Goal: Information Seeking & Learning: Learn about a topic

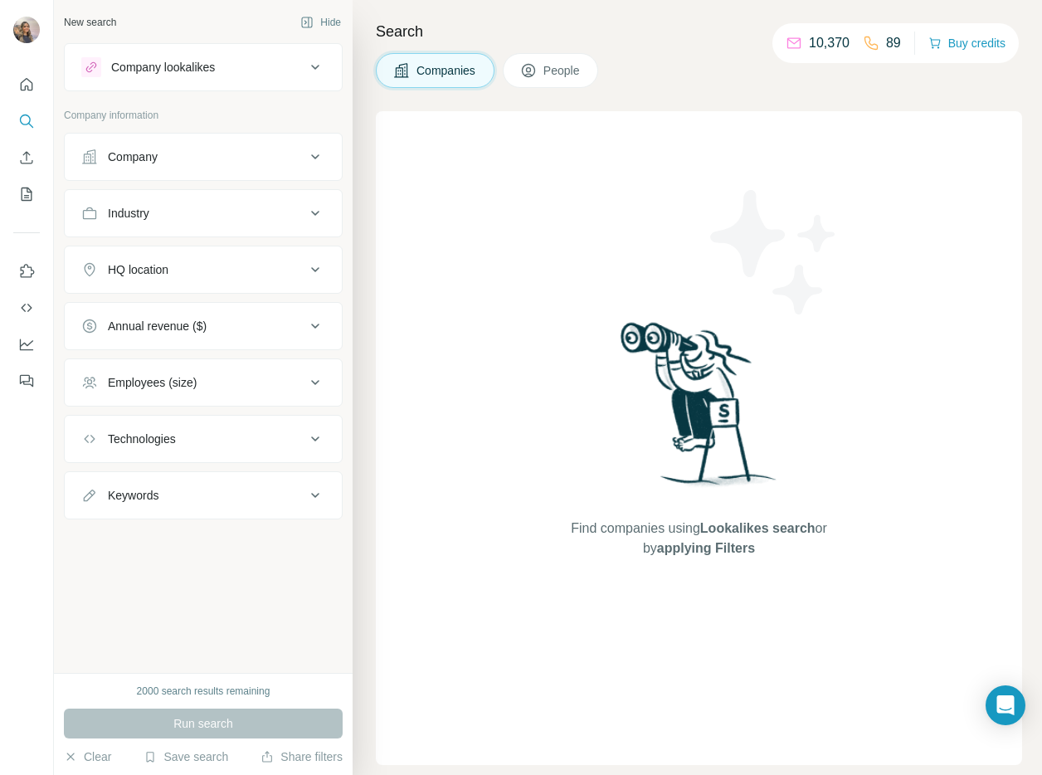
click at [208, 165] on button "Company" at bounding box center [203, 157] width 277 height 40
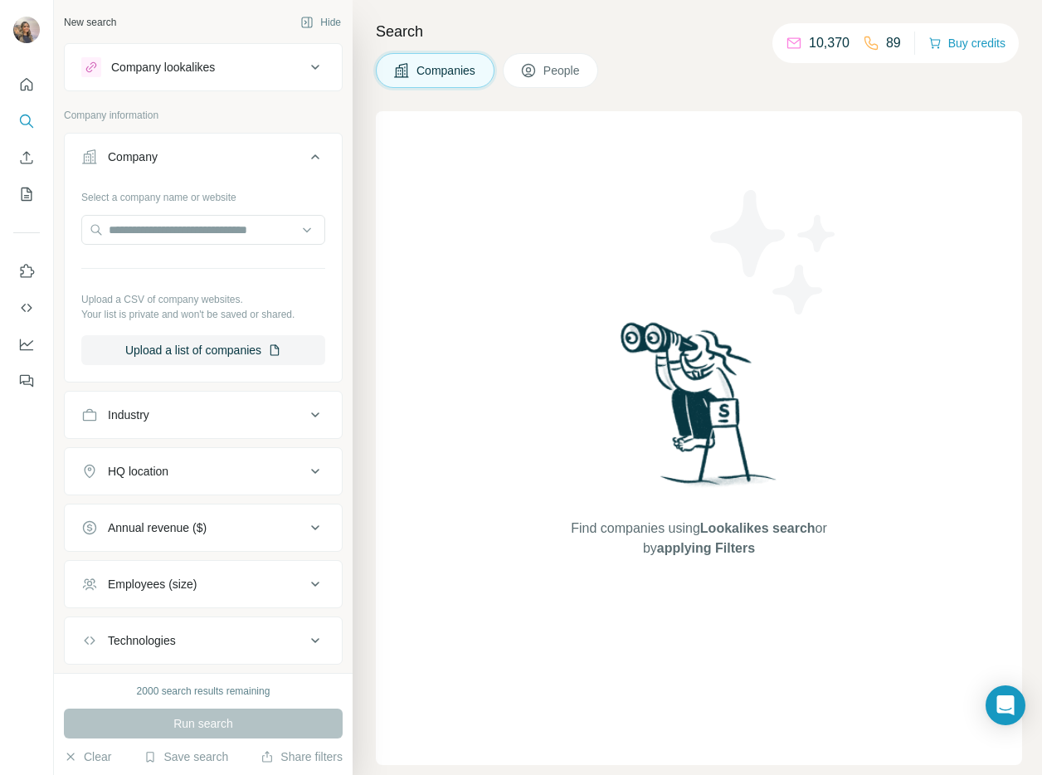
click at [191, 248] on div "Select a company name or website Upload a CSV of company websites. Your list is…" at bounding box center [203, 274] width 244 height 182
click at [191, 236] on input "text" at bounding box center [203, 230] width 244 height 30
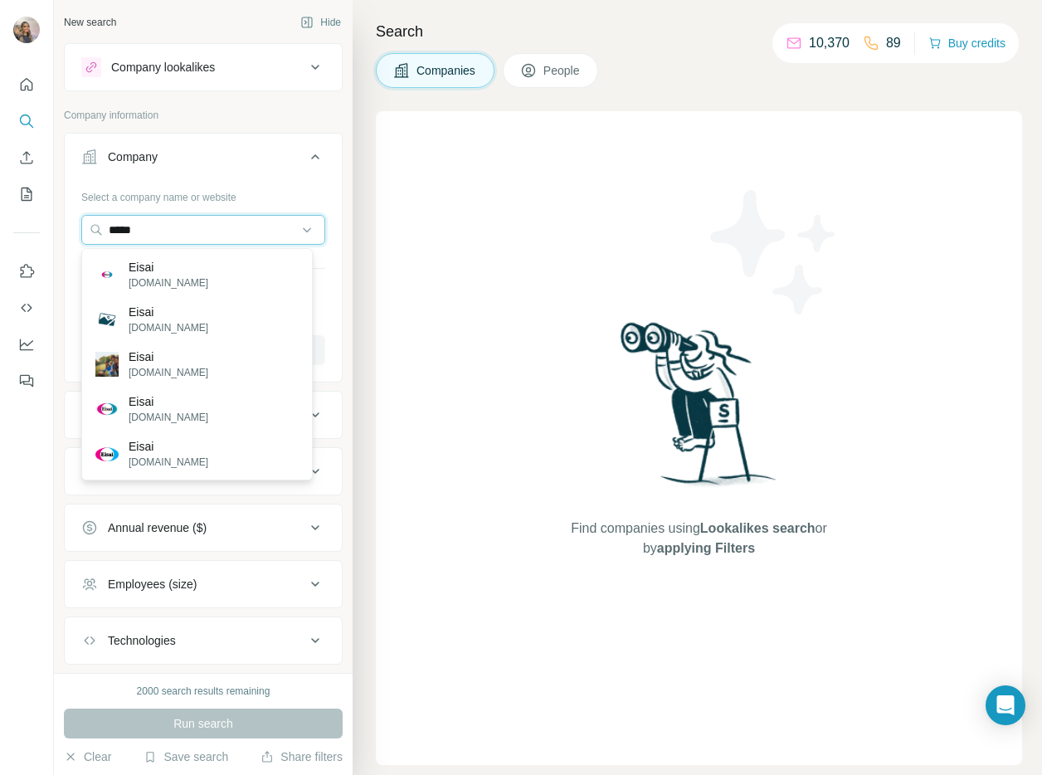
type input "*****"
click at [208, 398] on p "Eisai" at bounding box center [169, 401] width 80 height 17
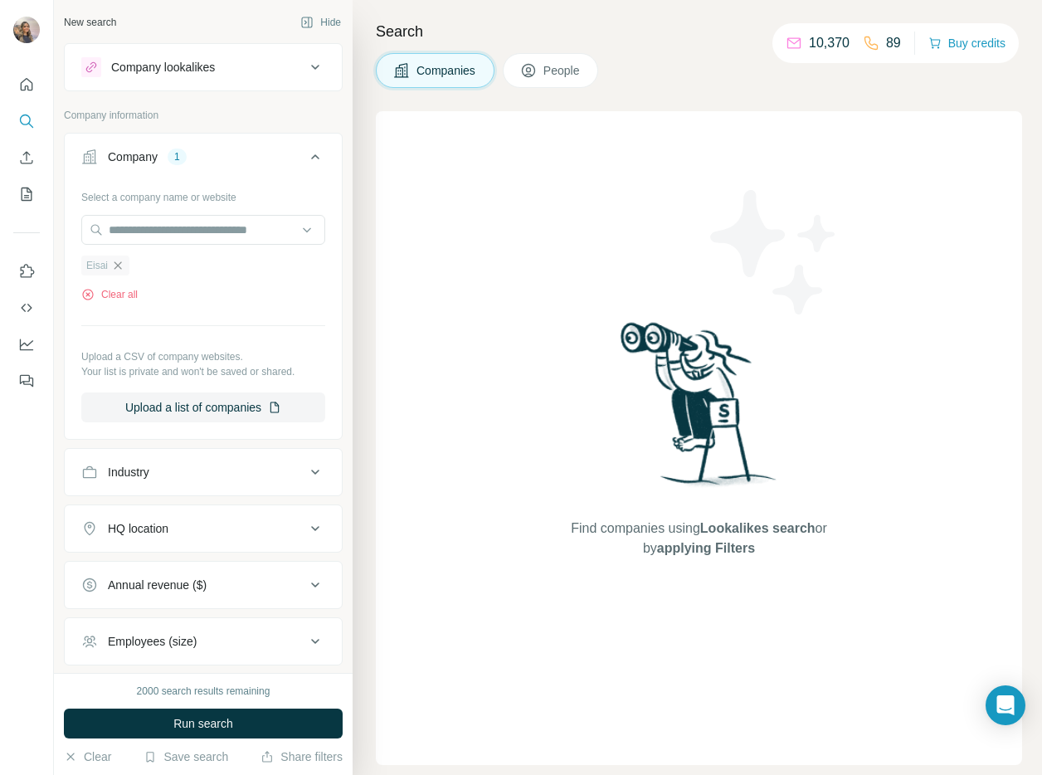
click at [119, 264] on icon "button" at bounding box center [117, 264] width 7 height 7
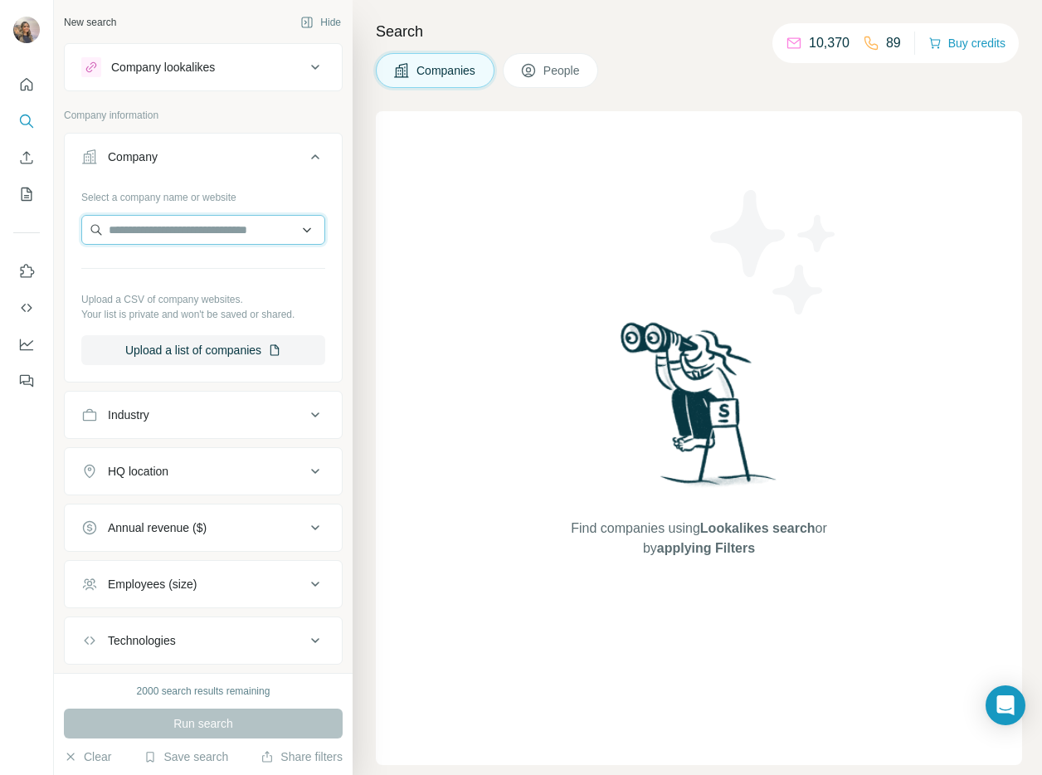
click at [142, 231] on input "text" at bounding box center [203, 230] width 244 height 30
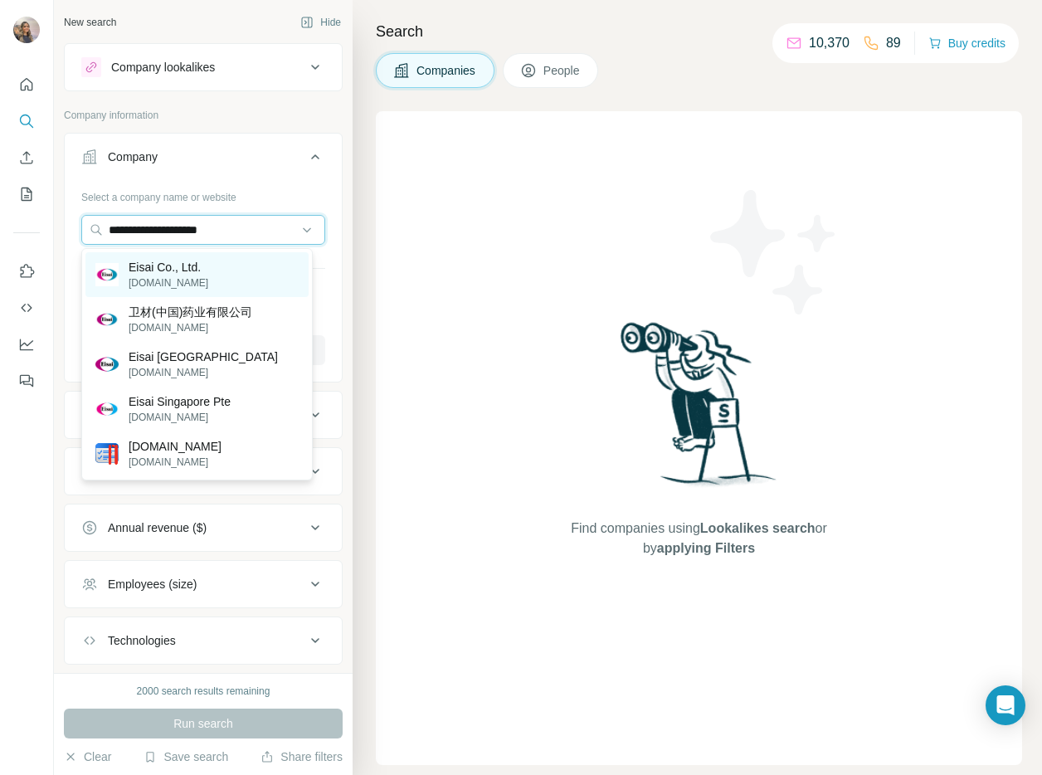
type input "**********"
click at [166, 279] on p "eisai.com" at bounding box center [169, 282] width 80 height 15
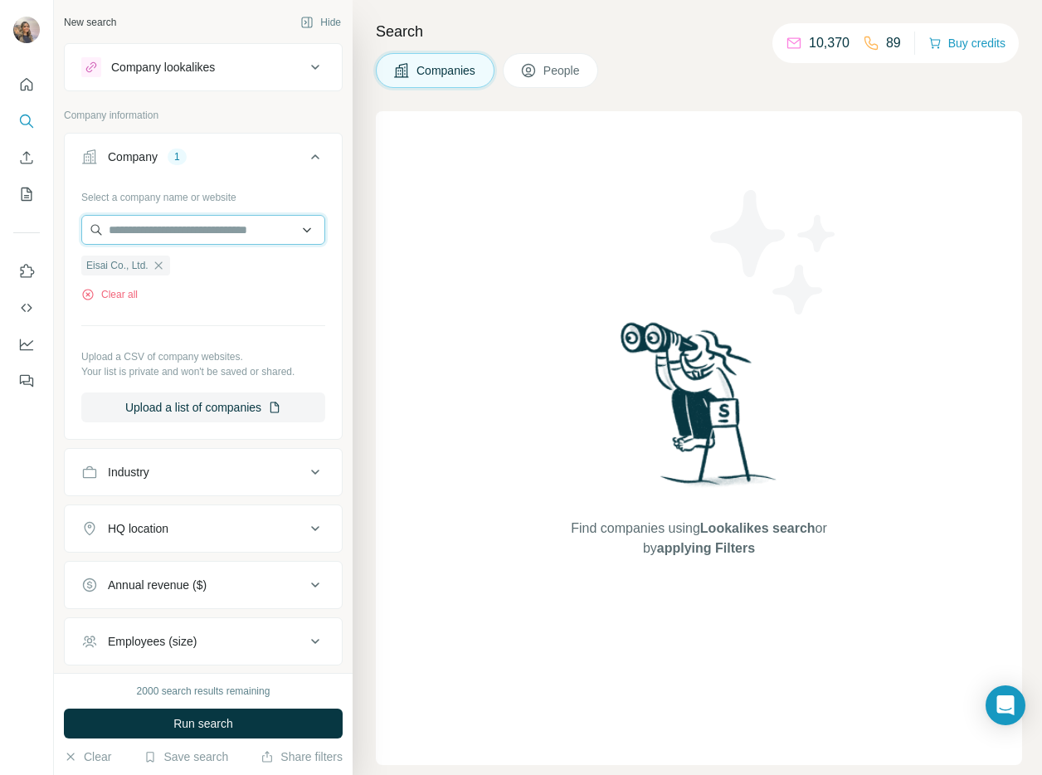
click at [162, 230] on input "text" at bounding box center [203, 230] width 244 height 30
type input "**********"
click at [168, 66] on div "Company lookalikes" at bounding box center [163, 67] width 104 height 17
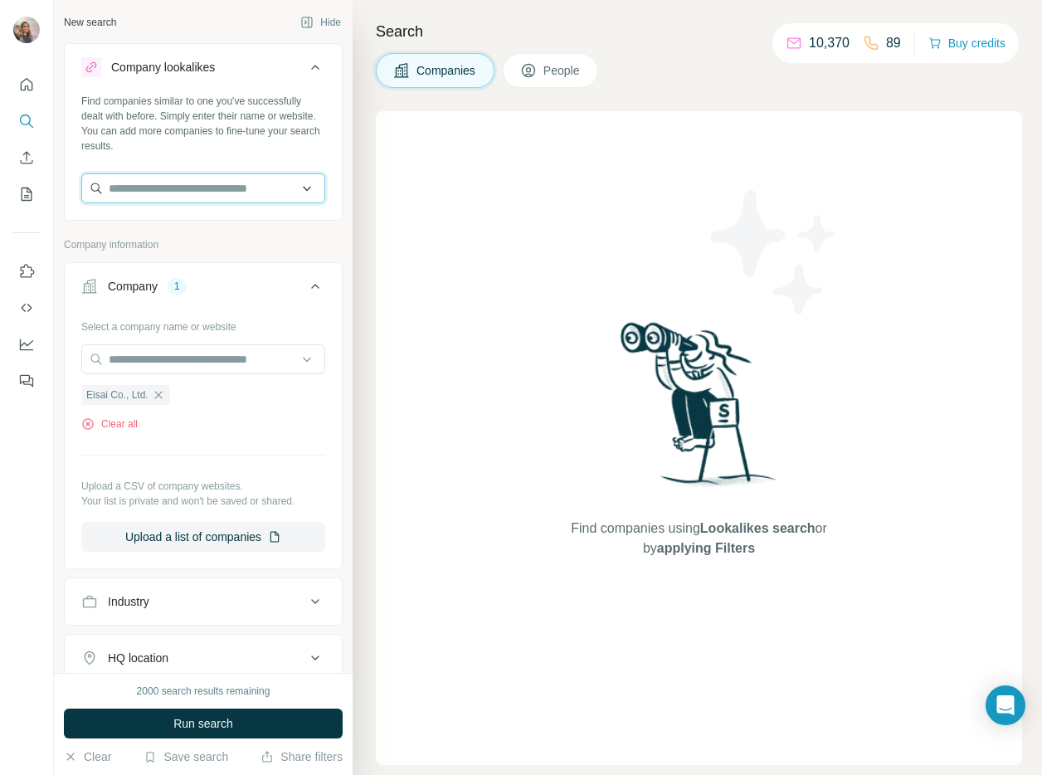
click at [155, 183] on input "text" at bounding box center [203, 188] width 244 height 30
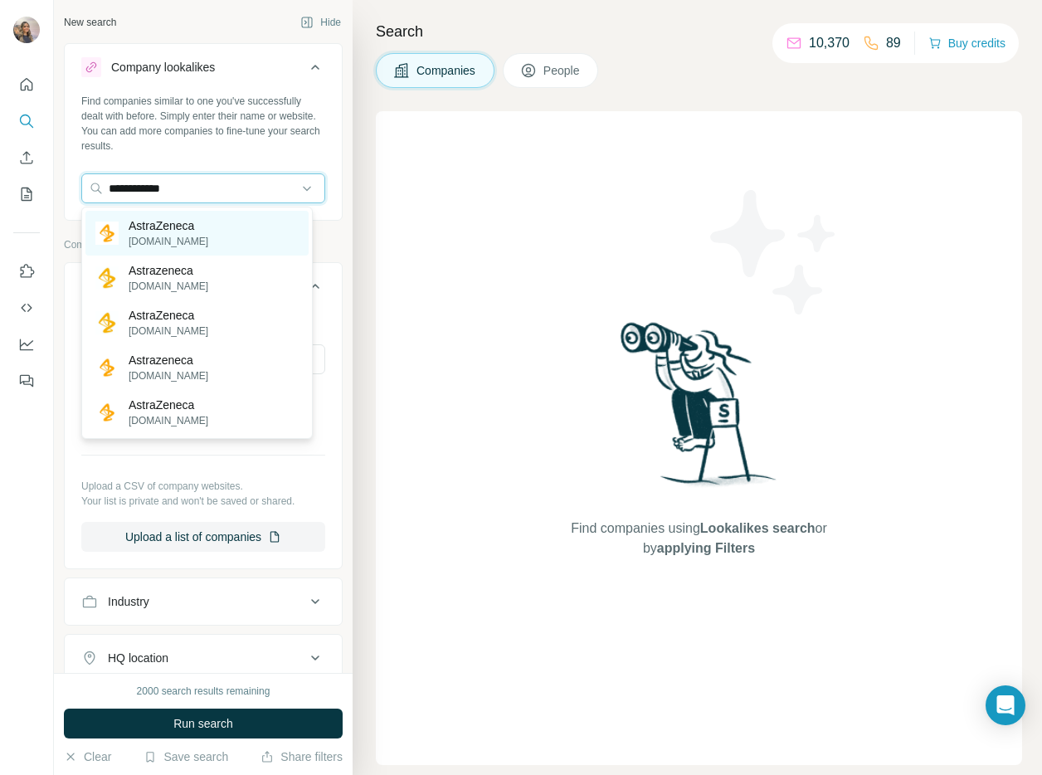
type input "**********"
click at [158, 226] on p "AstraZeneca" at bounding box center [169, 225] width 80 height 17
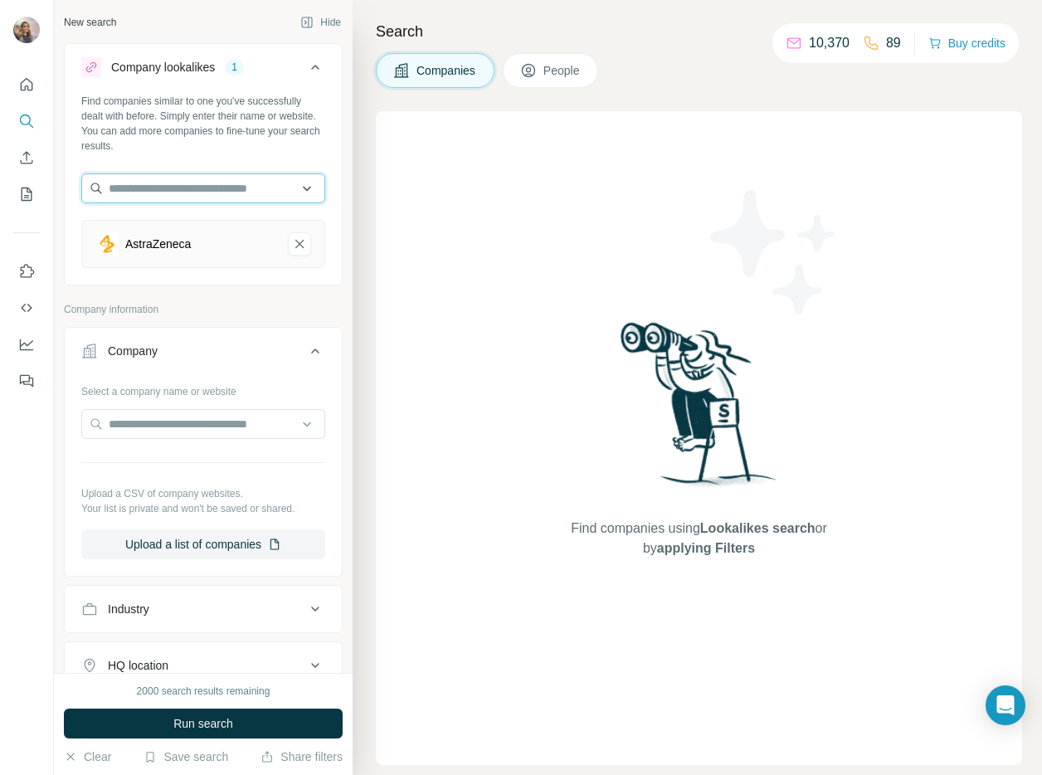
click at [217, 193] on input "text" at bounding box center [203, 188] width 244 height 30
type input "*"
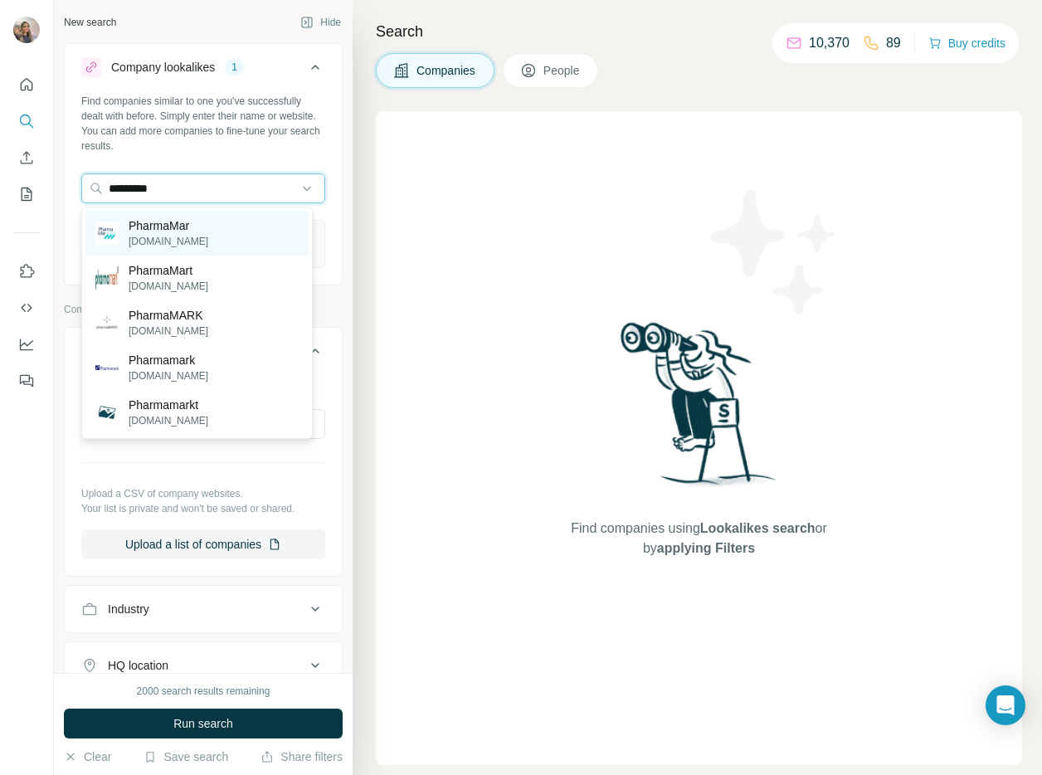
type input "*********"
click at [209, 228] on div "PharmaMar pharmamar.com" at bounding box center [196, 233] width 223 height 45
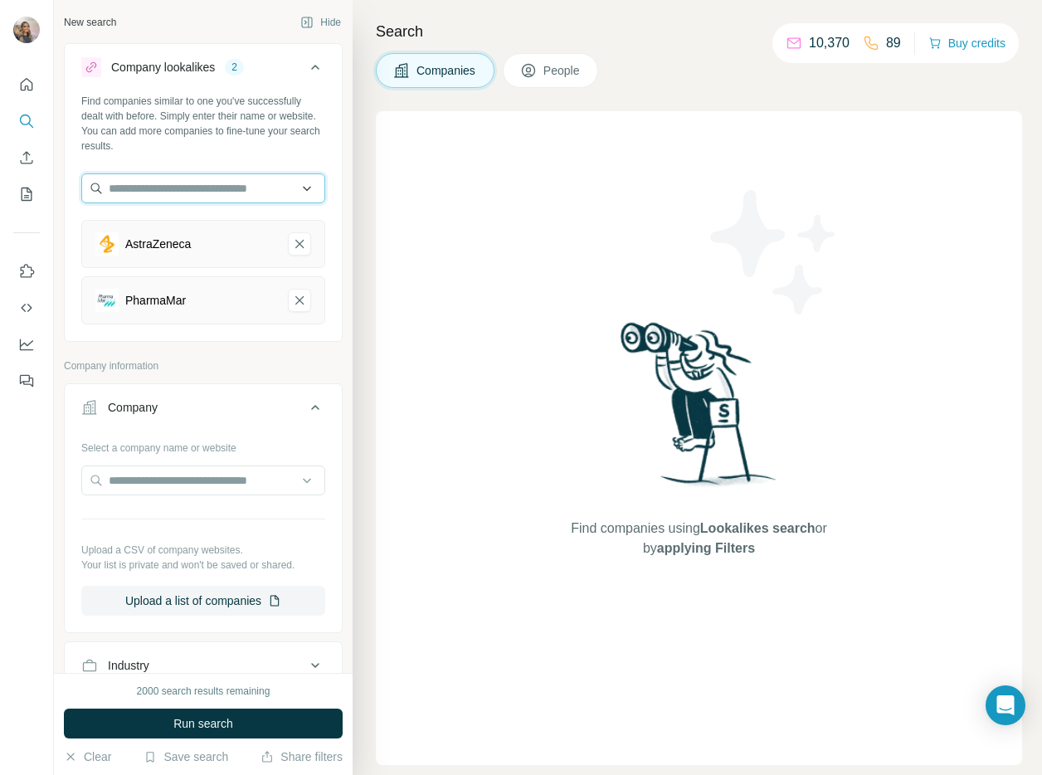
click at [218, 182] on input "text" at bounding box center [203, 188] width 244 height 30
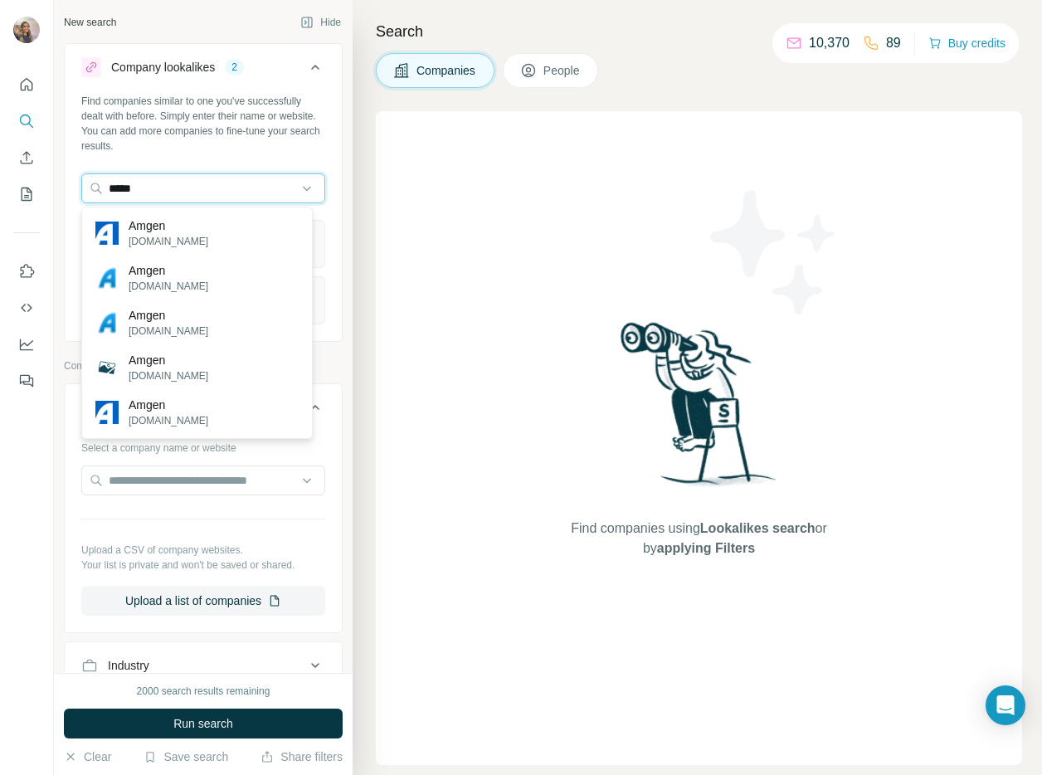
type input "*****"
click at [186, 227] on div "Amgen amgen.com" at bounding box center [196, 233] width 223 height 45
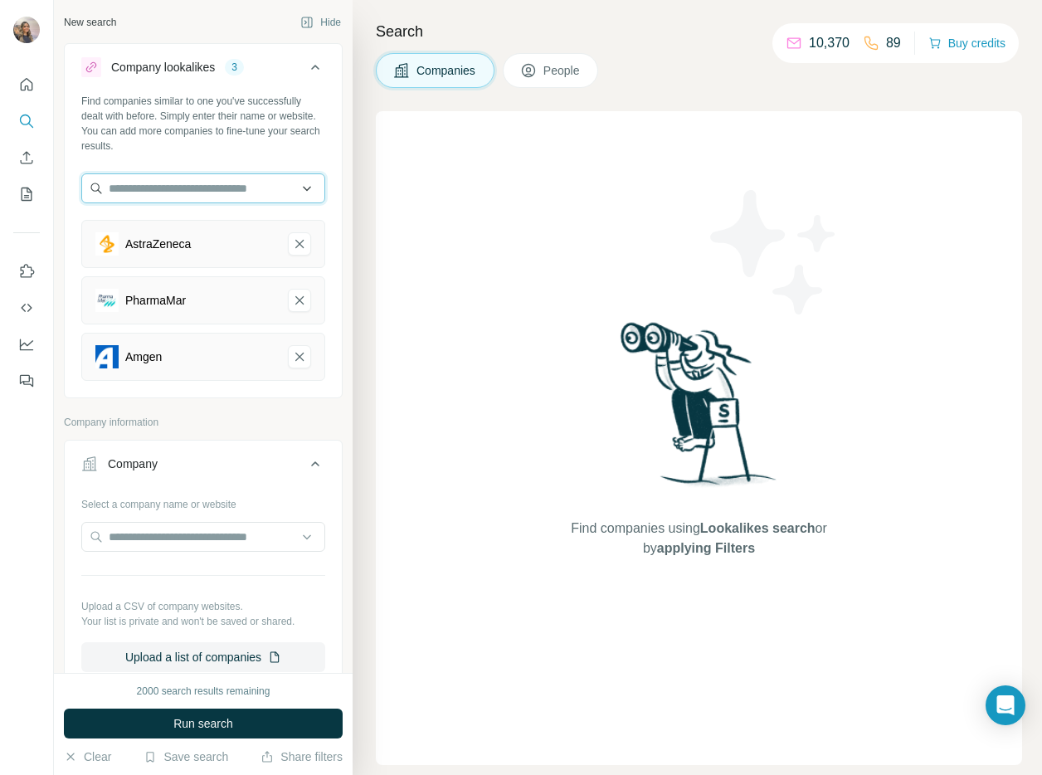
click at [160, 194] on input "text" at bounding box center [203, 188] width 244 height 30
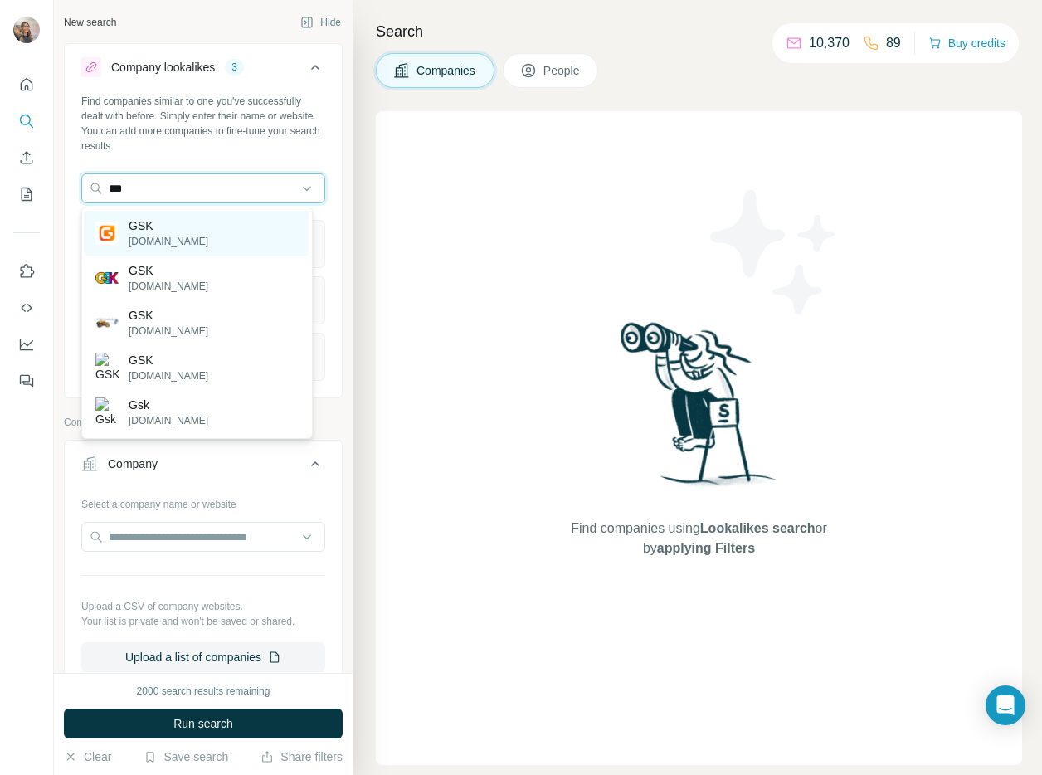
type input "***"
click at [178, 232] on div "GSK gsk.com" at bounding box center [196, 233] width 223 height 45
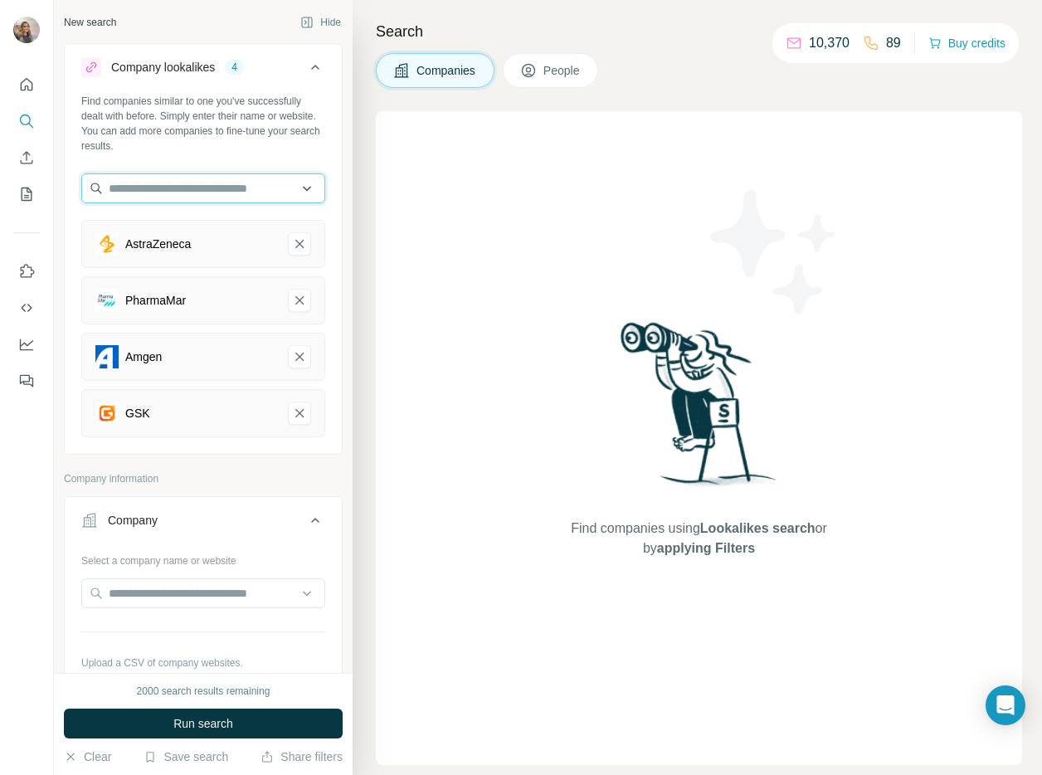
click at [184, 191] on input "text" at bounding box center [203, 188] width 244 height 30
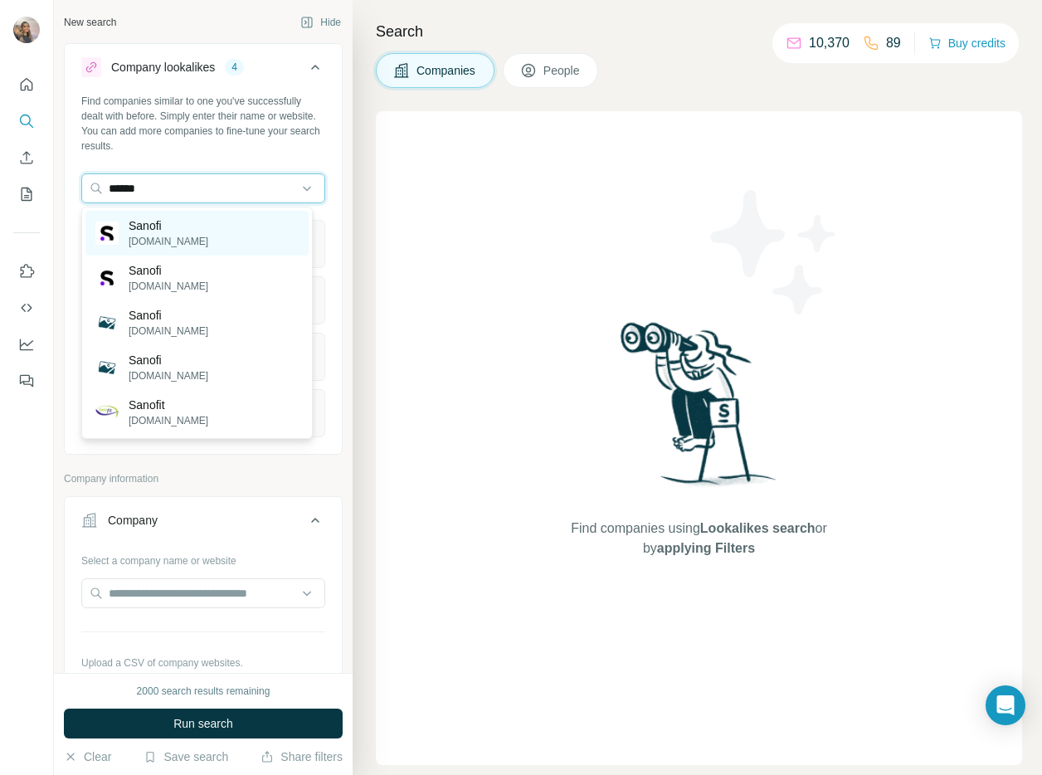
type input "******"
click at [184, 219] on div "Sanofi sanofi.com" at bounding box center [196, 233] width 223 height 45
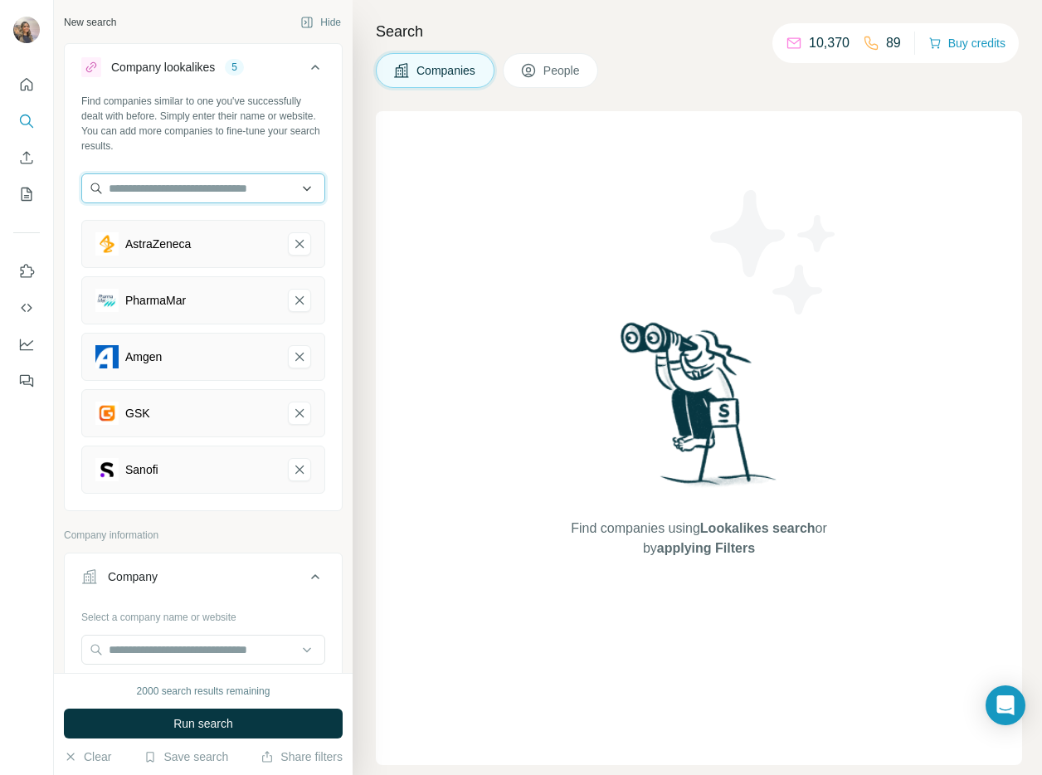
click at [225, 187] on input "text" at bounding box center [203, 188] width 244 height 30
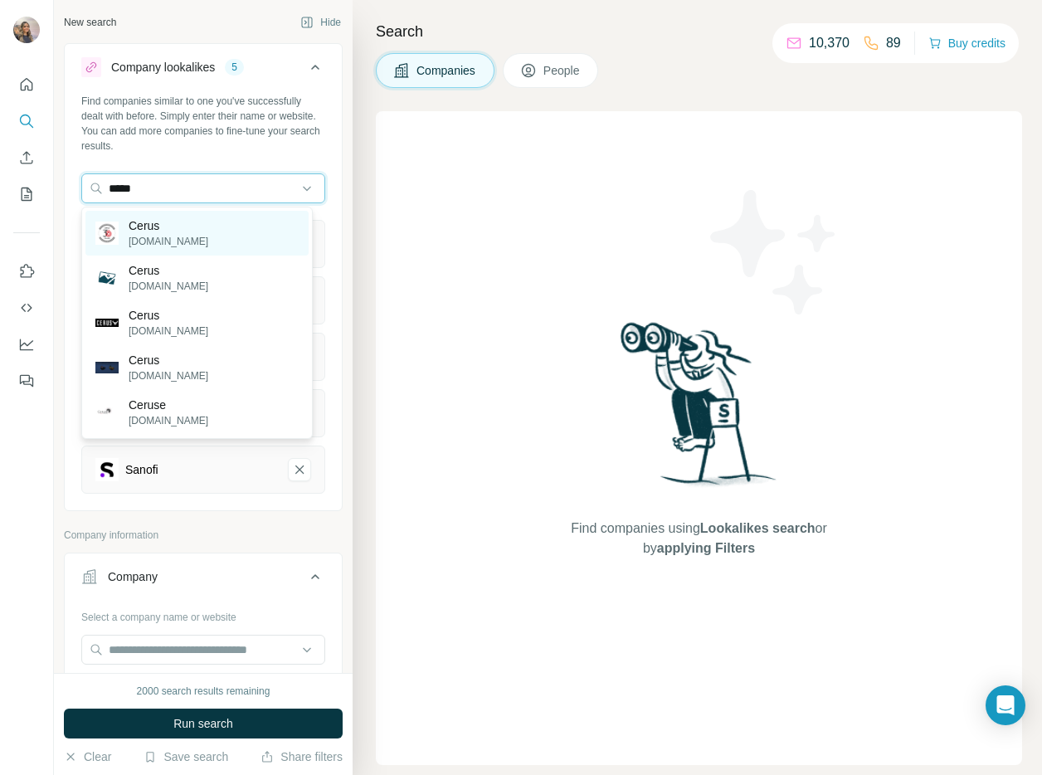
type input "*****"
click at [226, 230] on div "Cerus cerus.com" at bounding box center [196, 233] width 223 height 45
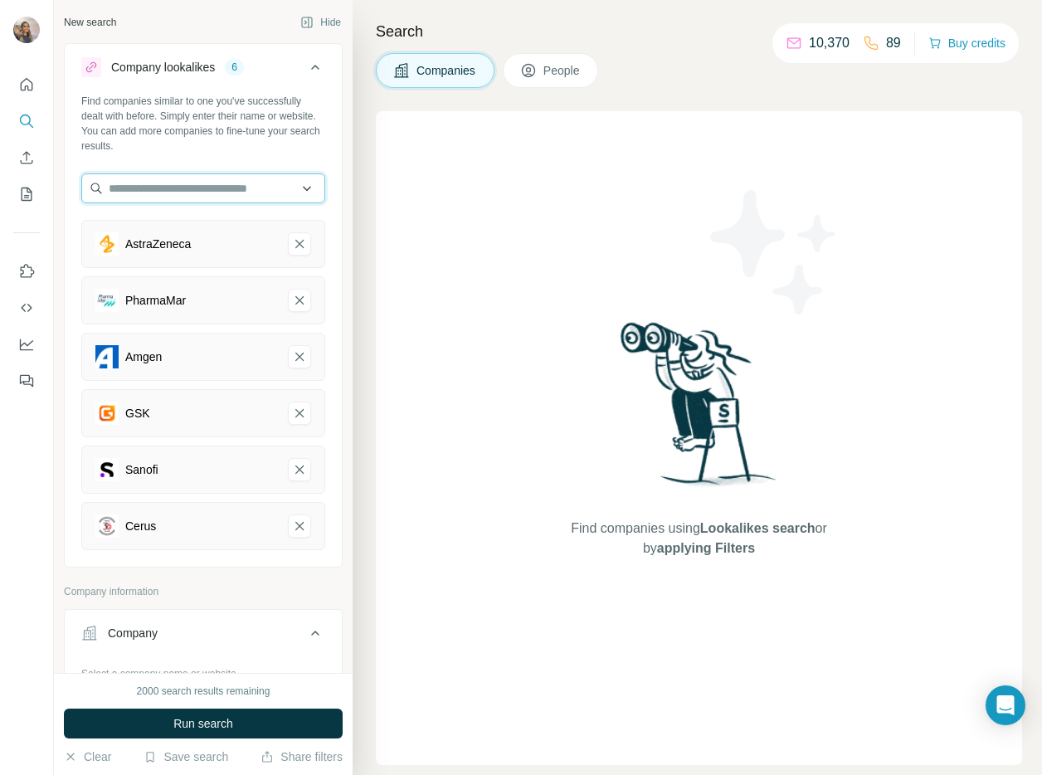
click at [183, 182] on input "text" at bounding box center [203, 188] width 244 height 30
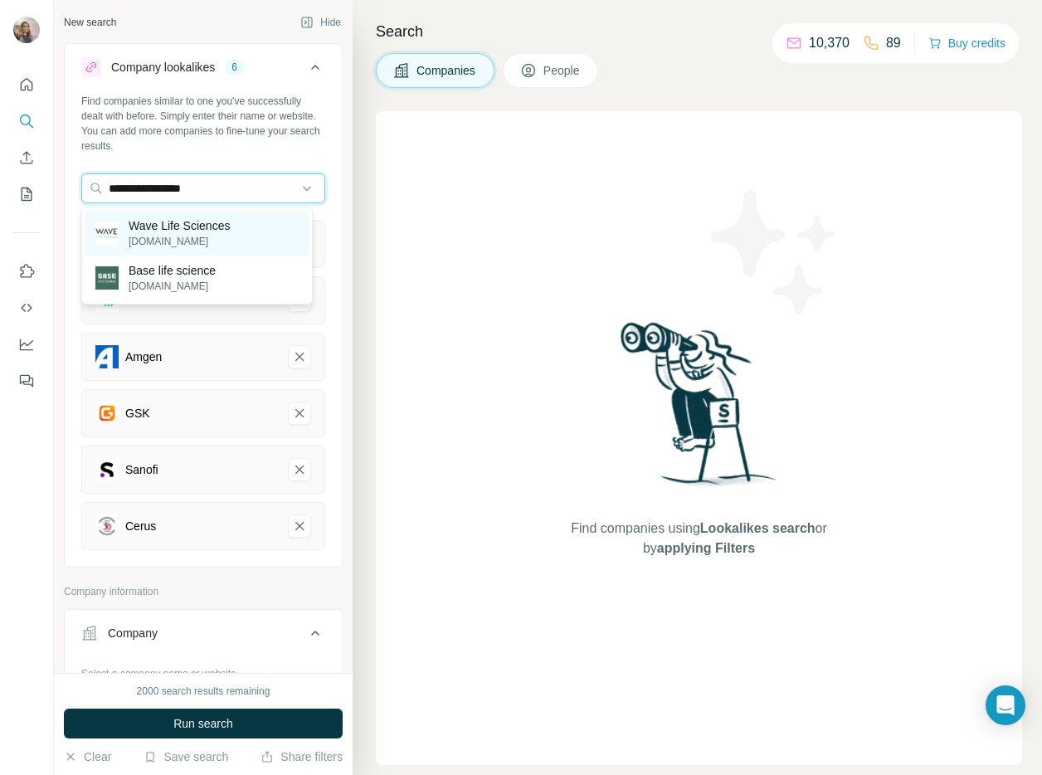
type input "**********"
click at [201, 220] on p "Wave Life Sciences" at bounding box center [179, 225] width 101 height 17
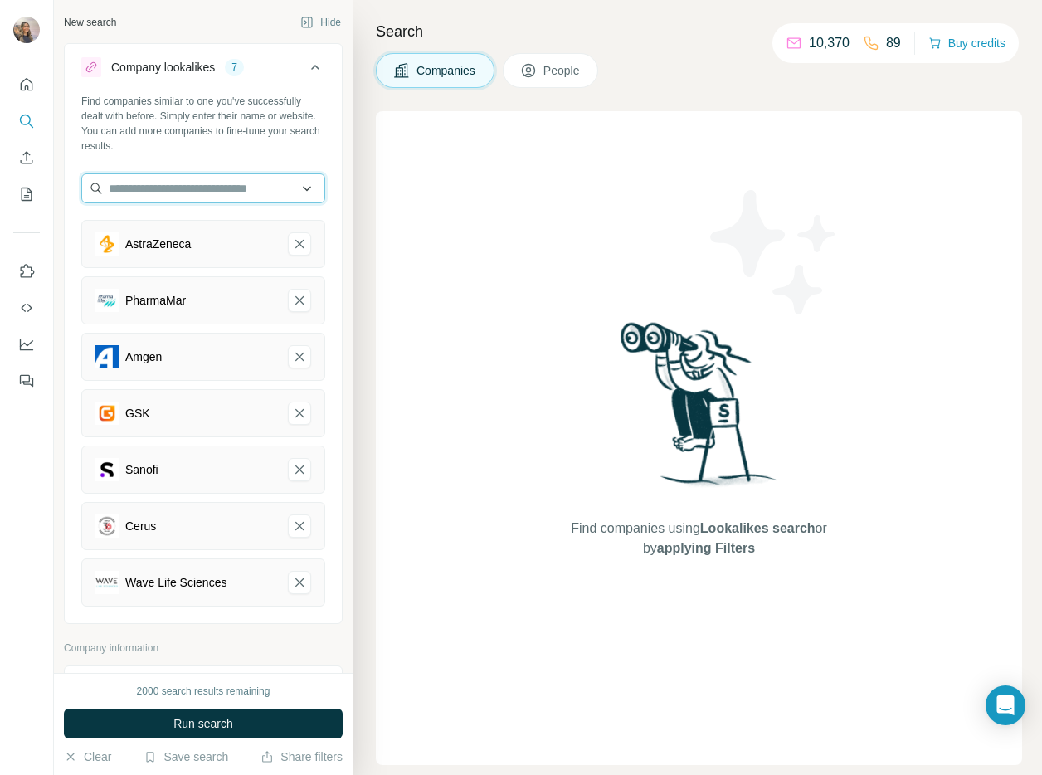
click at [208, 190] on input "text" at bounding box center [203, 188] width 244 height 30
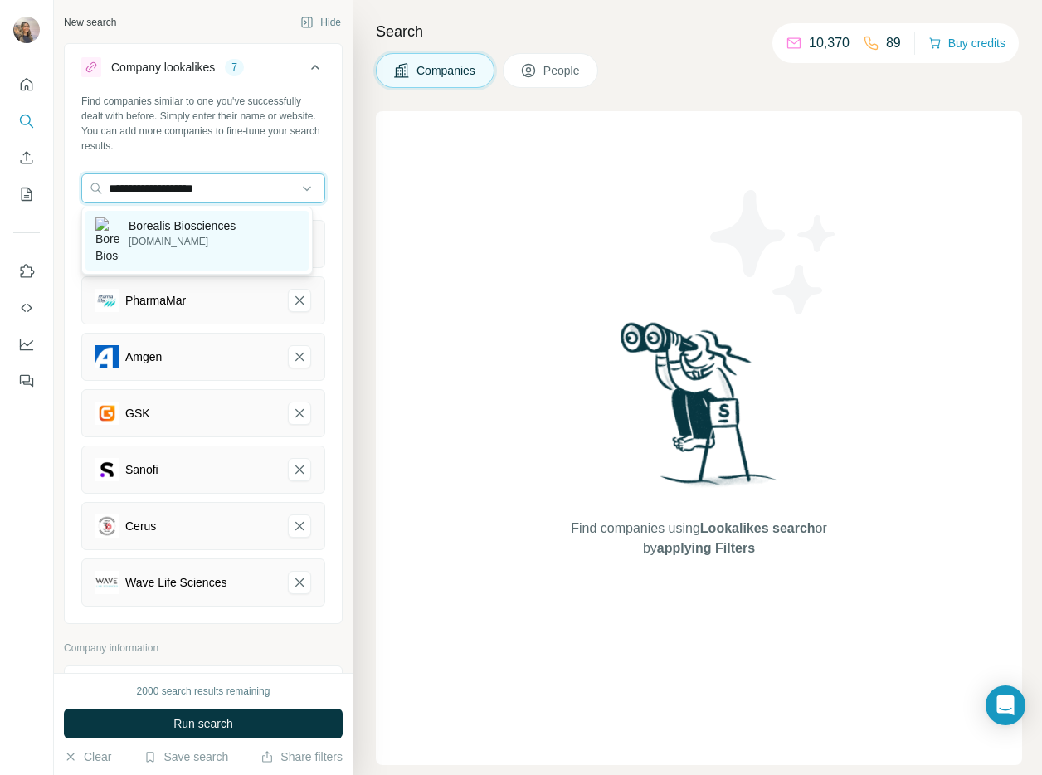
type input "**********"
click at [157, 235] on p "borealisbio.com" at bounding box center [182, 241] width 107 height 15
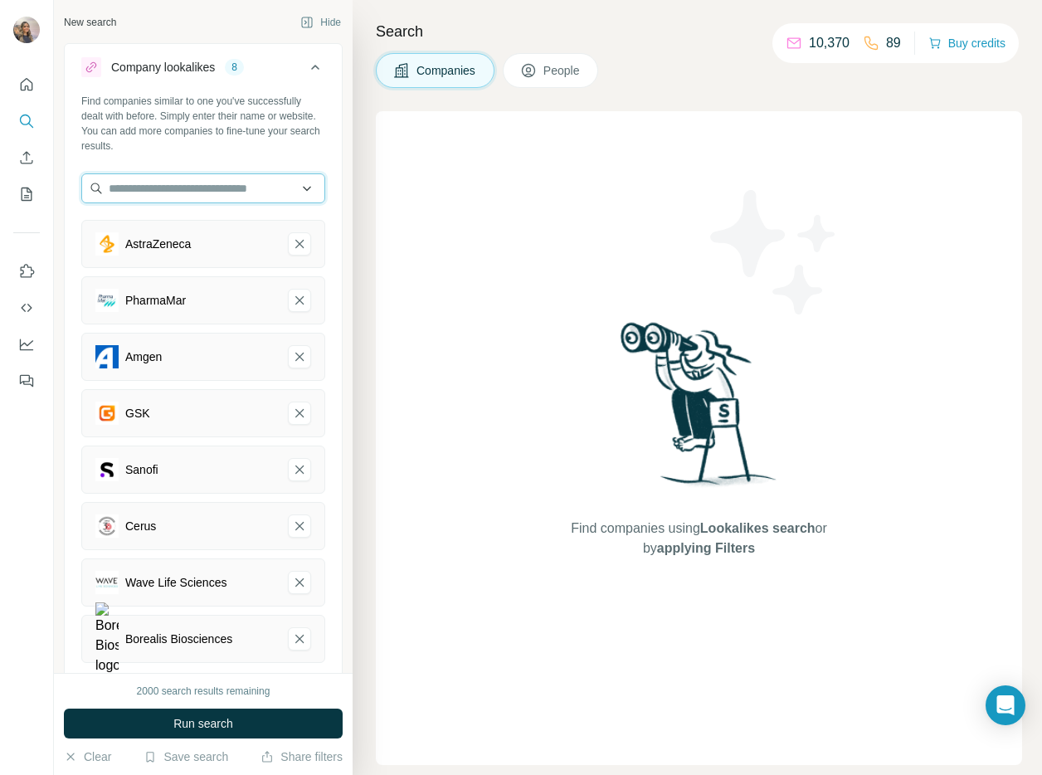
click at [204, 196] on input "text" at bounding box center [203, 188] width 244 height 30
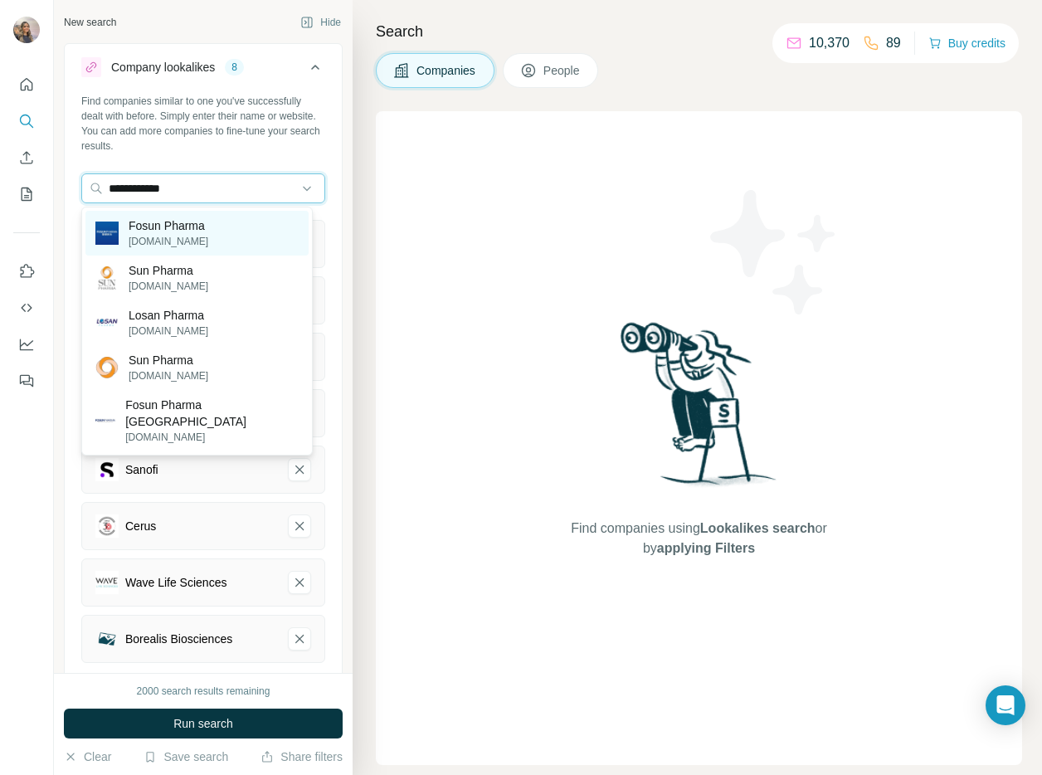
type input "**********"
click at [197, 222] on p "Fosun Pharma" at bounding box center [169, 225] width 80 height 17
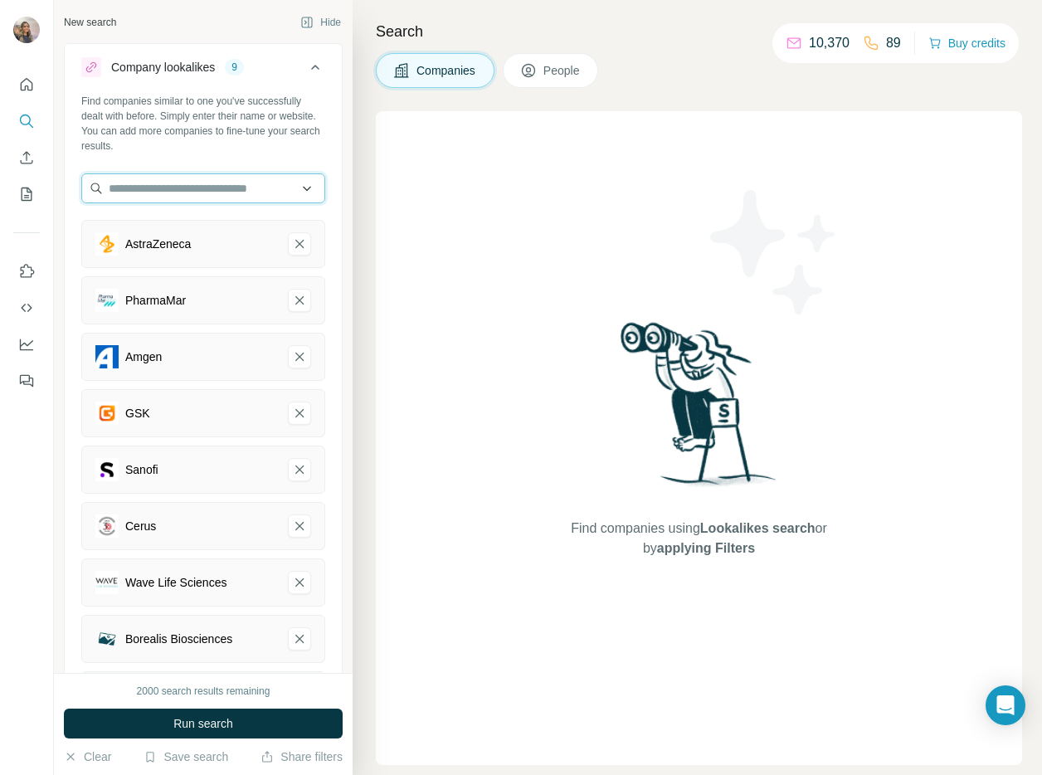
click at [174, 189] on input "text" at bounding box center [203, 188] width 244 height 30
type input "**********"
click at [163, 237] on div "Type to search" at bounding box center [196, 227] width 223 height 33
click at [167, 197] on input "text" at bounding box center [203, 188] width 244 height 30
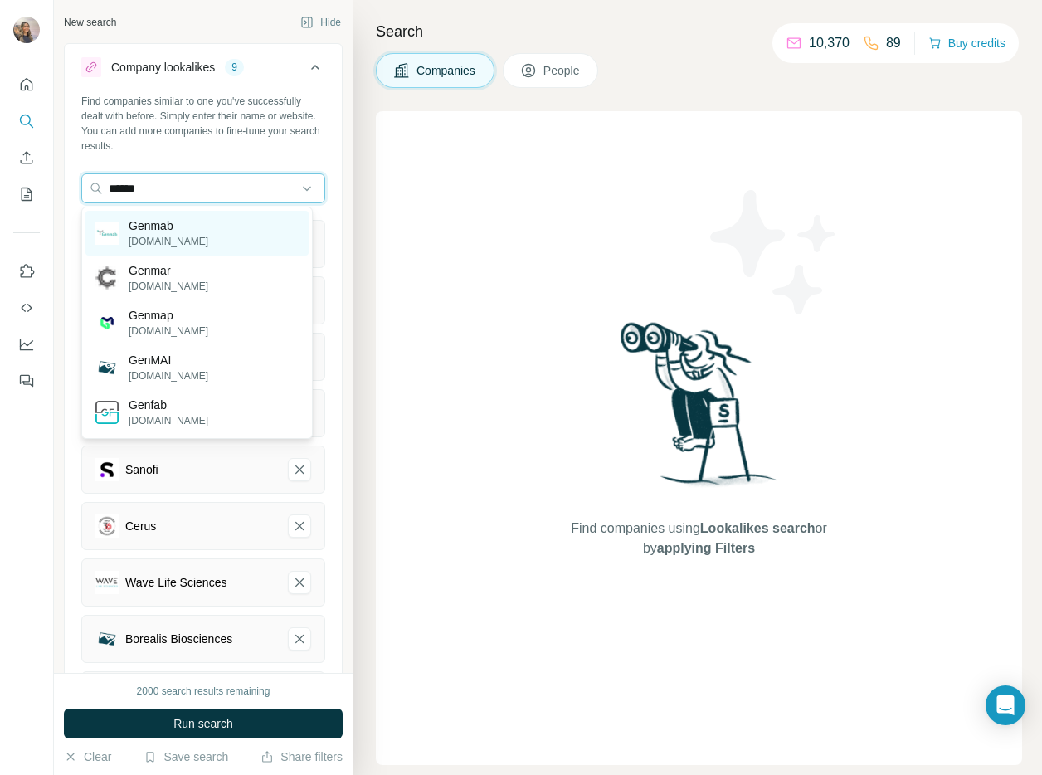
type input "******"
click at [137, 226] on p "Genmab" at bounding box center [169, 225] width 80 height 17
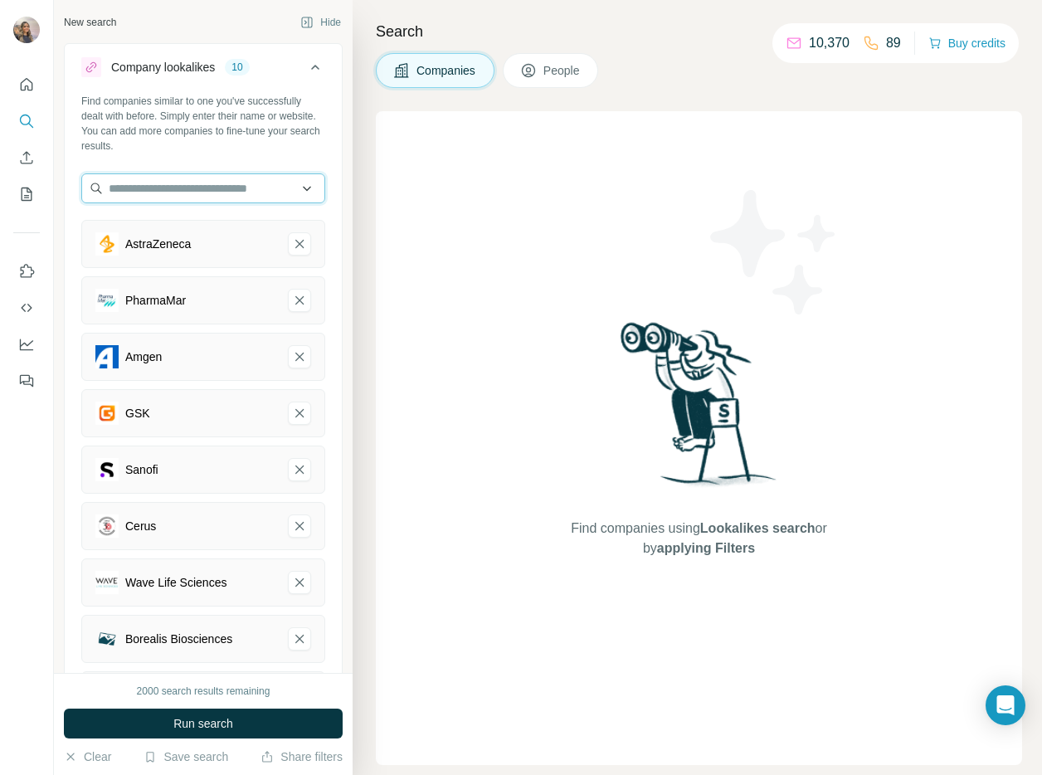
click at [152, 181] on input "text" at bounding box center [203, 188] width 244 height 30
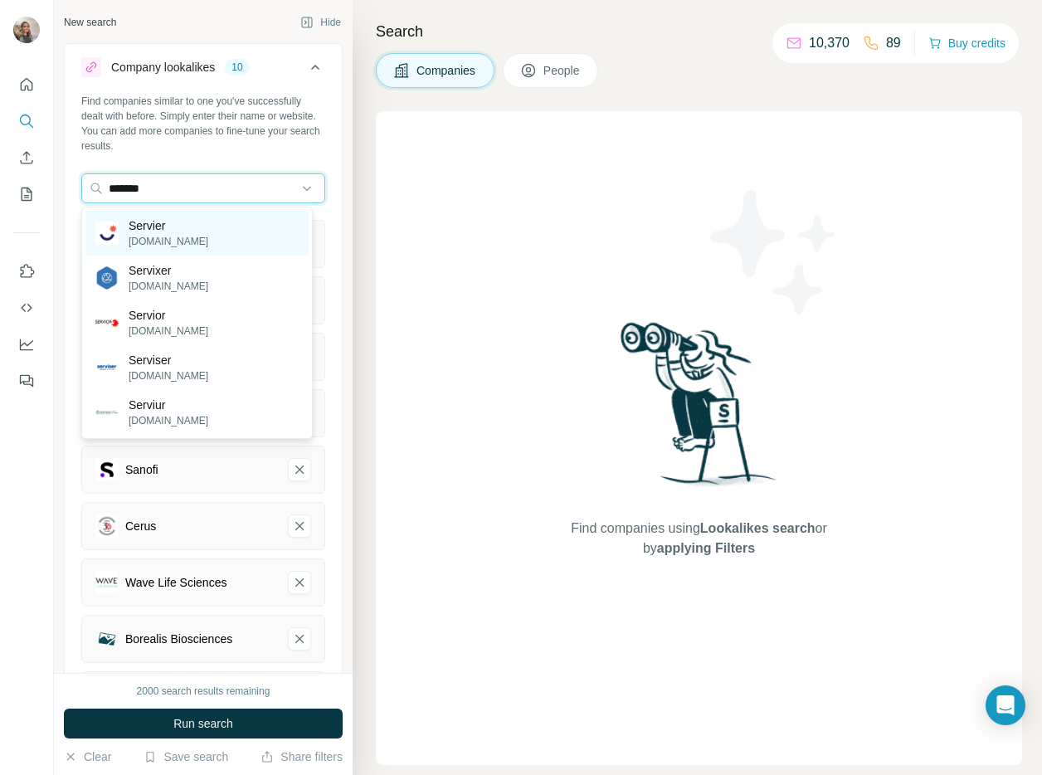
type input "*******"
click at [160, 226] on p "Servier" at bounding box center [169, 225] width 80 height 17
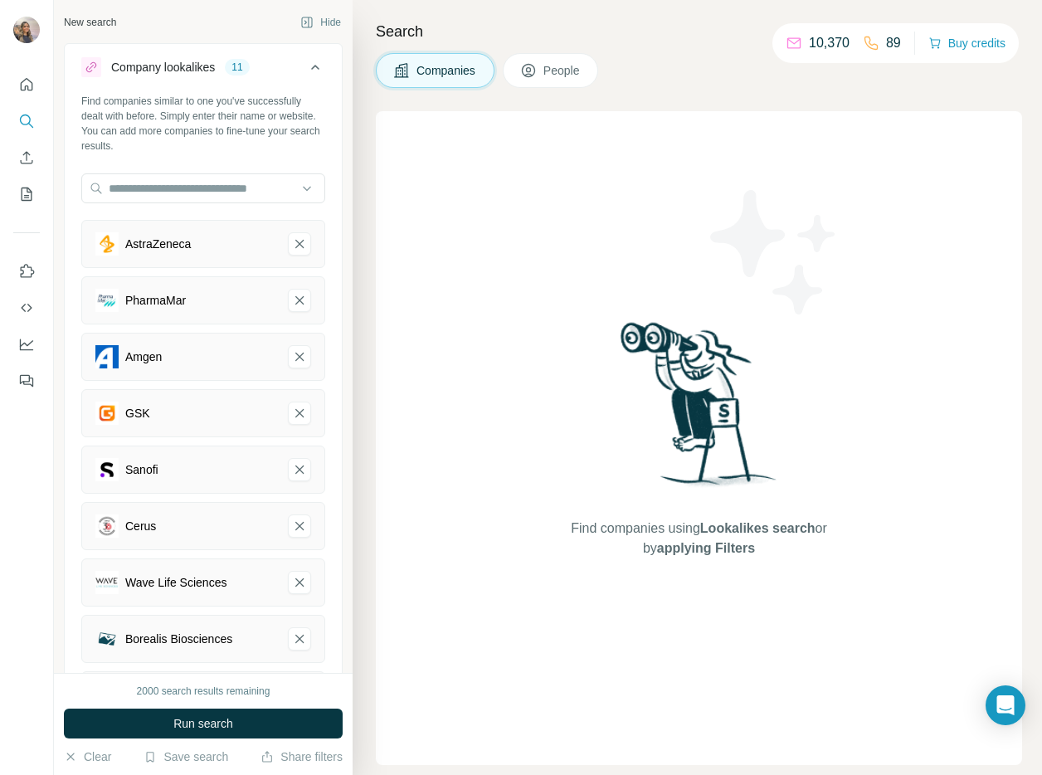
click at [305, 65] on icon at bounding box center [315, 67] width 20 height 20
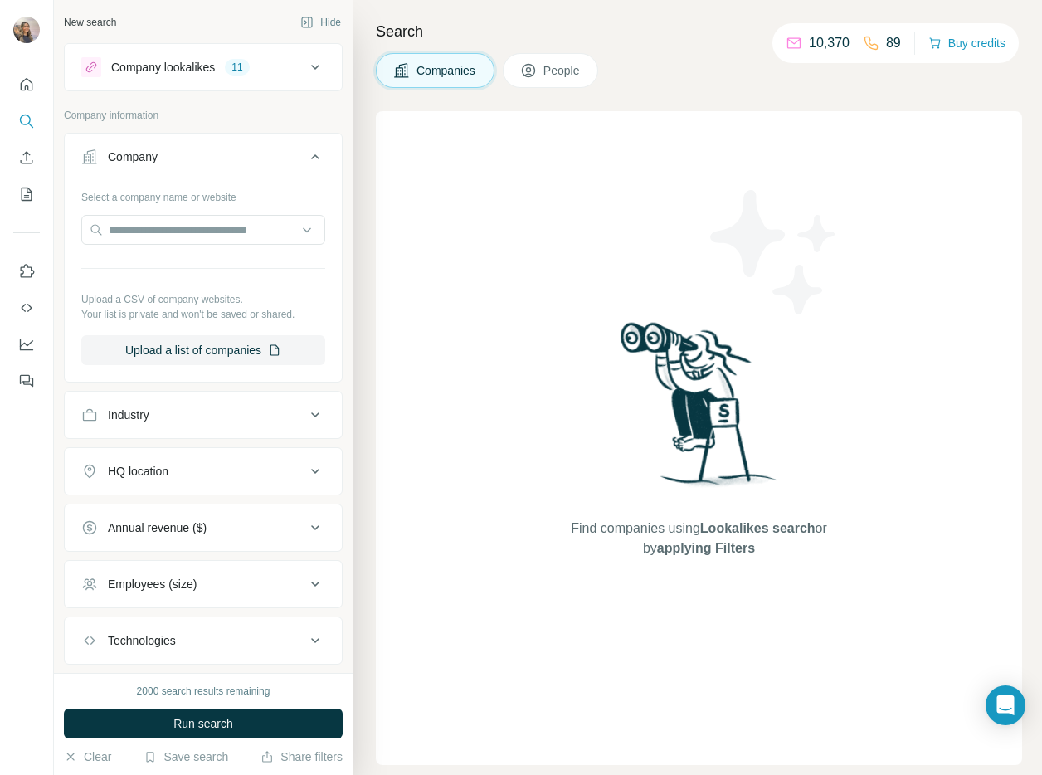
click at [592, 80] on button "People" at bounding box center [551, 70] width 96 height 35
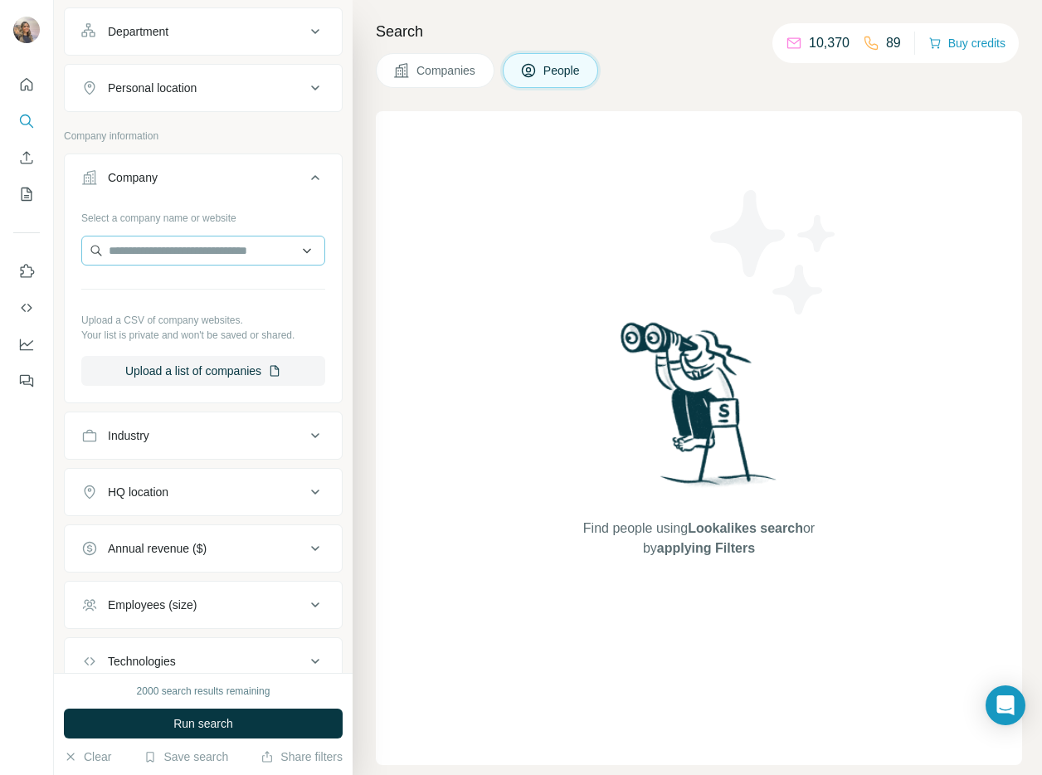
scroll to position [353, 0]
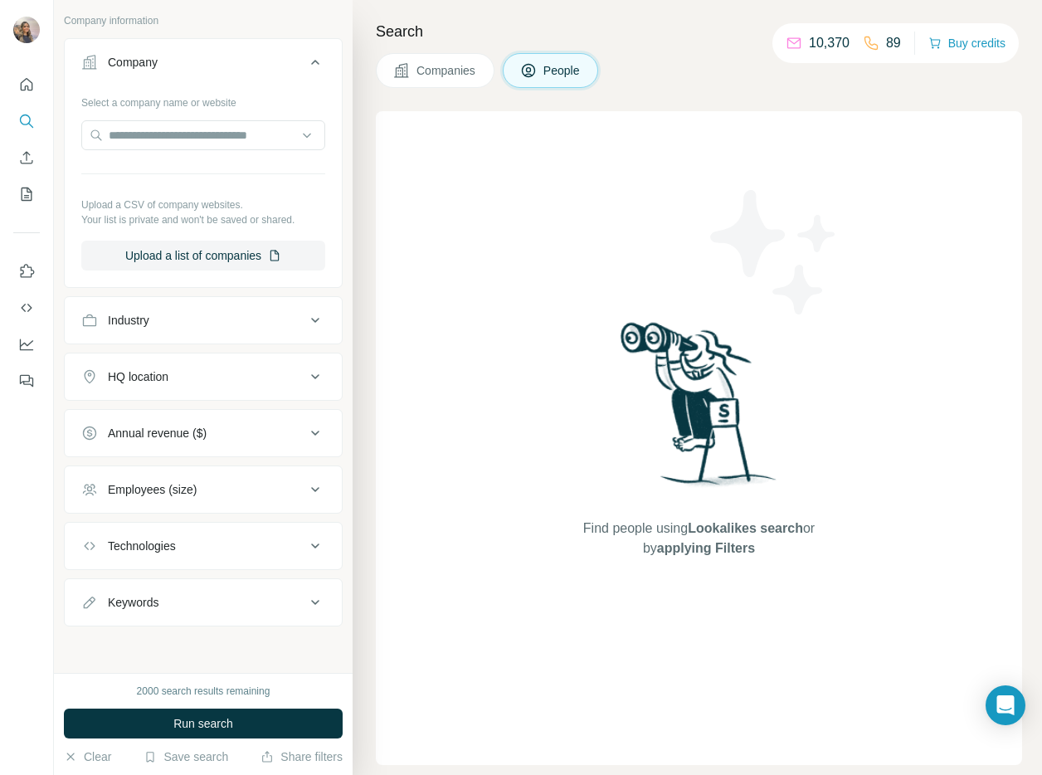
click at [179, 323] on div "Industry" at bounding box center [193, 320] width 224 height 17
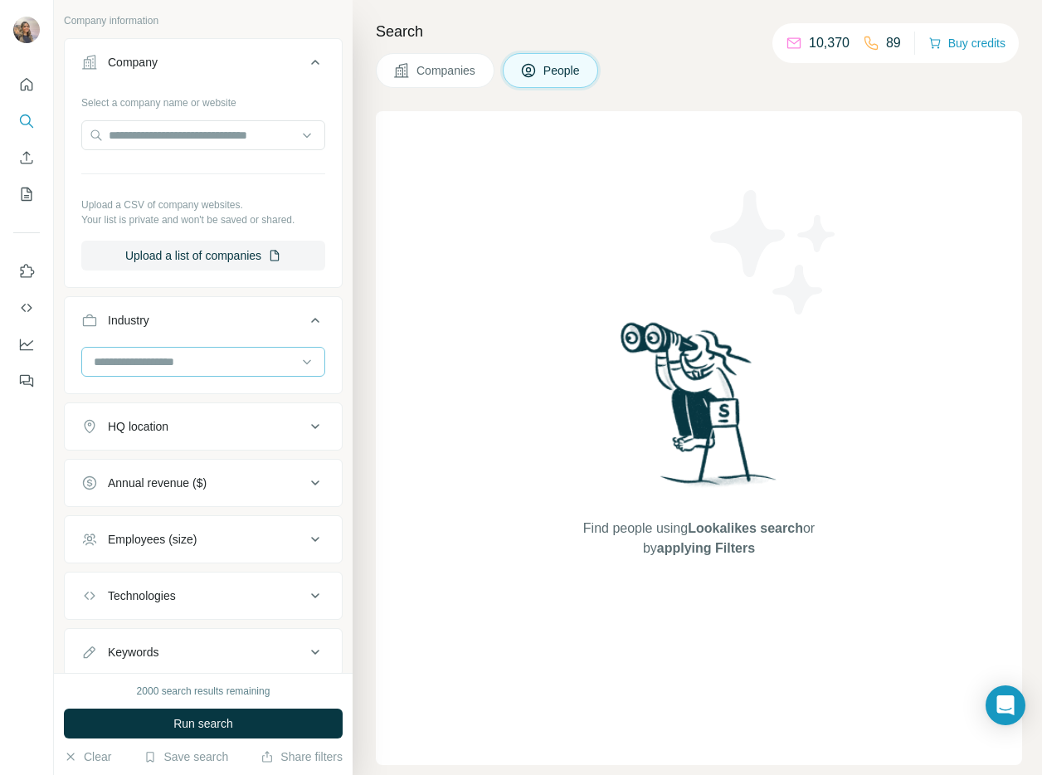
click at [161, 366] on input at bounding box center [194, 362] width 205 height 18
type input "*****"
click at [114, 400] on p "Biotechnology" at bounding box center [131, 399] width 73 height 17
click at [119, 372] on div at bounding box center [194, 362] width 205 height 28
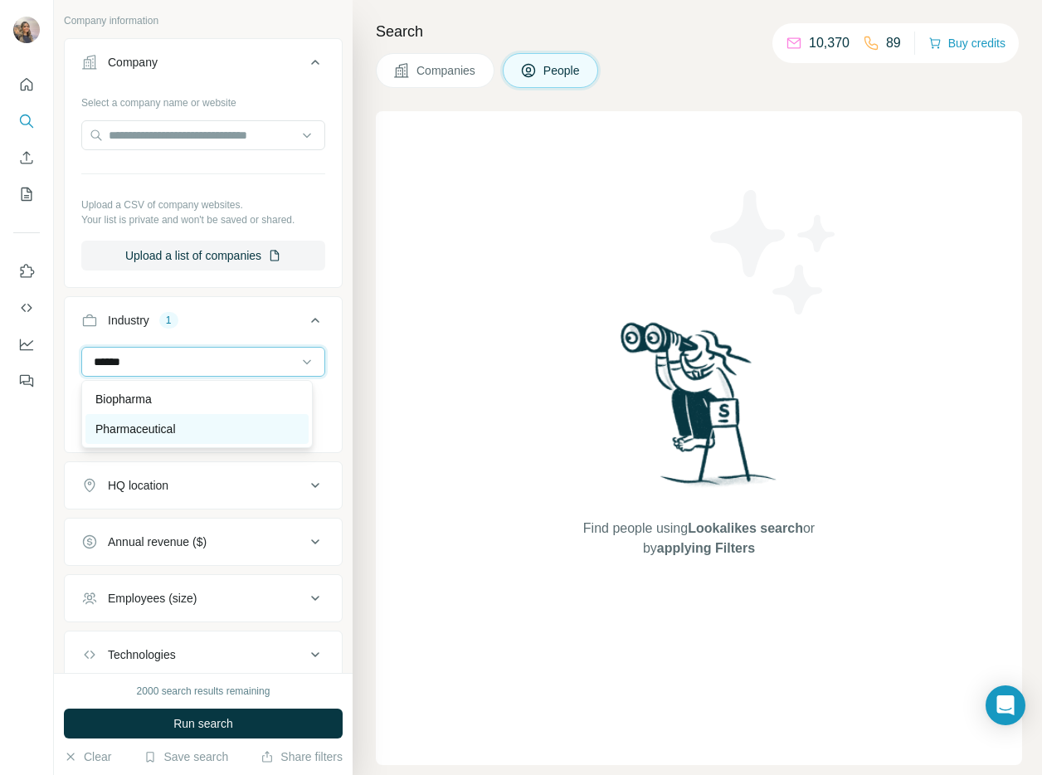
type input "******"
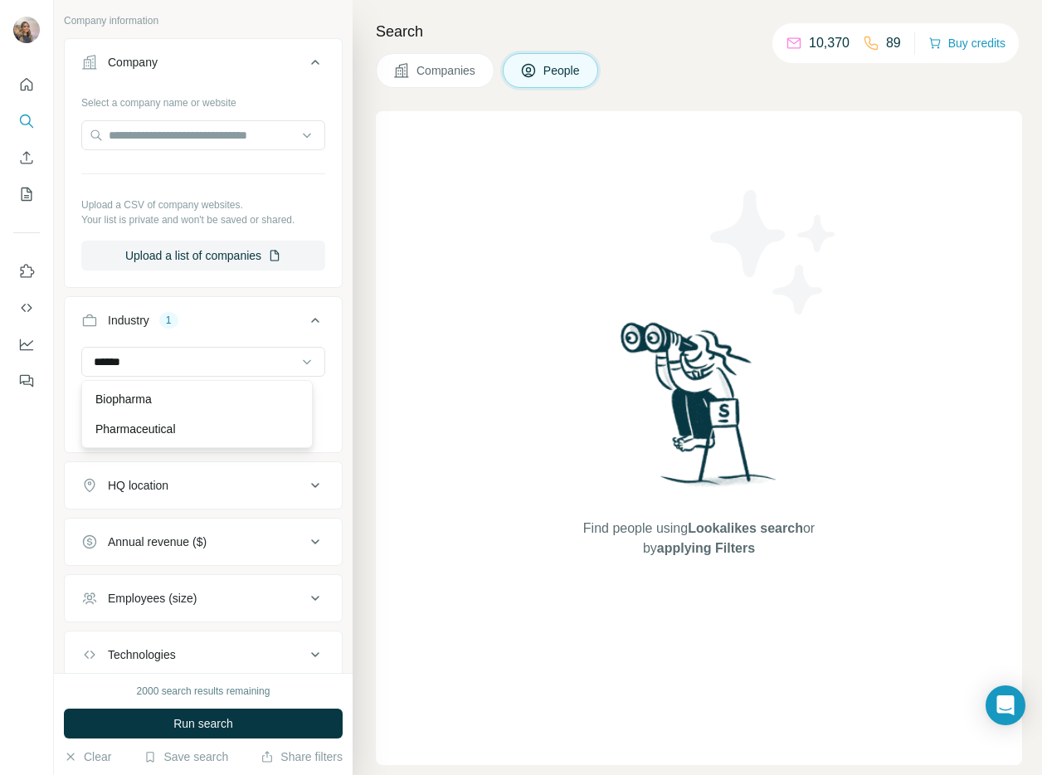
click at [131, 421] on p "Pharmaceutical" at bounding box center [135, 429] width 80 height 17
click at [201, 339] on button "Industry 2" at bounding box center [203, 323] width 277 height 46
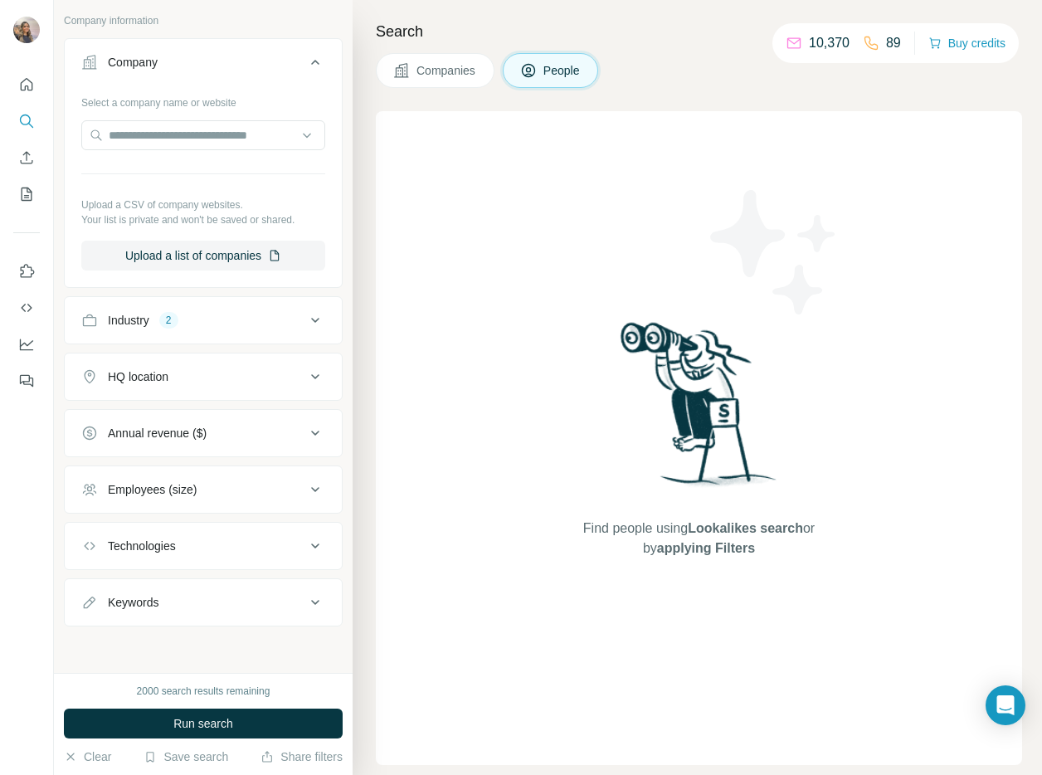
click at [197, 353] on div "HQ location" at bounding box center [203, 377] width 279 height 48
click at [213, 318] on div "Industry 2" at bounding box center [193, 320] width 224 height 17
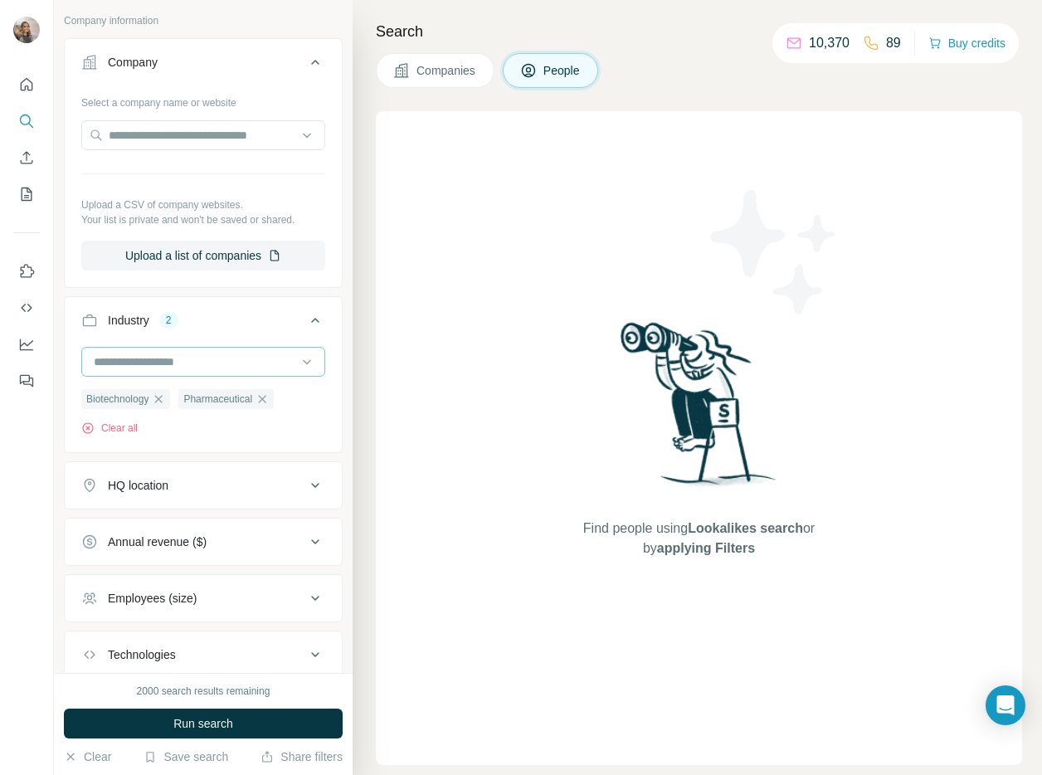
click at [209, 350] on div at bounding box center [194, 362] width 205 height 28
type input "*******"
click at [189, 392] on div "Clinical Trials" at bounding box center [196, 399] width 203 height 17
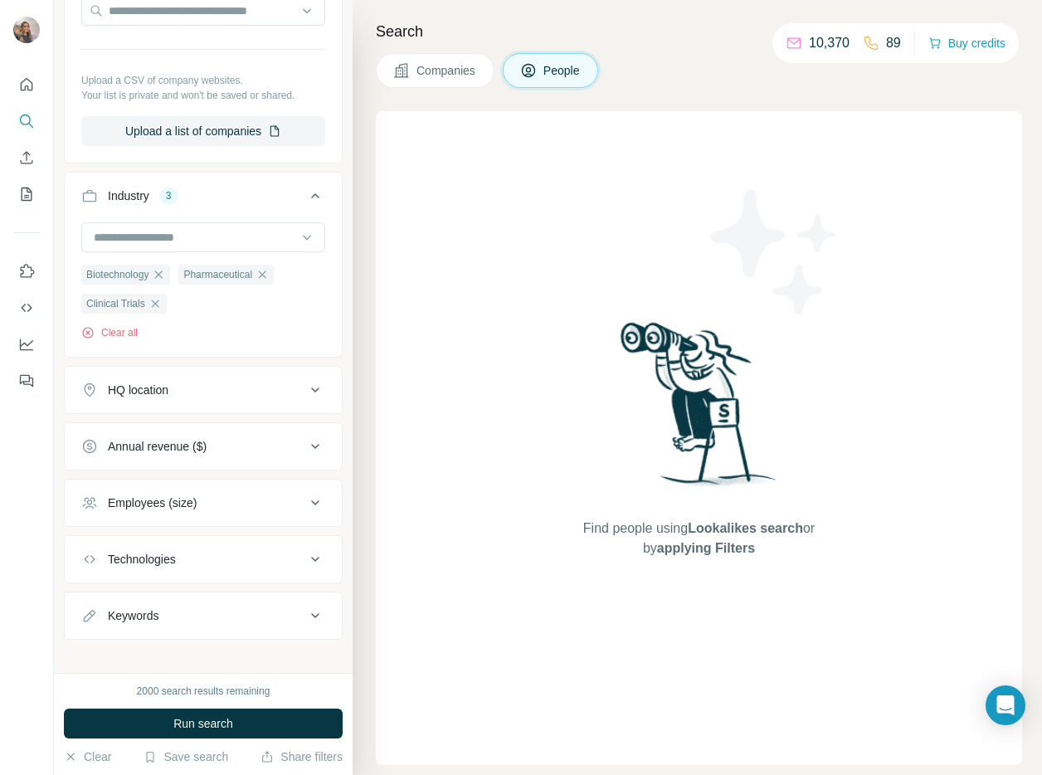
scroll to position [493, 0]
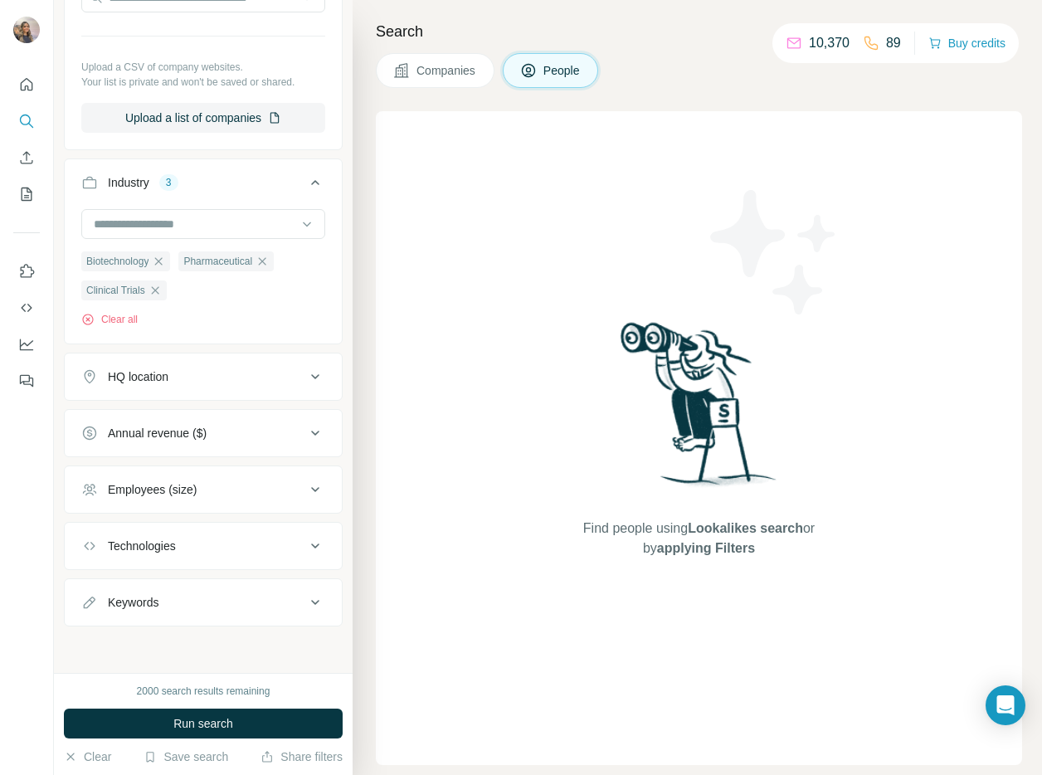
click at [244, 422] on button "Annual revenue ($)" at bounding box center [203, 433] width 277 height 40
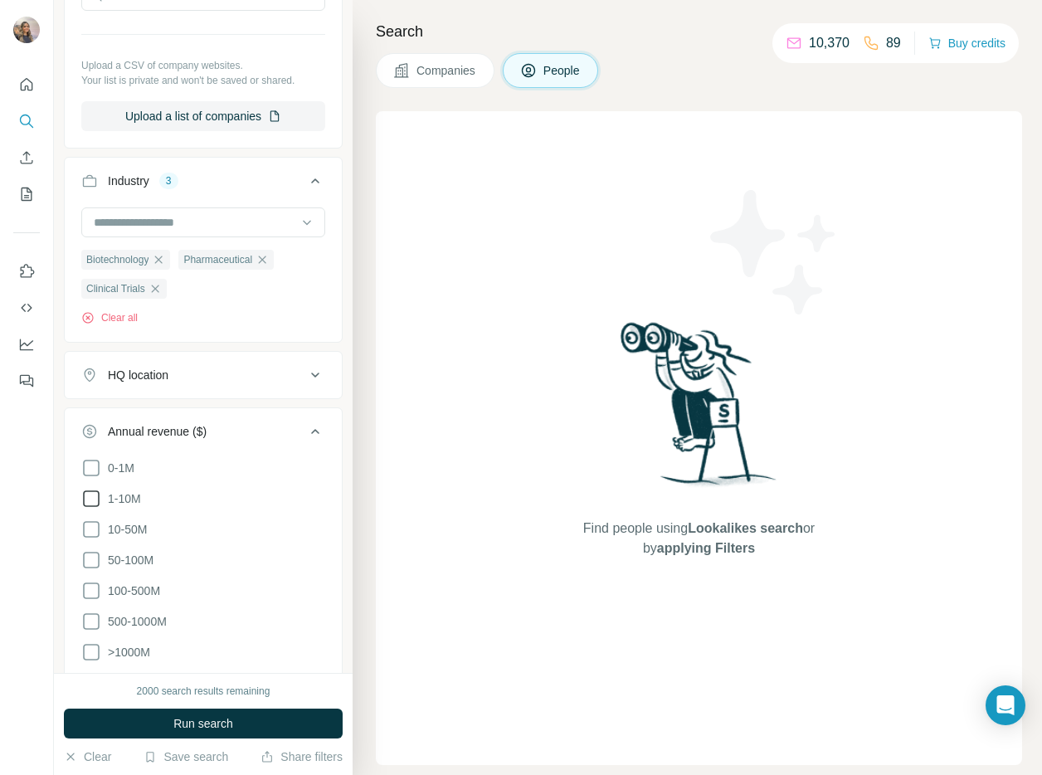
click at [100, 500] on label "1-10M" at bounding box center [111, 499] width 60 height 20
click at [89, 523] on icon at bounding box center [91, 529] width 20 height 20
click at [93, 575] on ul "0-1M 1-10M 10-50M 50-100M 100-500M 500-1000M >1000M" at bounding box center [203, 560] width 244 height 205
click at [93, 565] on icon at bounding box center [91, 560] width 20 height 20
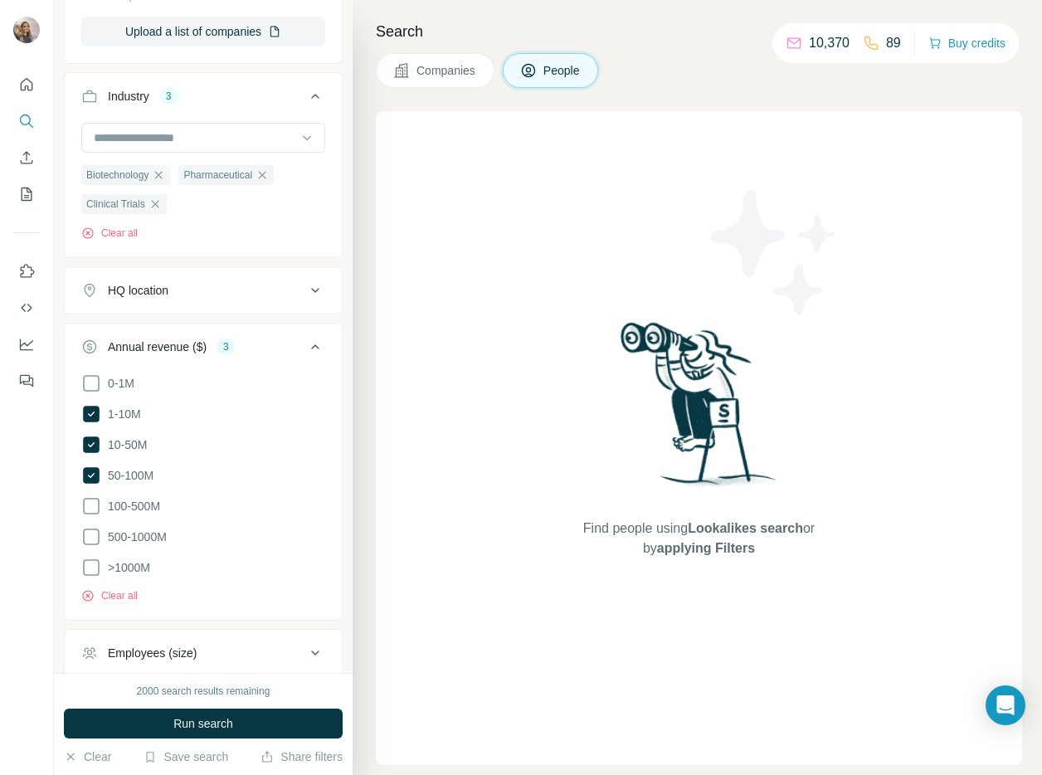
scroll to position [580, 0]
click at [96, 504] on icon at bounding box center [91, 504] width 20 height 20
click at [96, 533] on icon at bounding box center [91, 534] width 20 height 20
click at [96, 564] on icon at bounding box center [91, 565] width 20 height 20
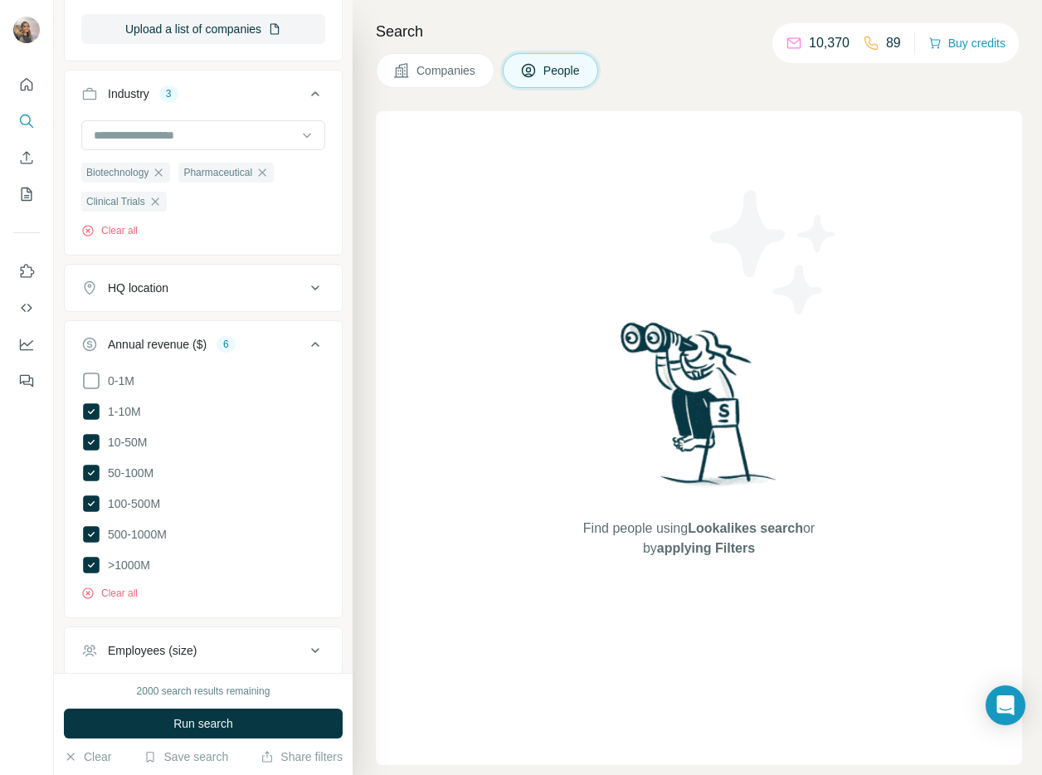
click at [311, 346] on icon at bounding box center [315, 344] width 8 height 5
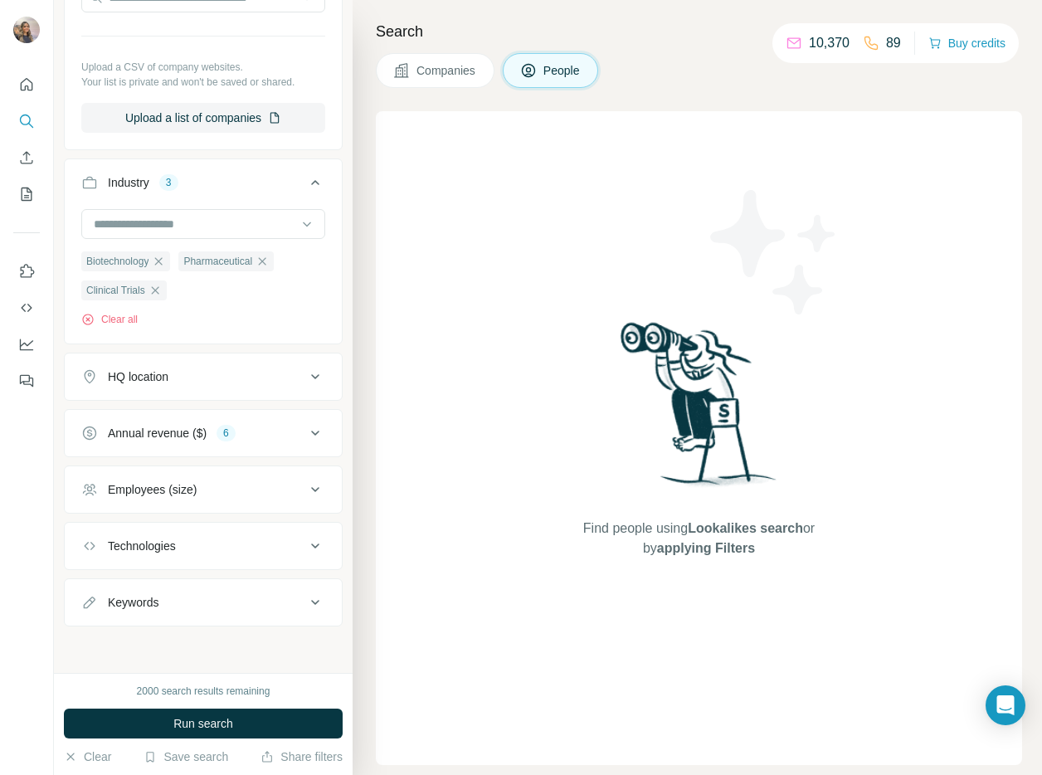
scroll to position [493, 0]
click at [207, 486] on div "Employees (size)" at bounding box center [193, 489] width 224 height 17
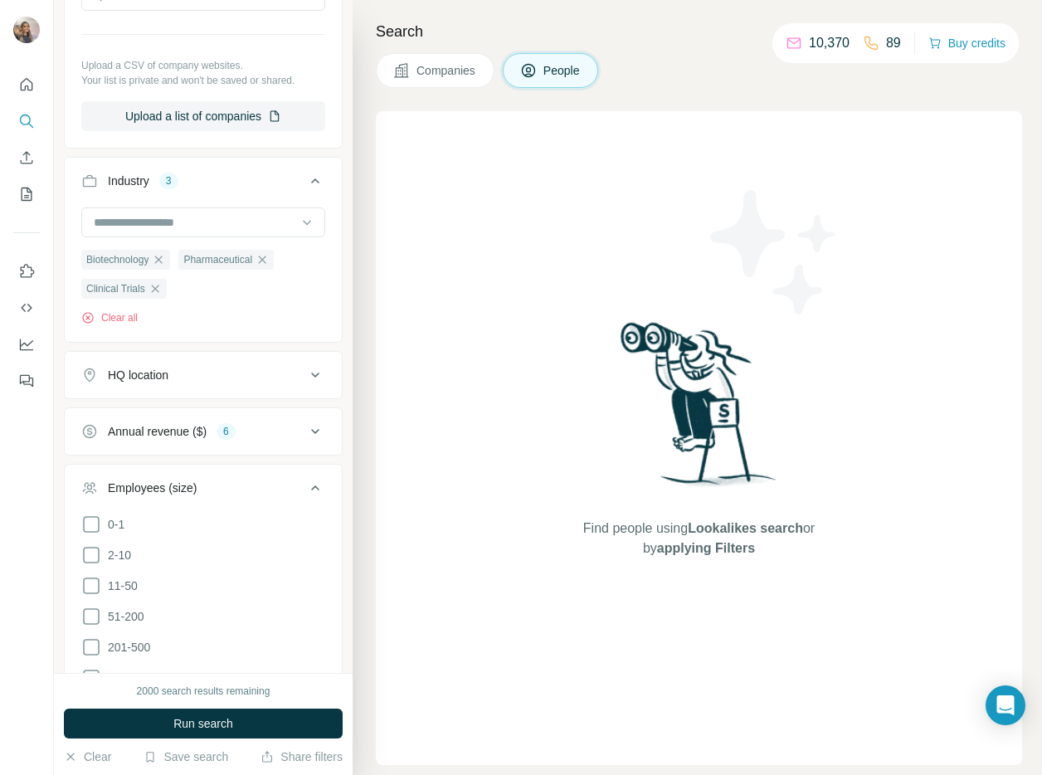
click at [207, 486] on div "Employees (size)" at bounding box center [193, 487] width 224 height 17
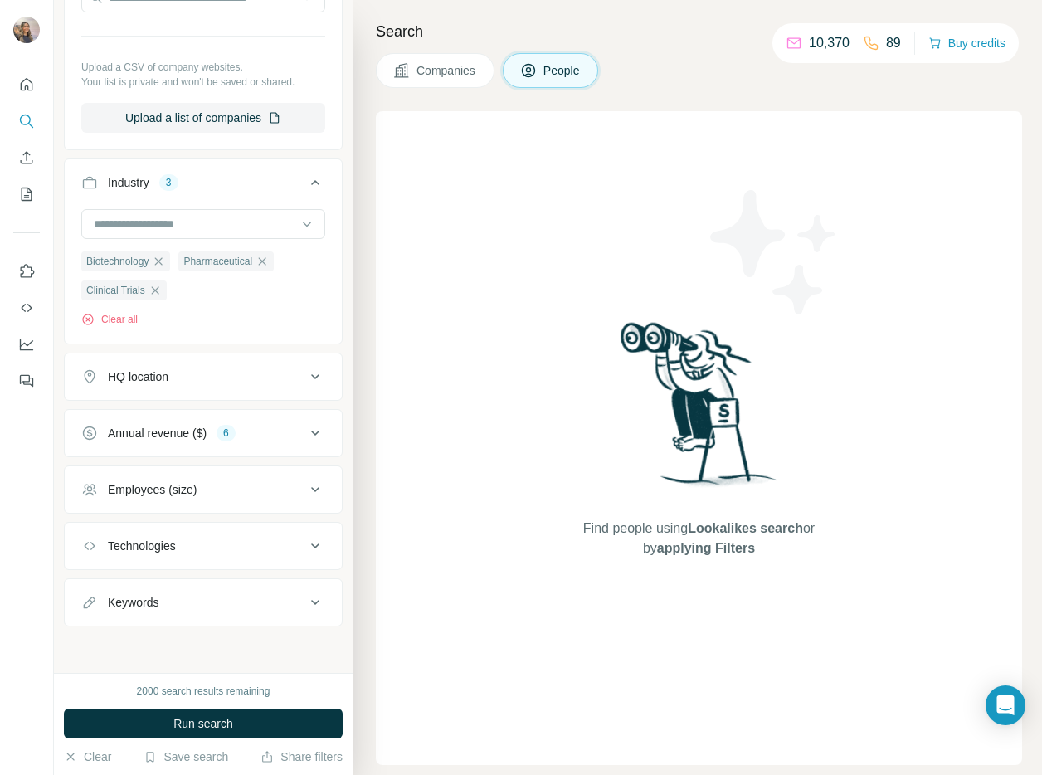
click at [193, 553] on div "Technologies" at bounding box center [193, 545] width 224 height 17
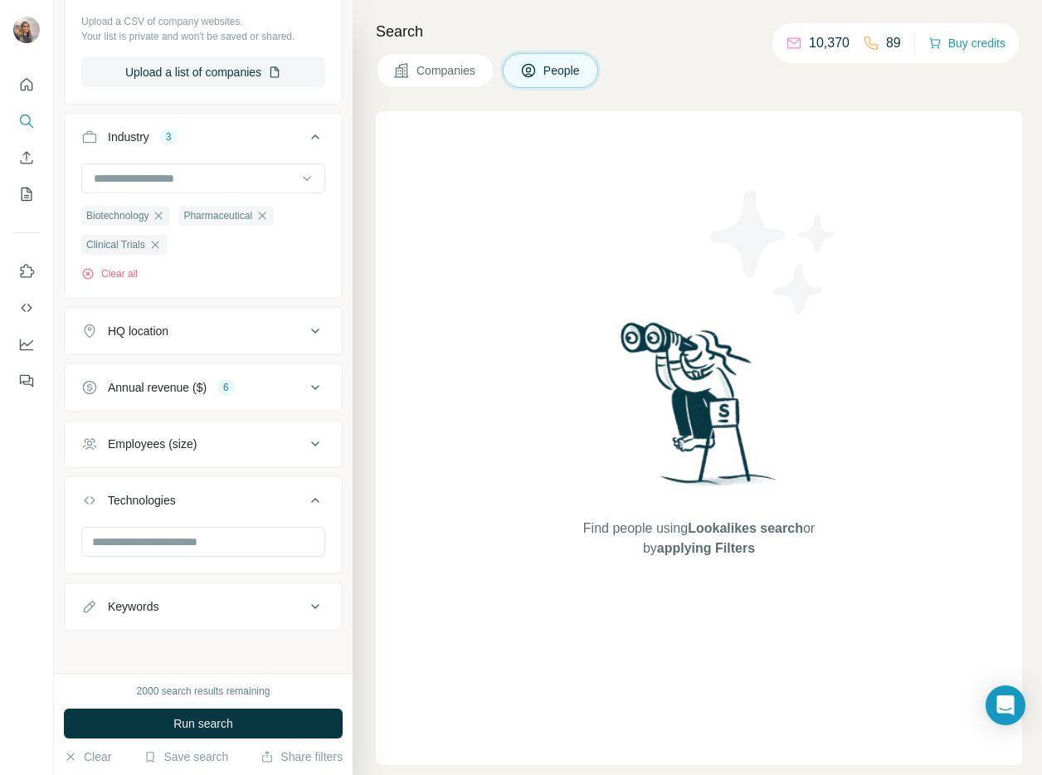
scroll to position [542, 0]
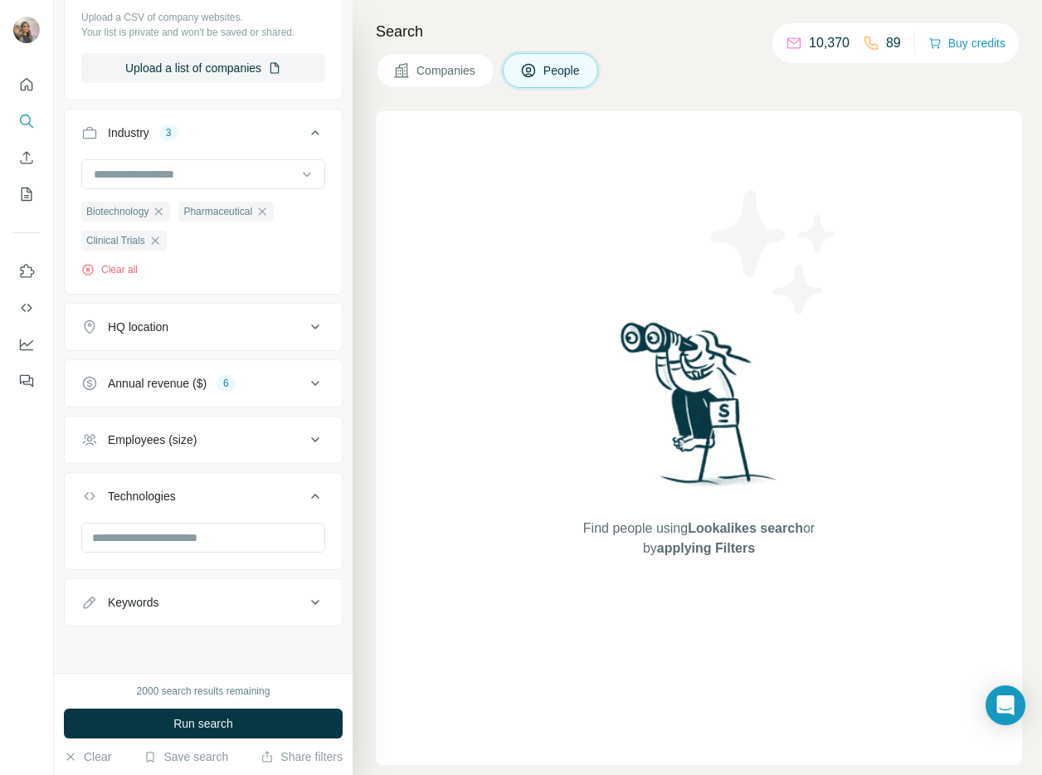
click at [139, 612] on button "Keywords" at bounding box center [203, 602] width 277 height 40
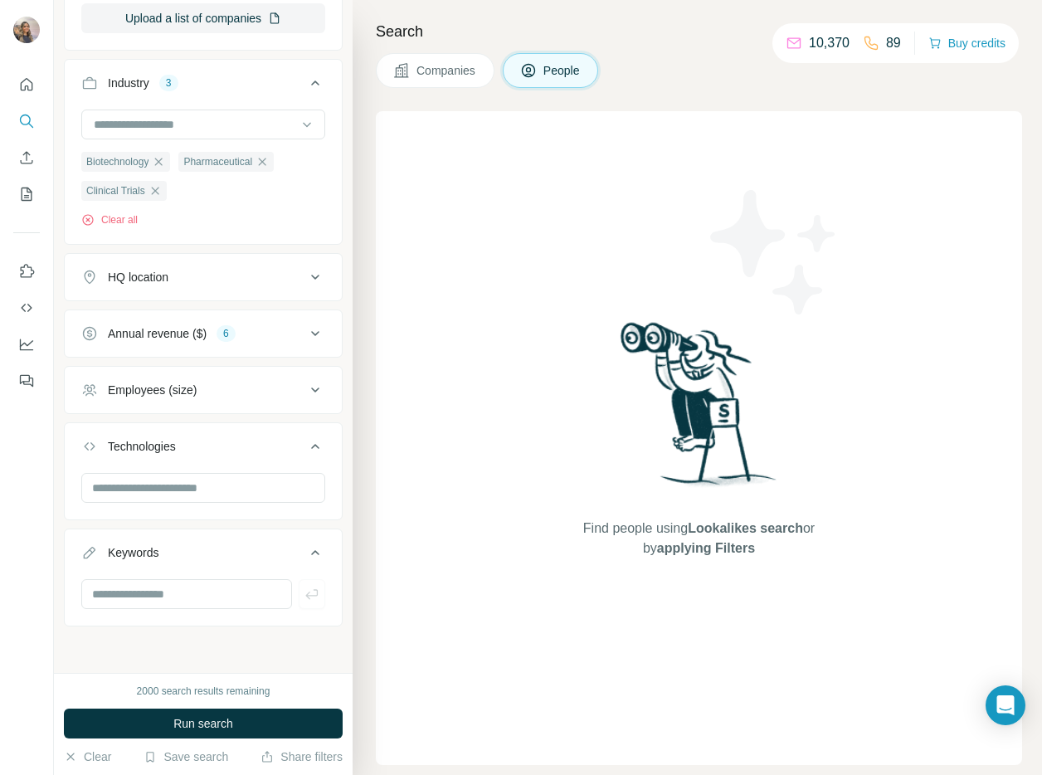
click at [237, 558] on div "Keywords" at bounding box center [193, 552] width 224 height 17
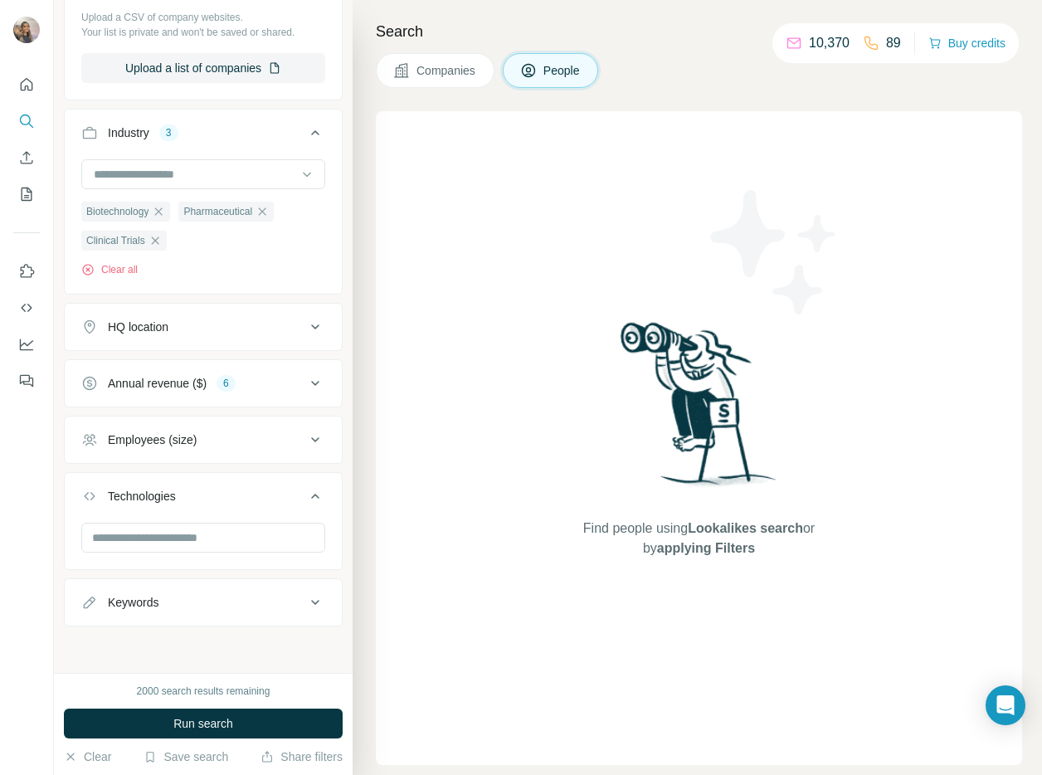
click at [267, 573] on ul "Company Select a company name or website Upload a CSV of company websites. Your…" at bounding box center [203, 239] width 279 height 776
click at [252, 628] on div "New search Hide Company lookalikes 11 Personal information Job title Seniority …" at bounding box center [203, 336] width 299 height 673
click at [238, 607] on div "Keywords" at bounding box center [193, 602] width 224 height 17
click at [221, 651] on input "text" at bounding box center [186, 642] width 211 height 30
type input "********"
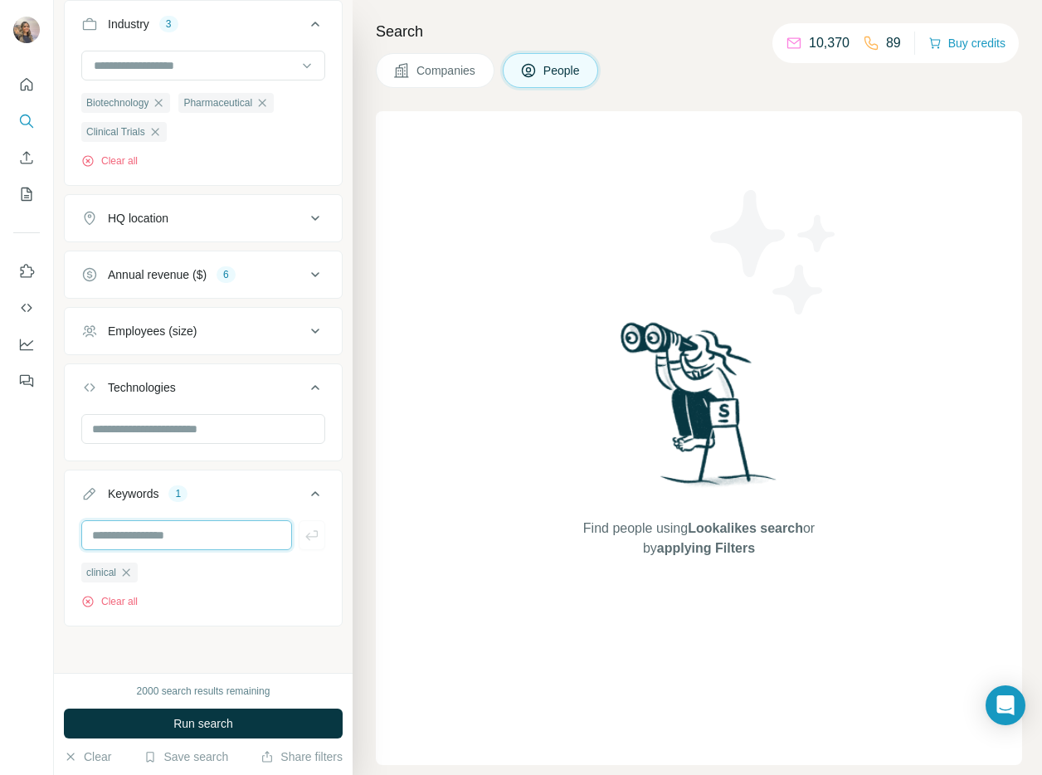
scroll to position [652, 0]
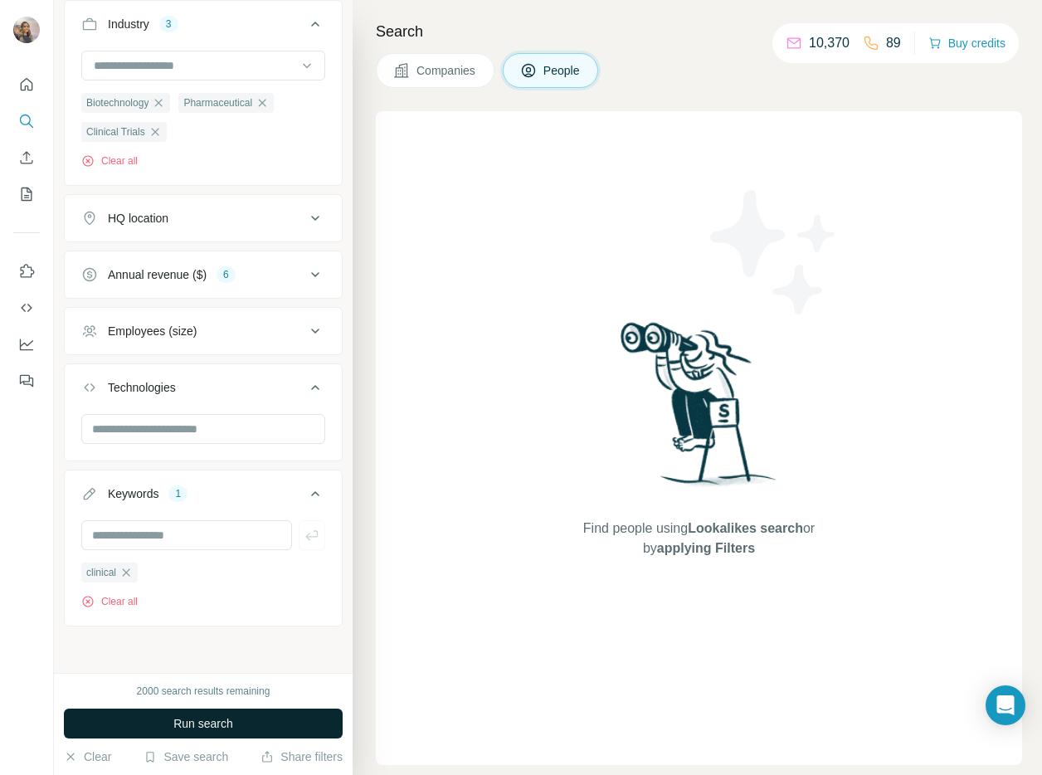
click at [226, 727] on span "Run search" at bounding box center [203, 723] width 60 height 17
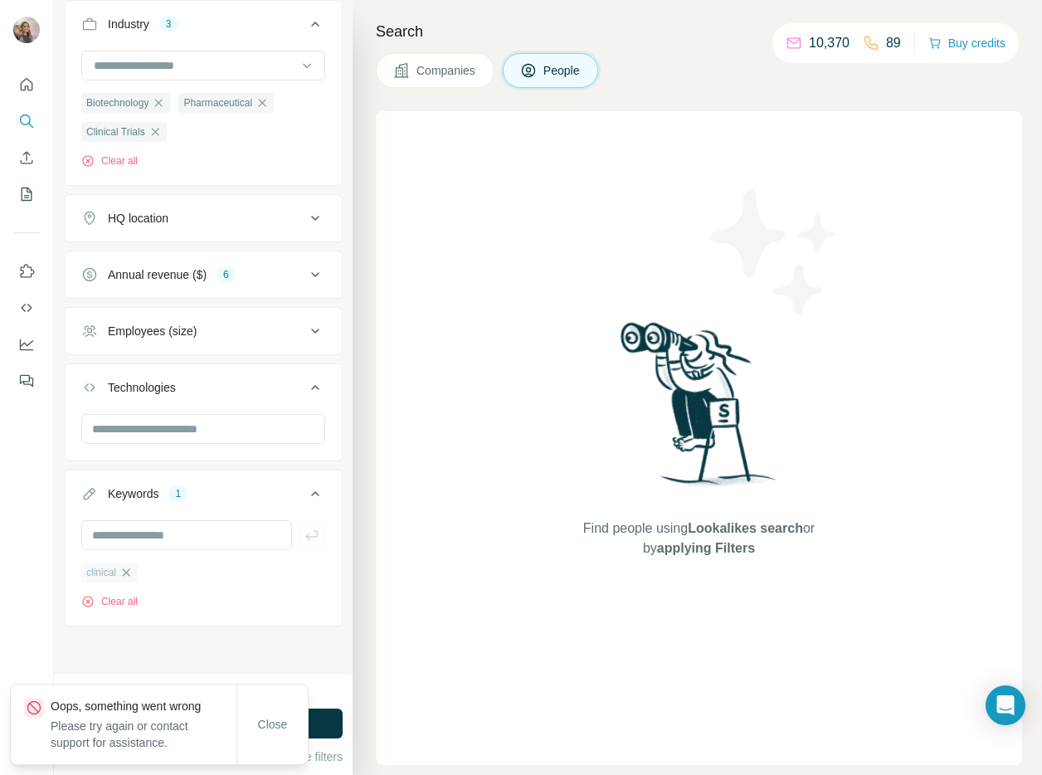
click at [123, 572] on icon "button" at bounding box center [125, 572] width 13 height 13
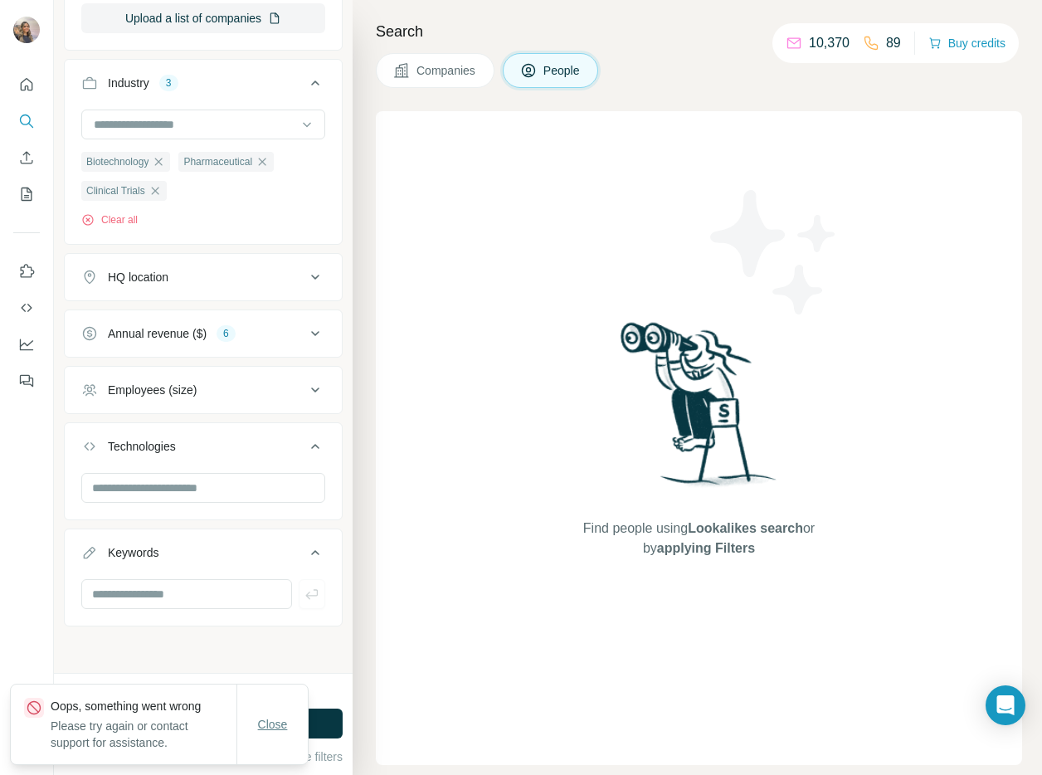
click at [289, 728] on button "Close" at bounding box center [272, 724] width 53 height 30
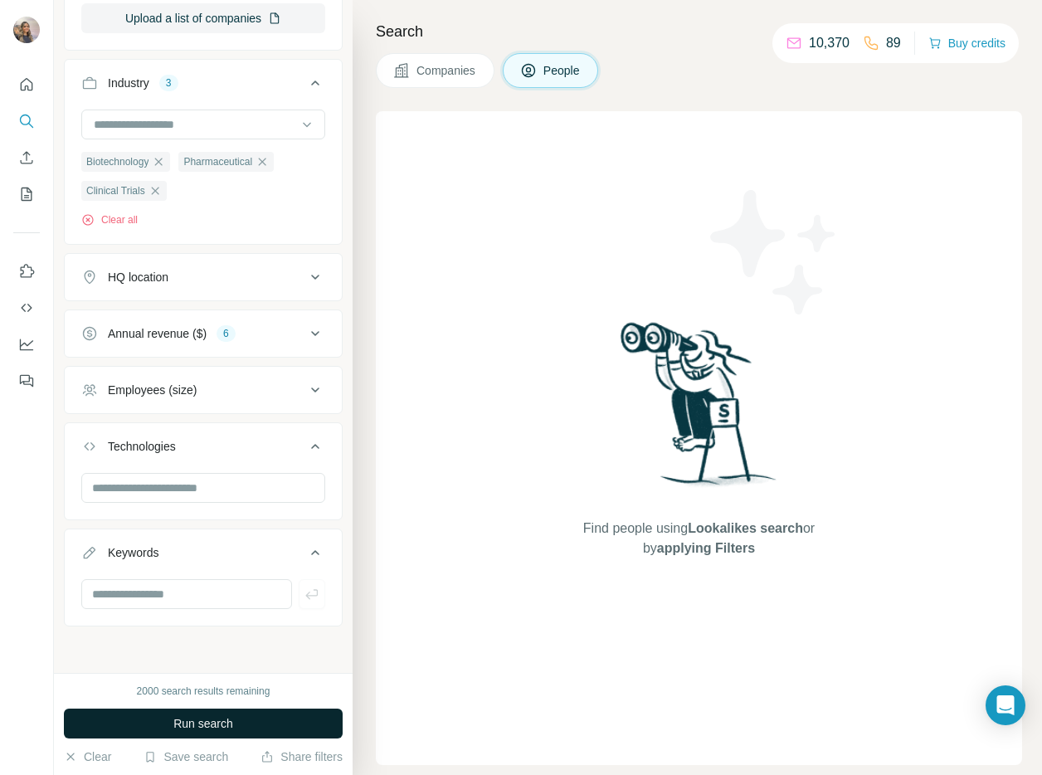
click at [291, 719] on button "Run search" at bounding box center [203, 723] width 279 height 30
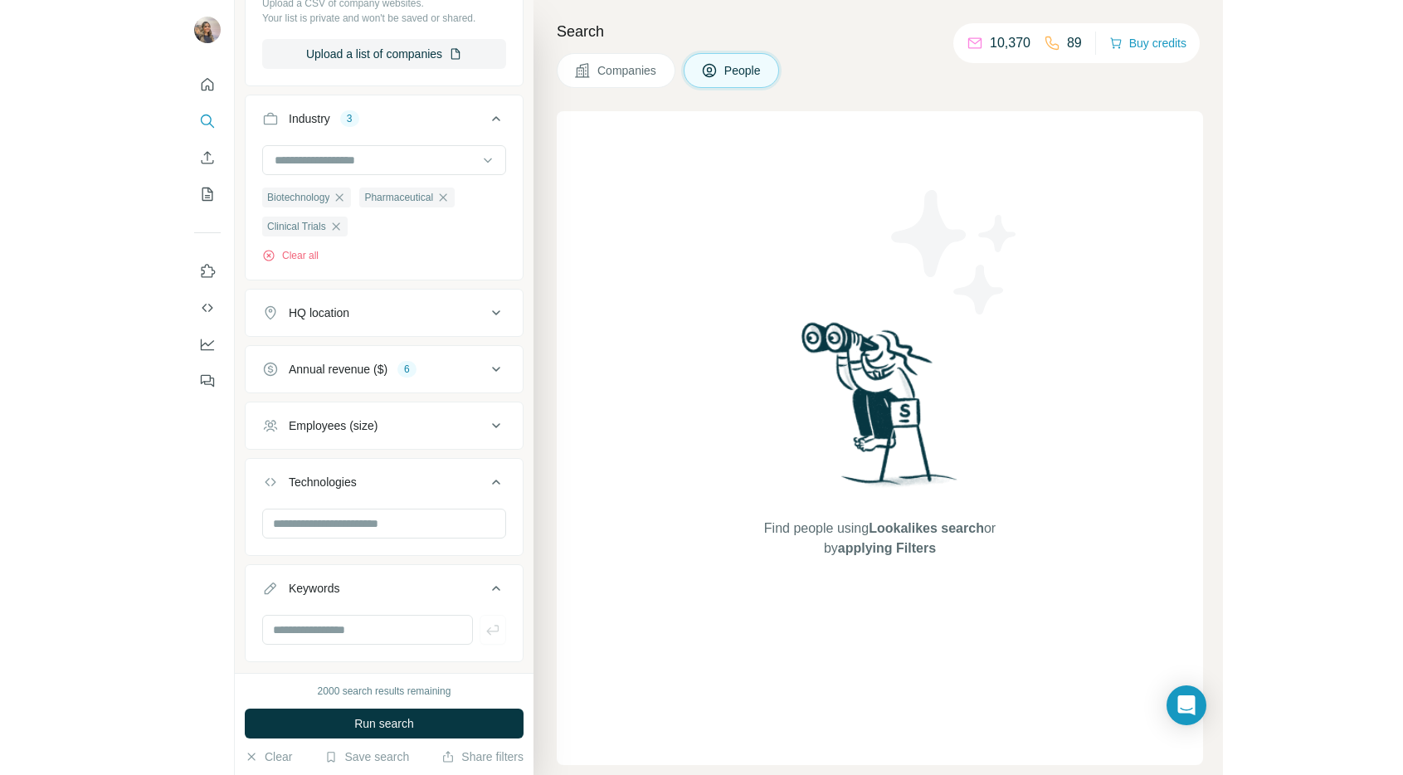
scroll to position [414, 0]
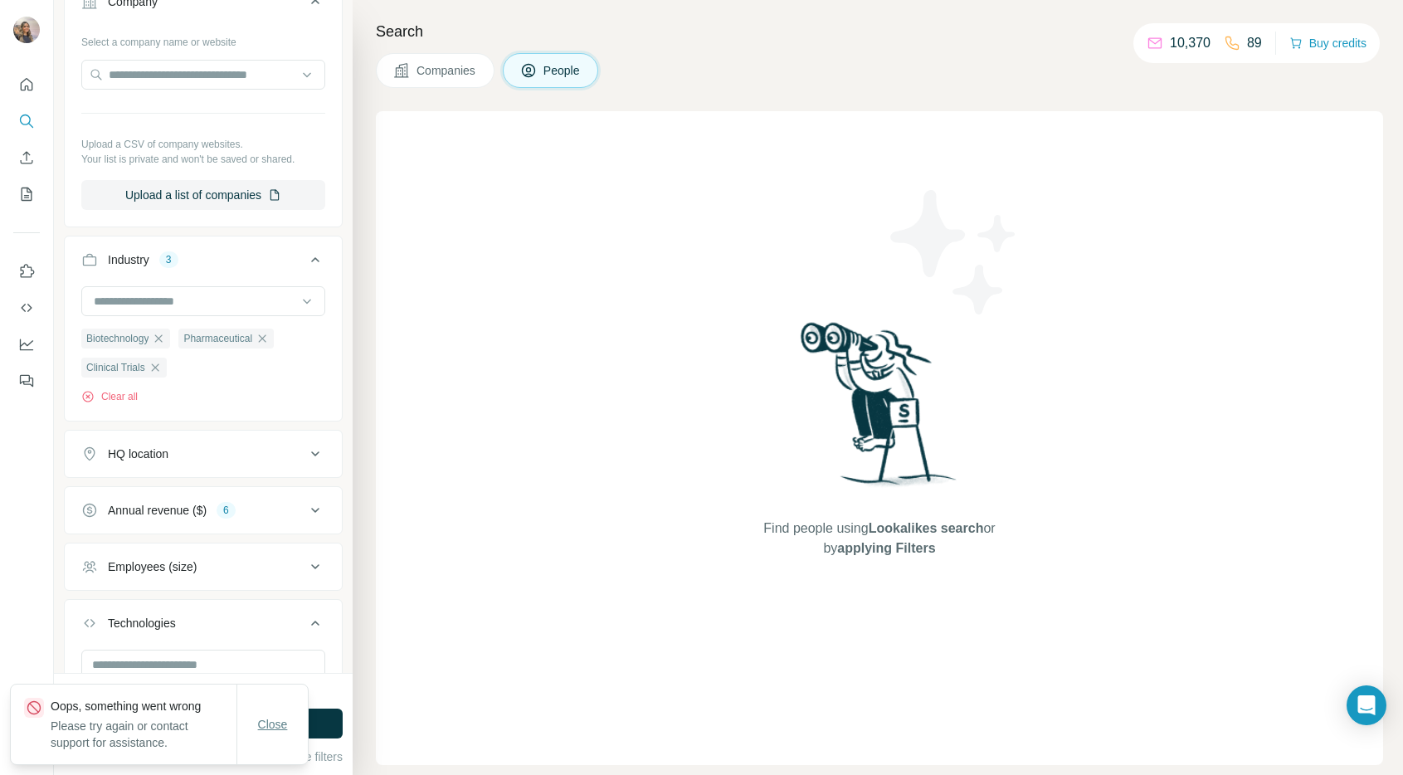
click at [275, 728] on span "Close" at bounding box center [273, 724] width 30 height 17
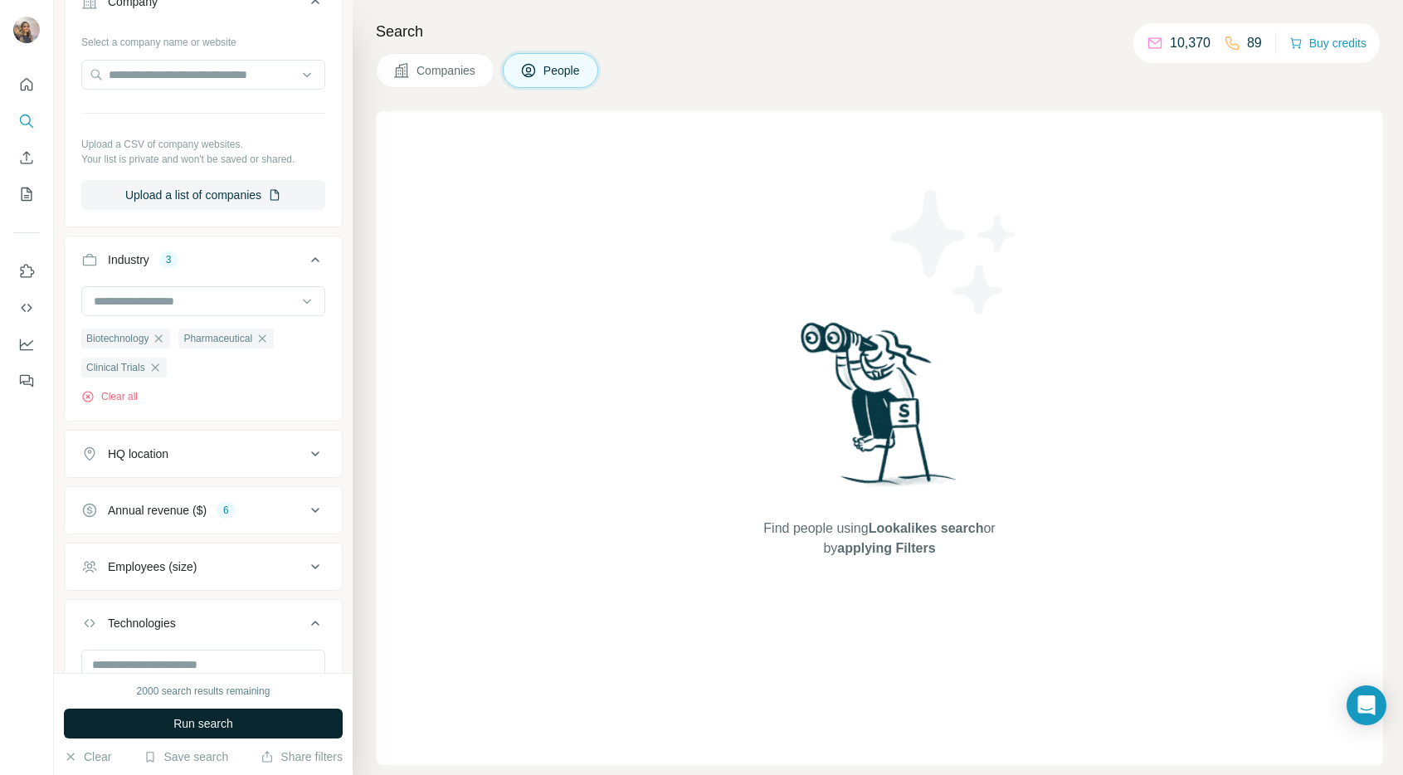
click at [232, 723] on span "Run search" at bounding box center [203, 723] width 60 height 17
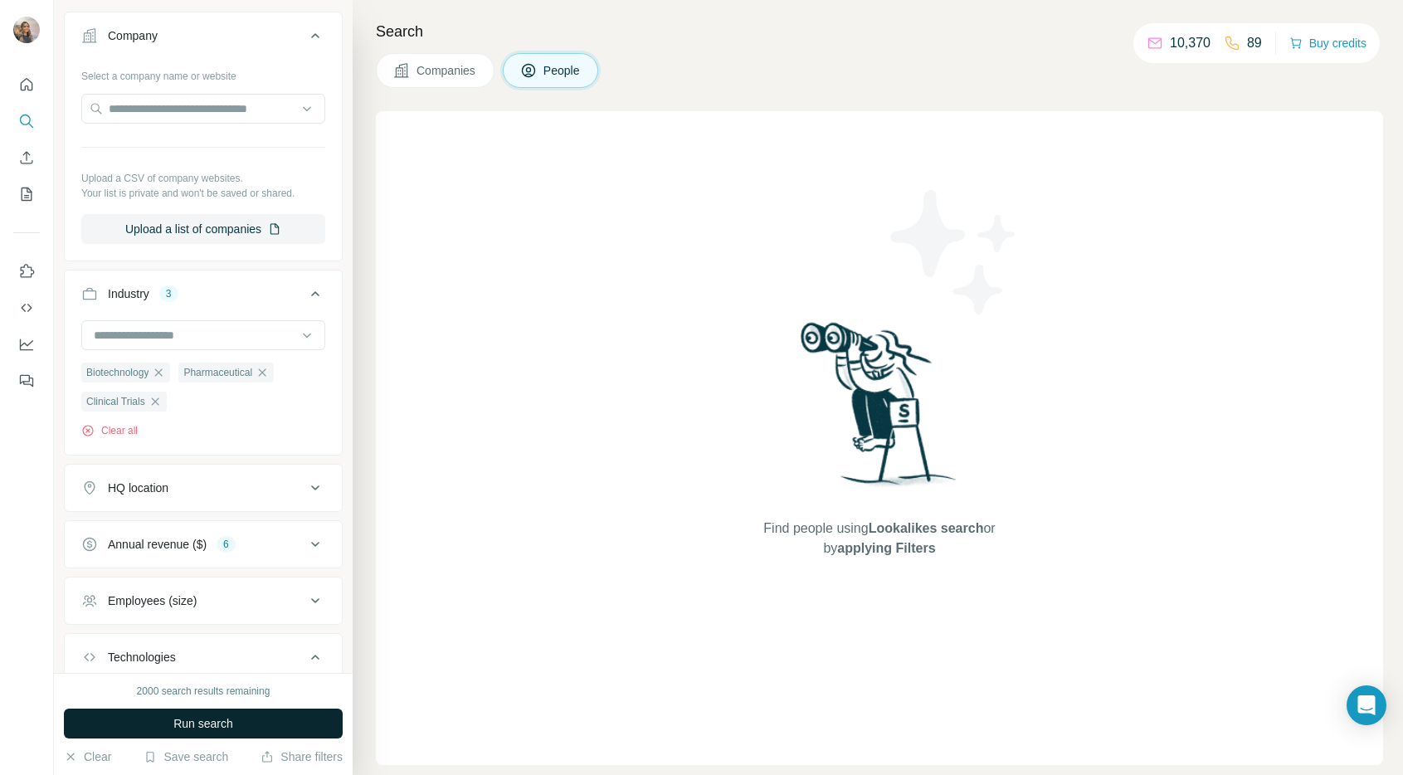
scroll to position [256, 0]
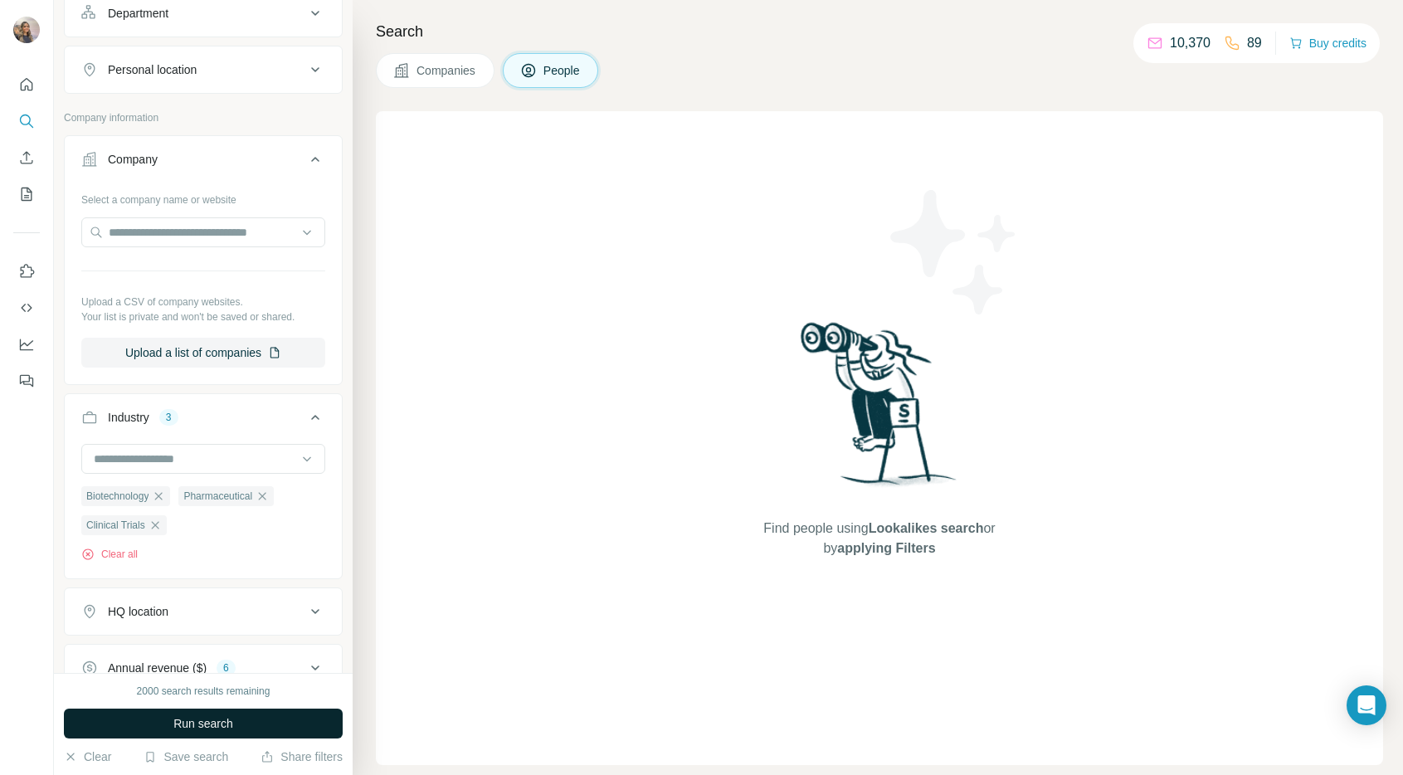
click at [153, 148] on button "Company" at bounding box center [203, 162] width 277 height 46
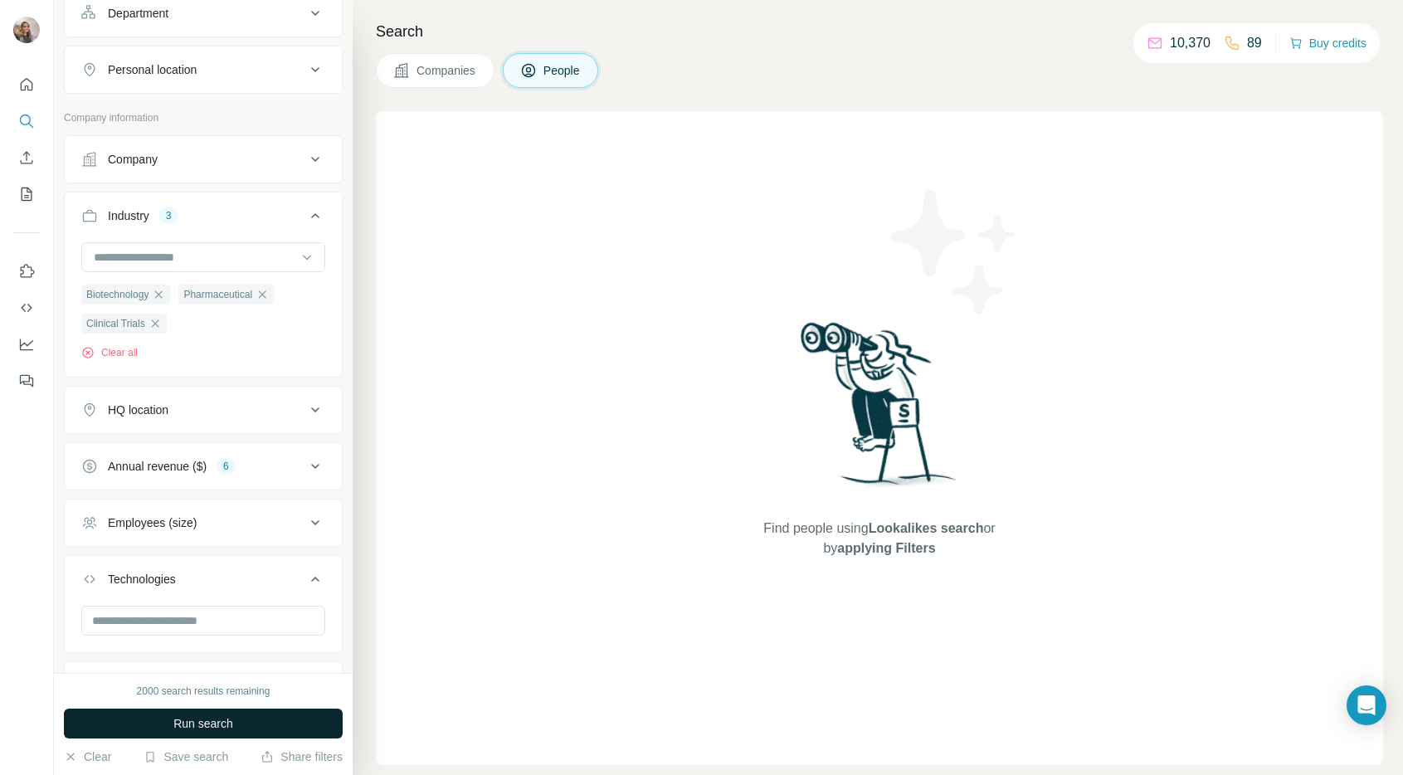
click at [207, 410] on div "HQ location" at bounding box center [193, 409] width 224 height 17
click at [206, 414] on div "HQ location" at bounding box center [193, 409] width 224 height 17
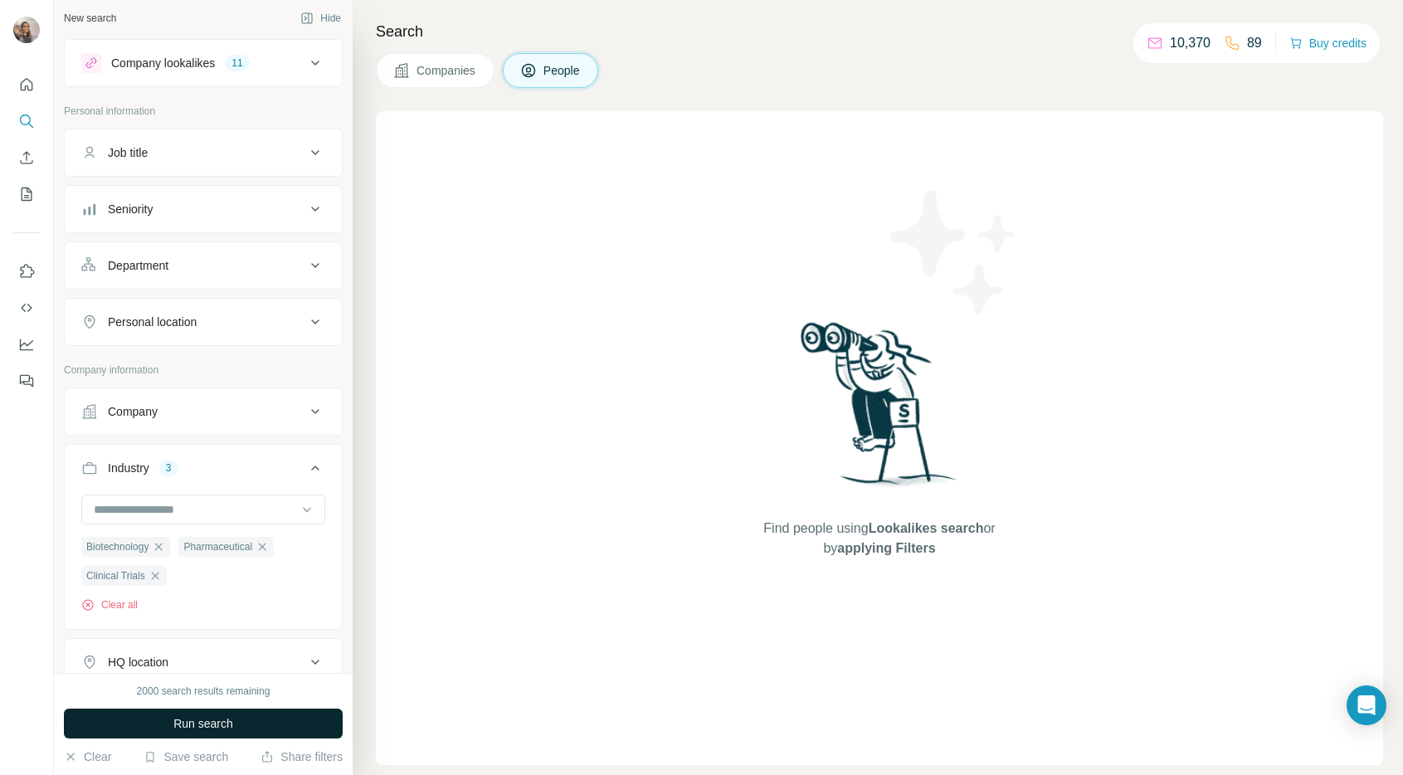
scroll to position [0, 0]
click at [240, 56] on button "Company lookalikes 11" at bounding box center [203, 67] width 277 height 40
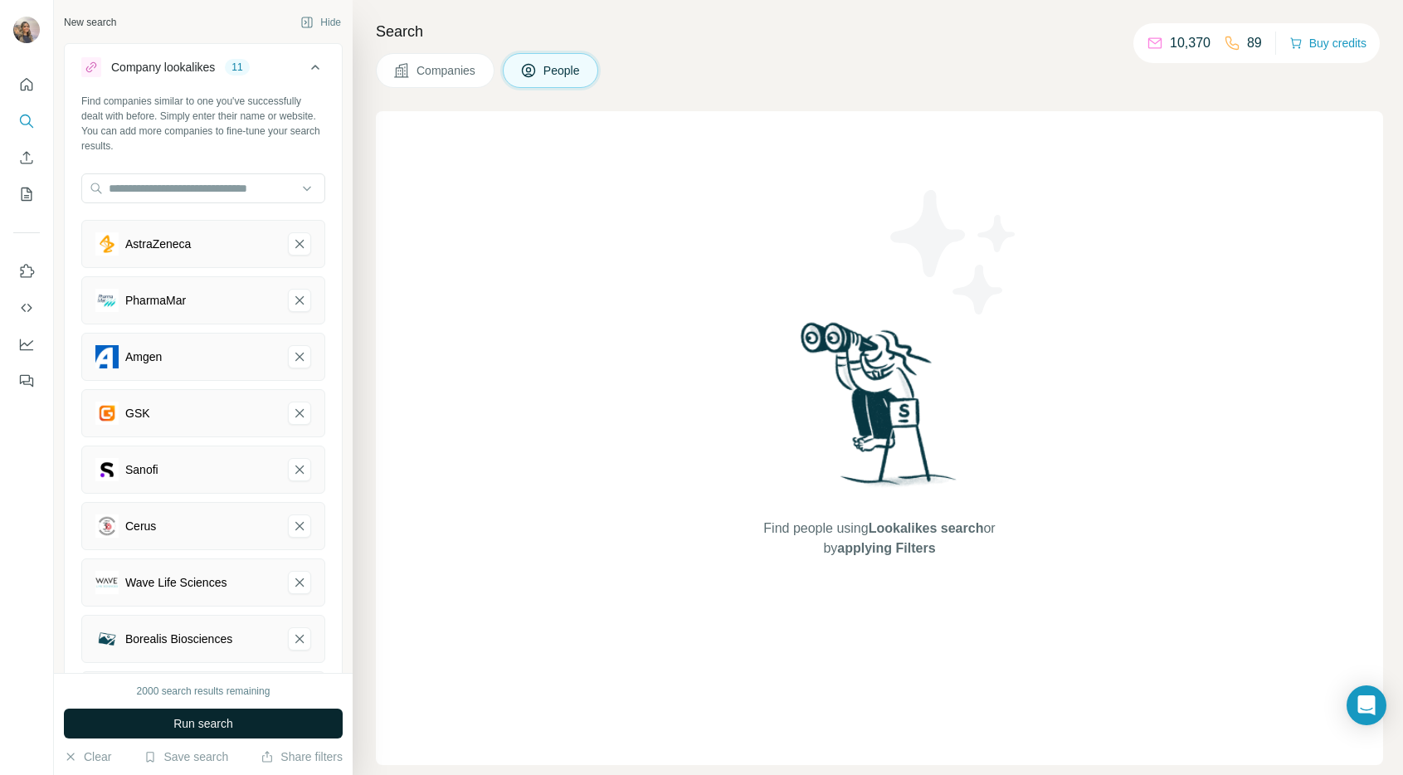
click at [240, 56] on button "Company lookalikes 11" at bounding box center [203, 70] width 277 height 46
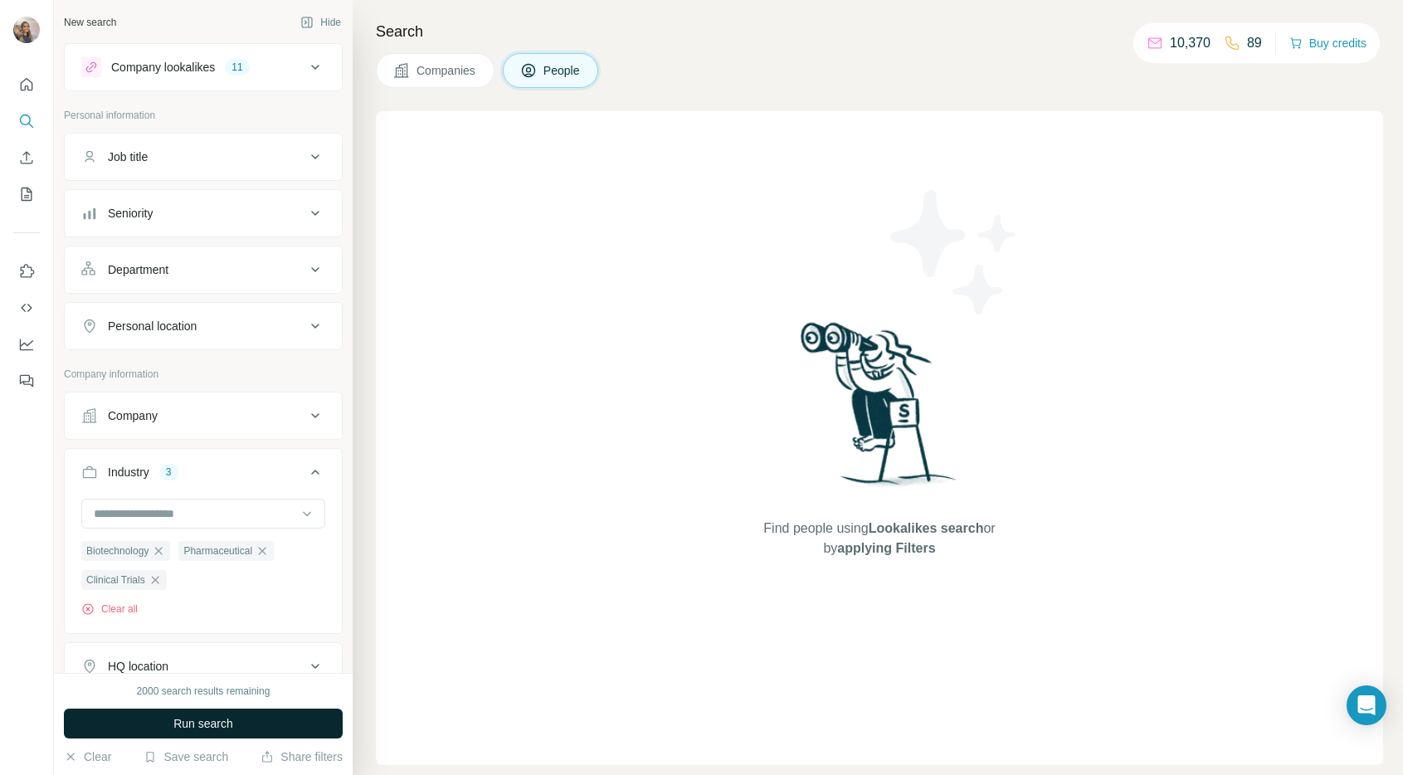
click at [397, 66] on icon at bounding box center [401, 70] width 17 height 17
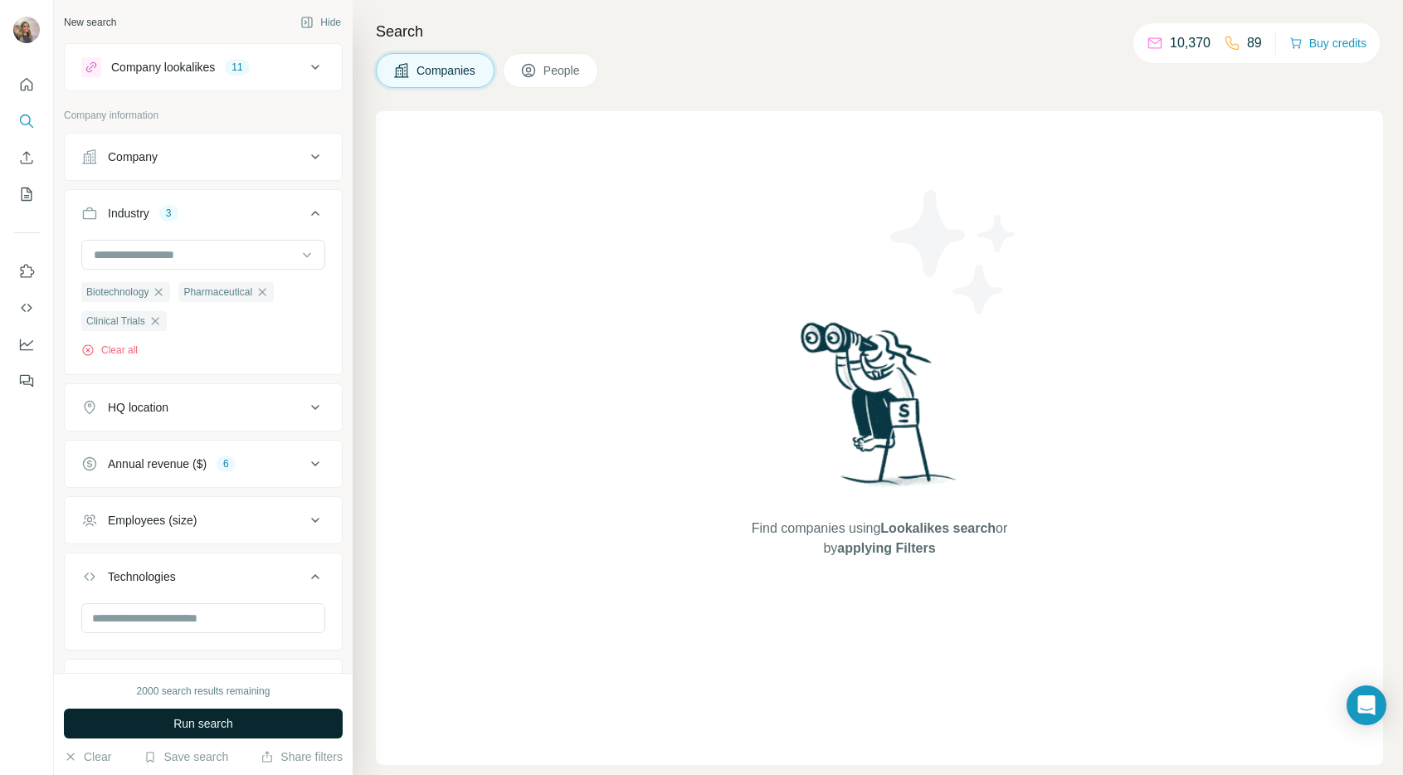
click at [189, 712] on button "Run search" at bounding box center [203, 723] width 279 height 30
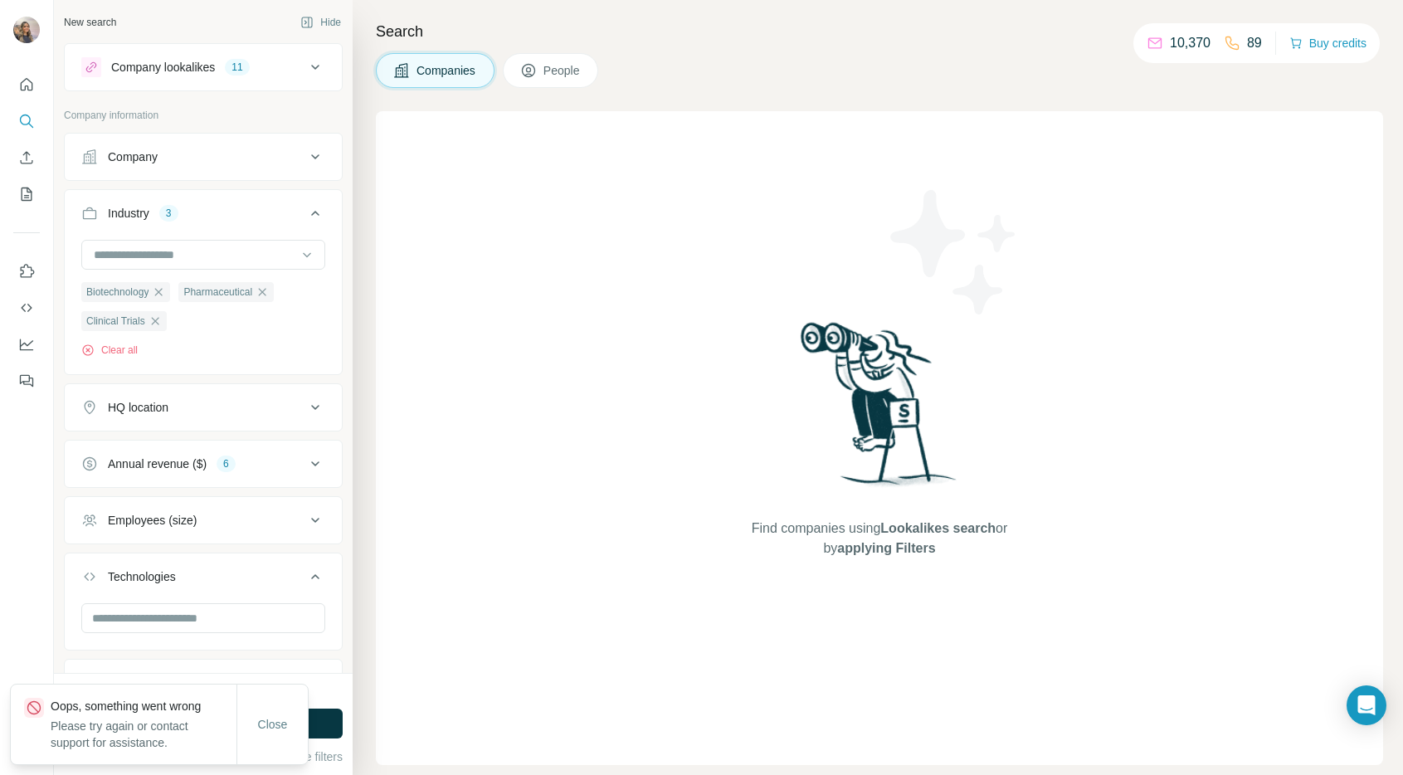
click at [189, 712] on p "Oops, something went wrong" at bounding box center [144, 706] width 186 height 17
click at [285, 732] on span "Close" at bounding box center [273, 724] width 30 height 17
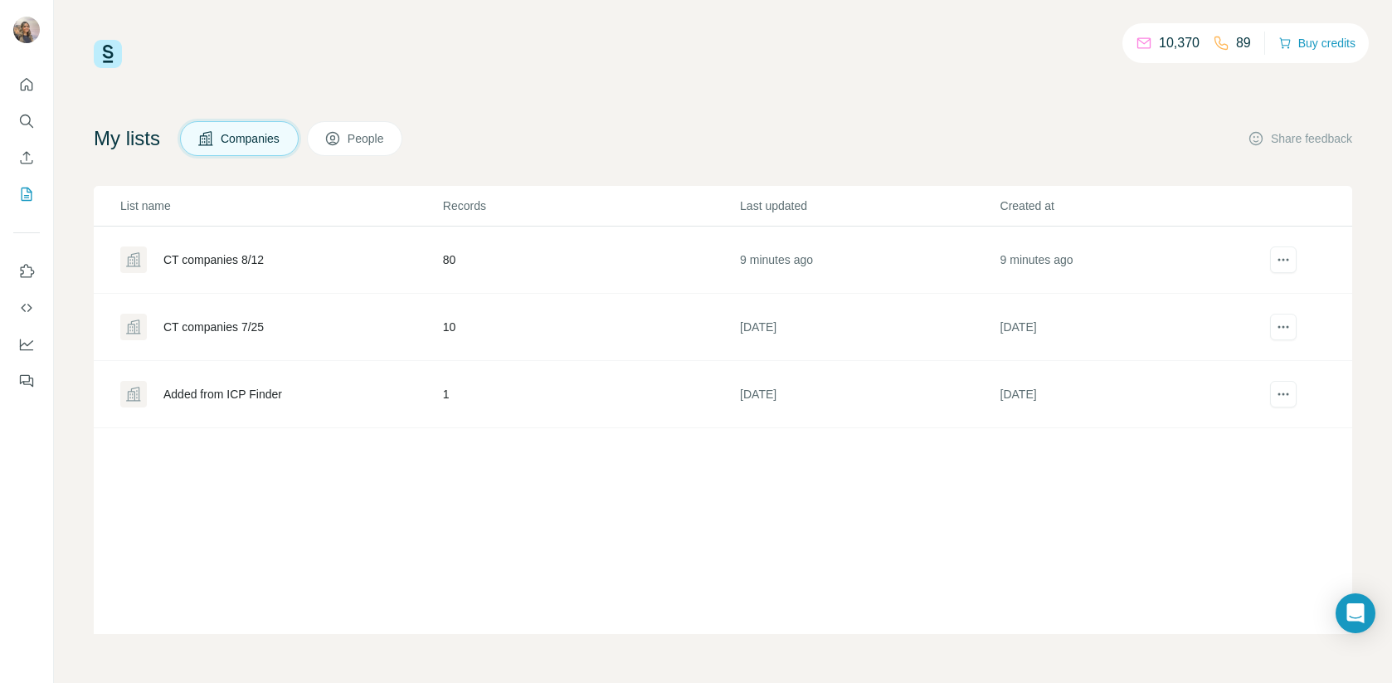
click at [400, 260] on div "CT companies 8/12" at bounding box center [280, 259] width 321 height 27
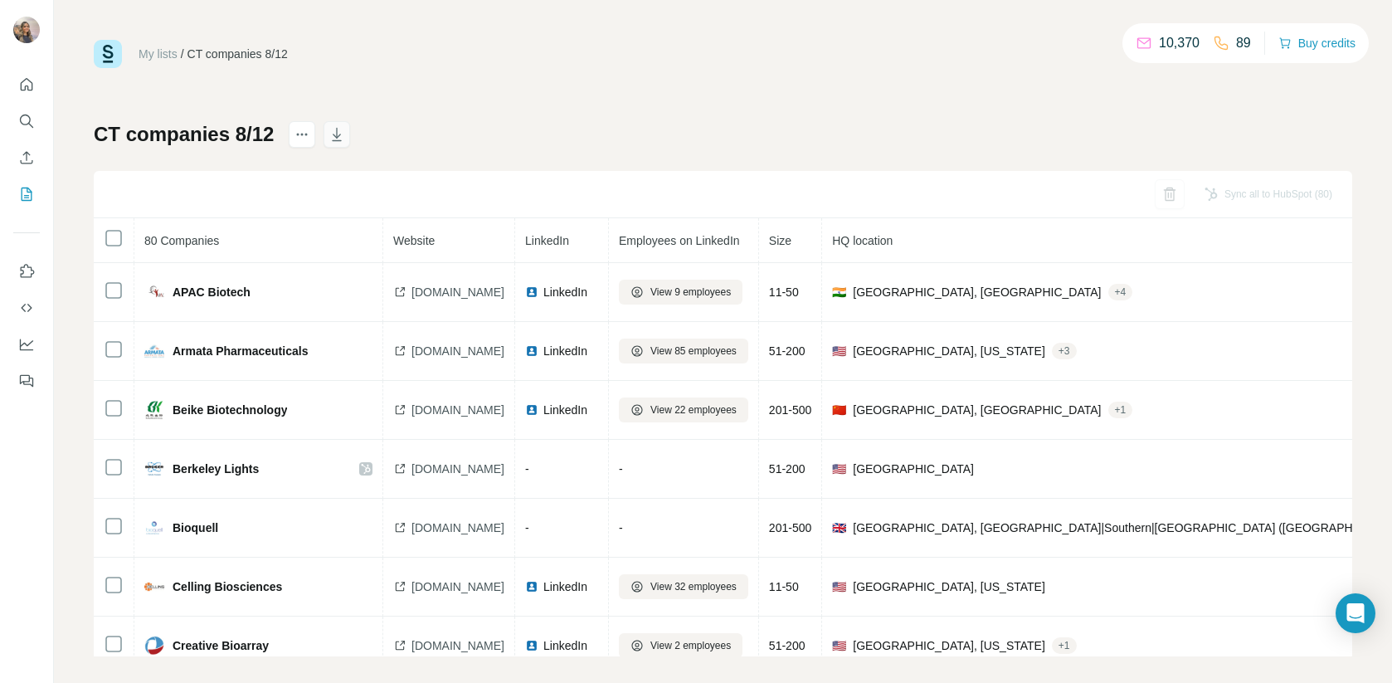
click at [345, 138] on button "button" at bounding box center [336, 134] width 27 height 27
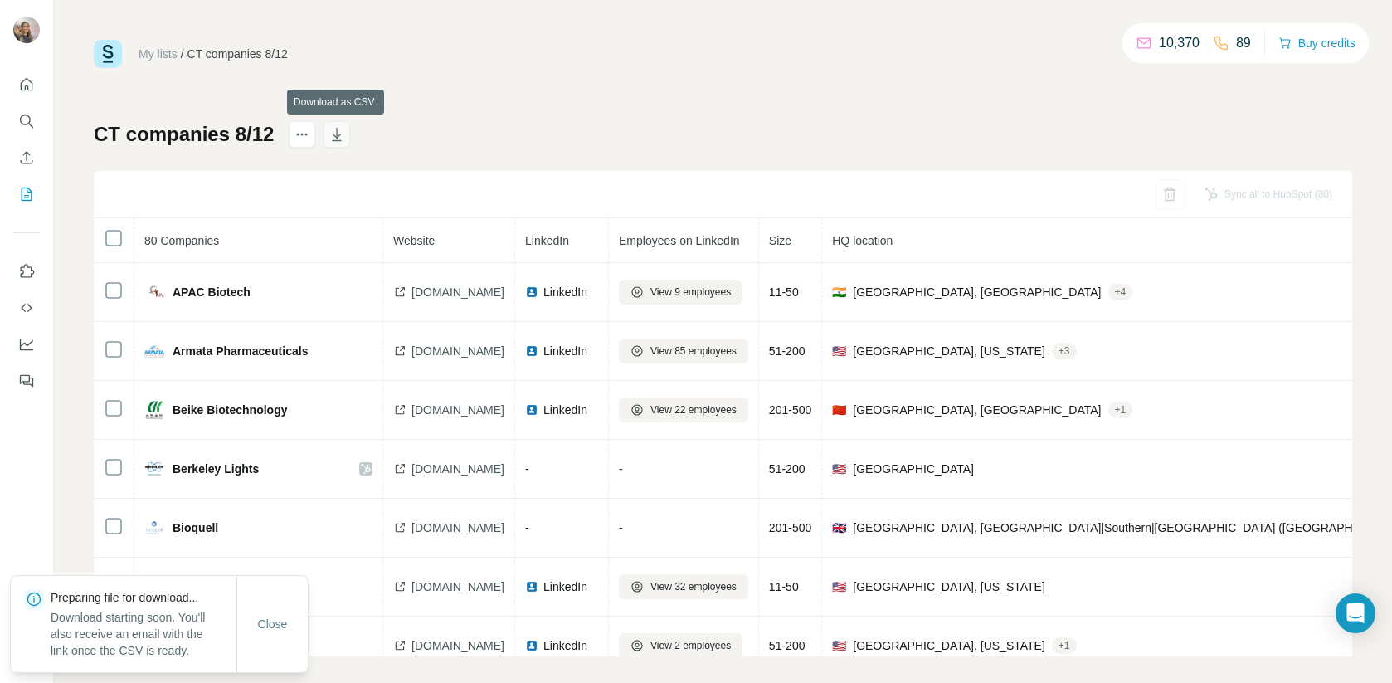
click at [338, 138] on icon "button" at bounding box center [336, 134] width 17 height 17
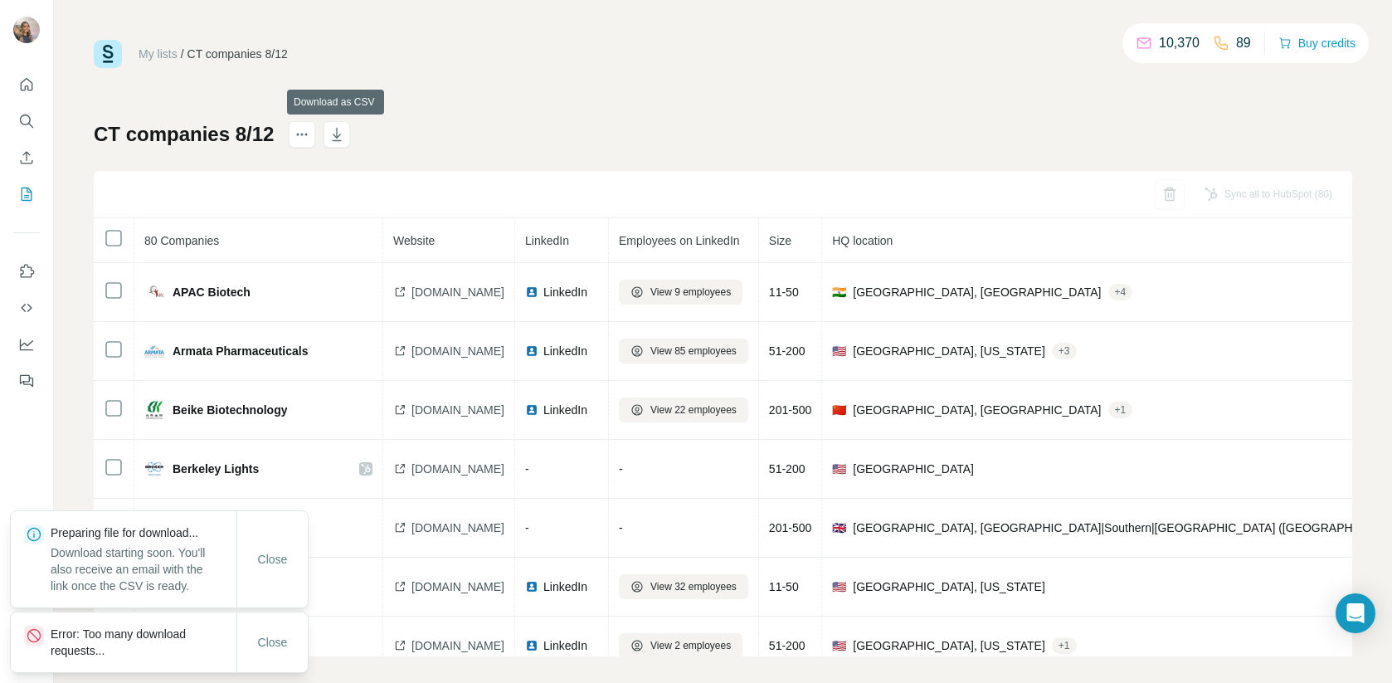
click at [562, 139] on div "CT companies 8/12 Sync all to HubSpot (80) 80 Companies Website LinkedIn Employ…" at bounding box center [723, 388] width 1258 height 535
click at [26, 122] on icon "Search" at bounding box center [26, 121] width 17 height 17
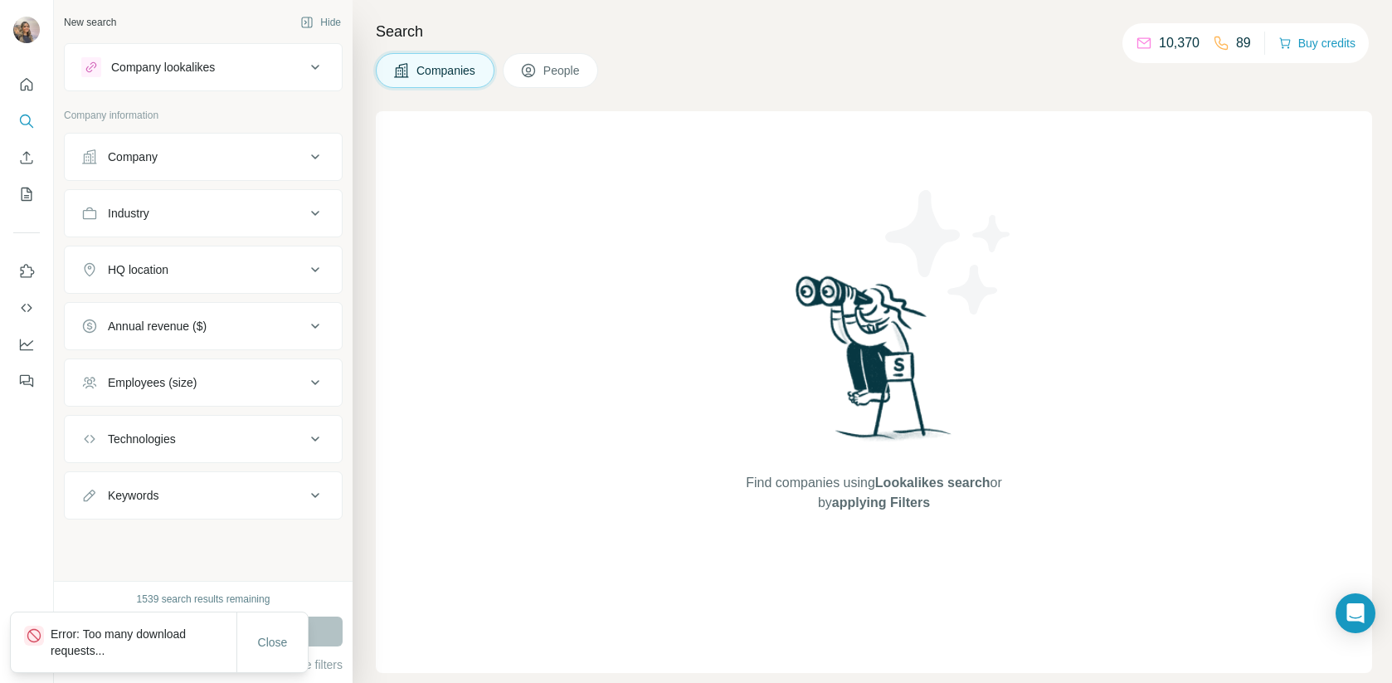
click at [170, 160] on div "Company" at bounding box center [193, 156] width 224 height 17
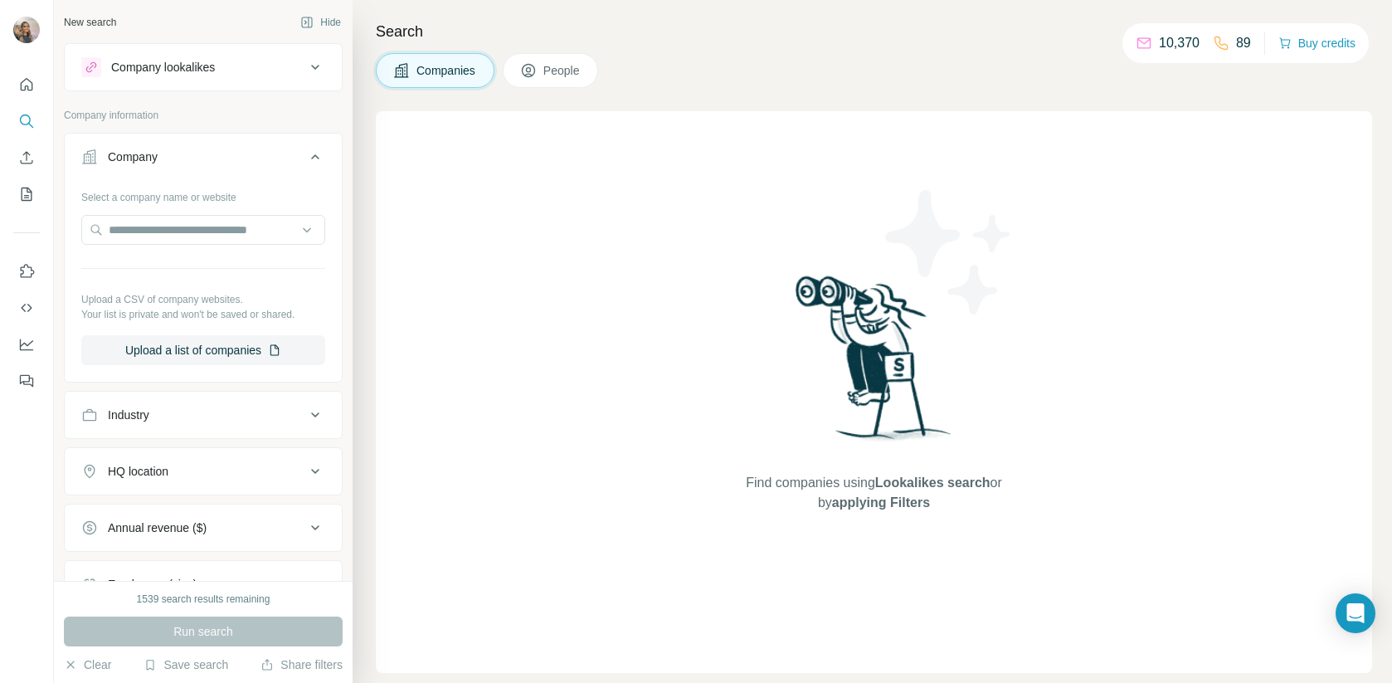
click at [195, 365] on div "Select a company name or website Upload a CSV of company websites. Your list is…" at bounding box center [203, 280] width 277 height 195
click at [200, 353] on button "Upload a list of companies" at bounding box center [203, 350] width 244 height 30
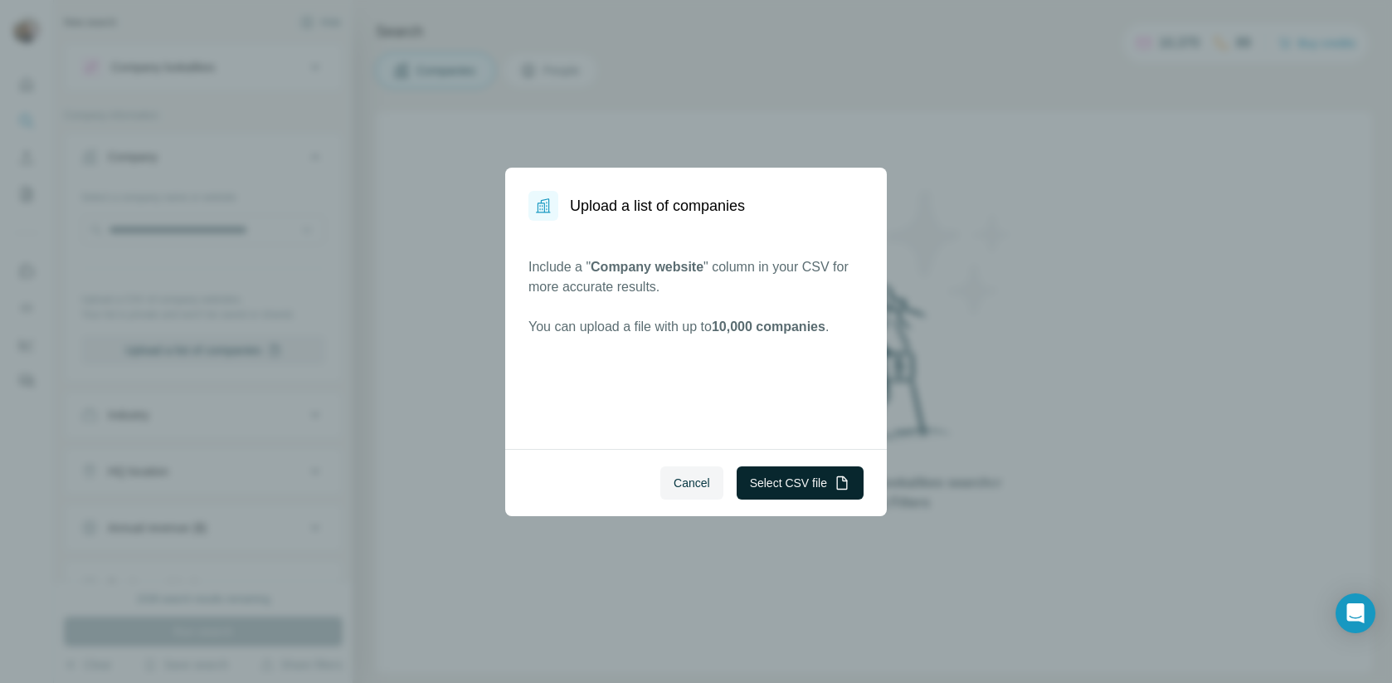
click at [794, 482] on button "Select CSV file" at bounding box center [800, 482] width 127 height 33
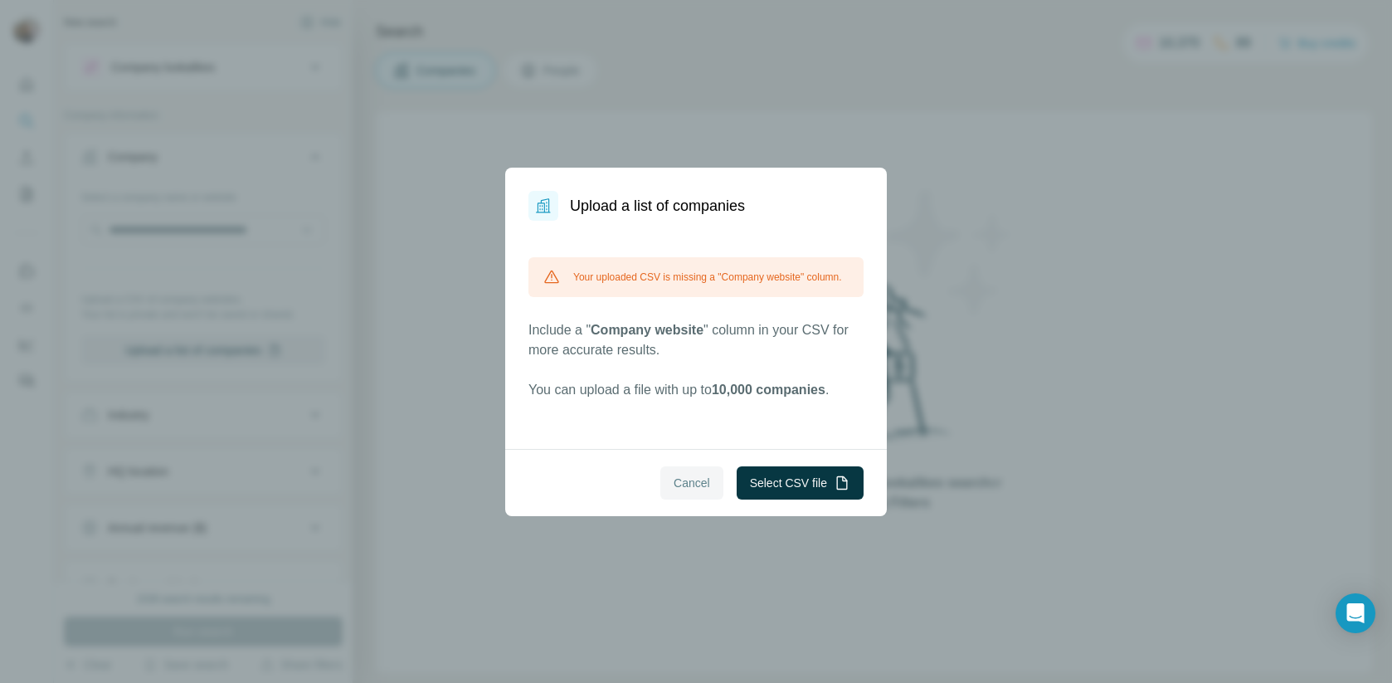
click at [688, 489] on span "Cancel" at bounding box center [692, 482] width 36 height 17
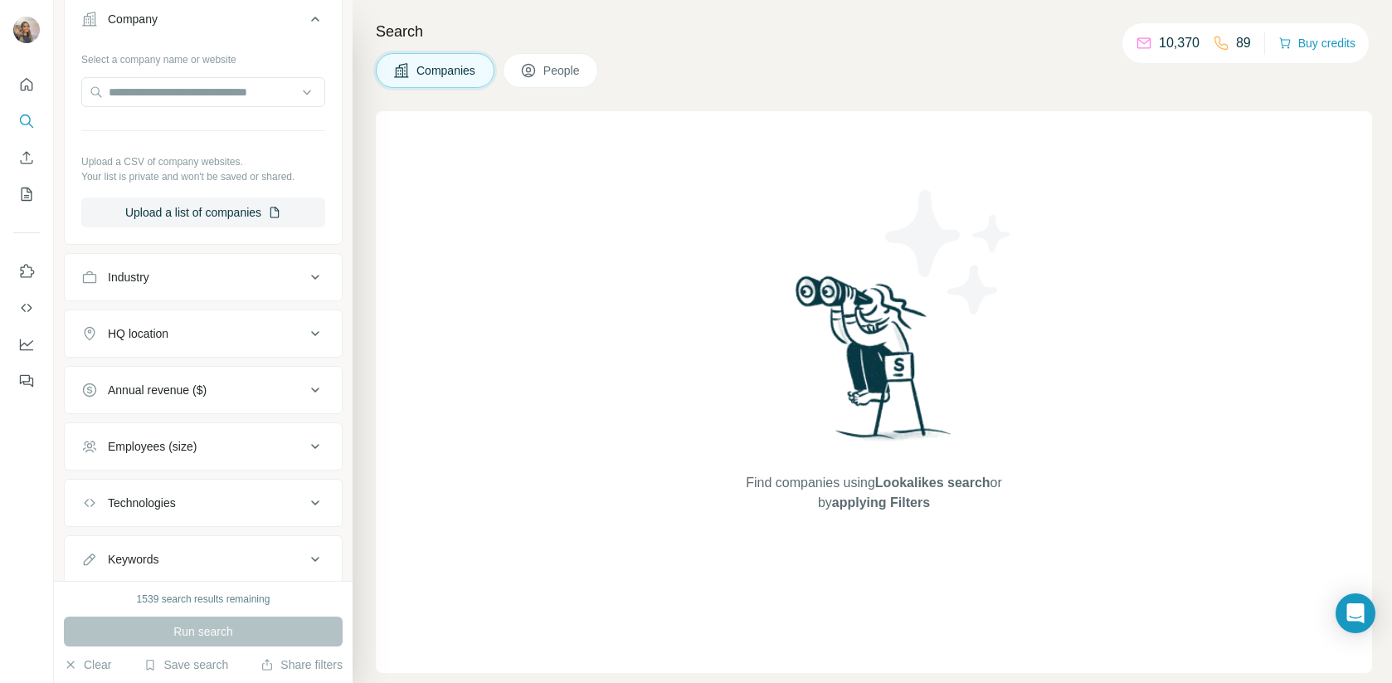
scroll to position [151, 0]
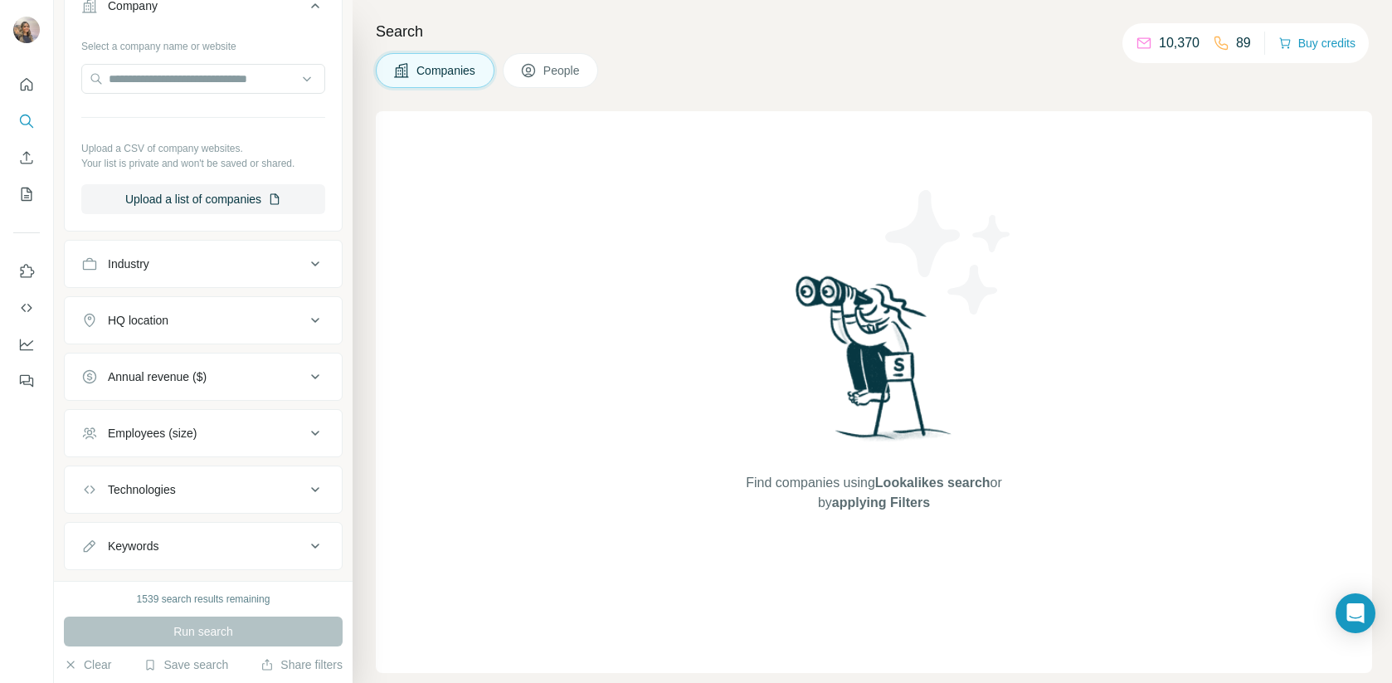
click at [202, 255] on div "Industry" at bounding box center [193, 263] width 224 height 17
click at [212, 355] on button "HQ location" at bounding box center [203, 370] width 277 height 40
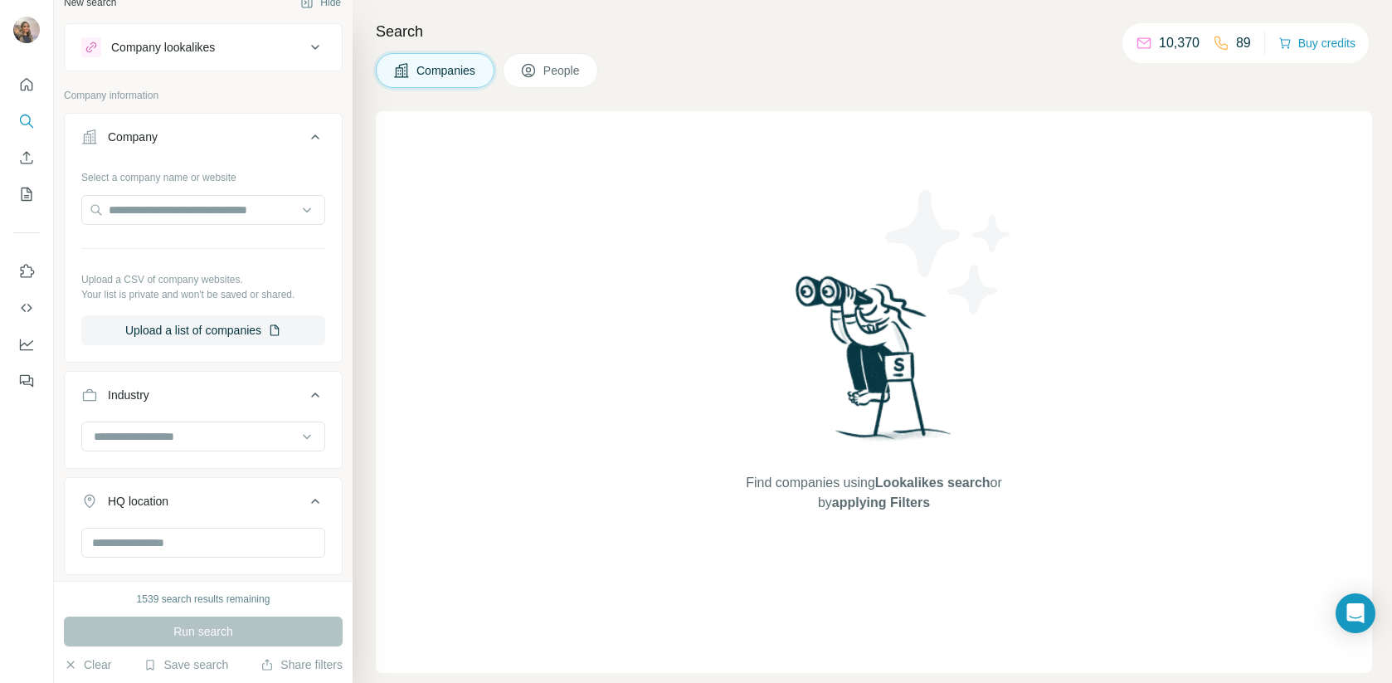
scroll to position [10, 0]
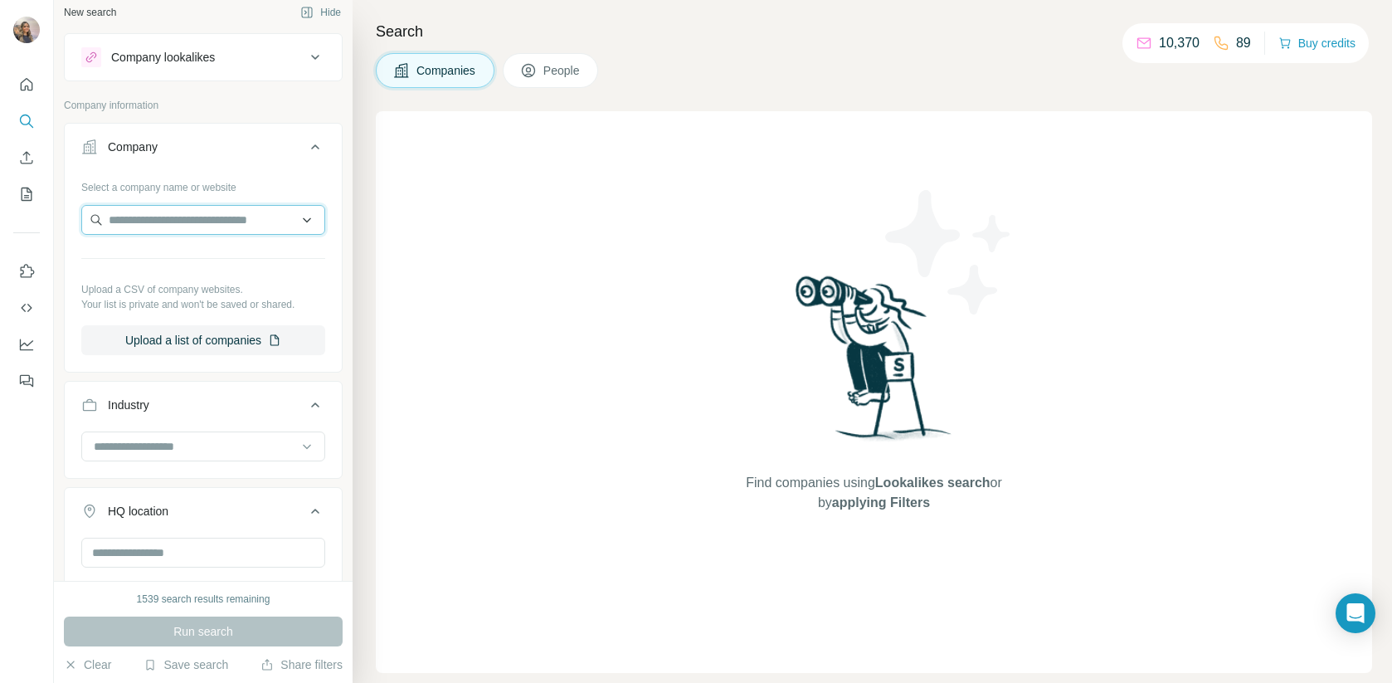
click at [218, 229] on input "text" at bounding box center [203, 220] width 244 height 30
click at [221, 54] on div "Company lookalikes" at bounding box center [193, 57] width 224 height 20
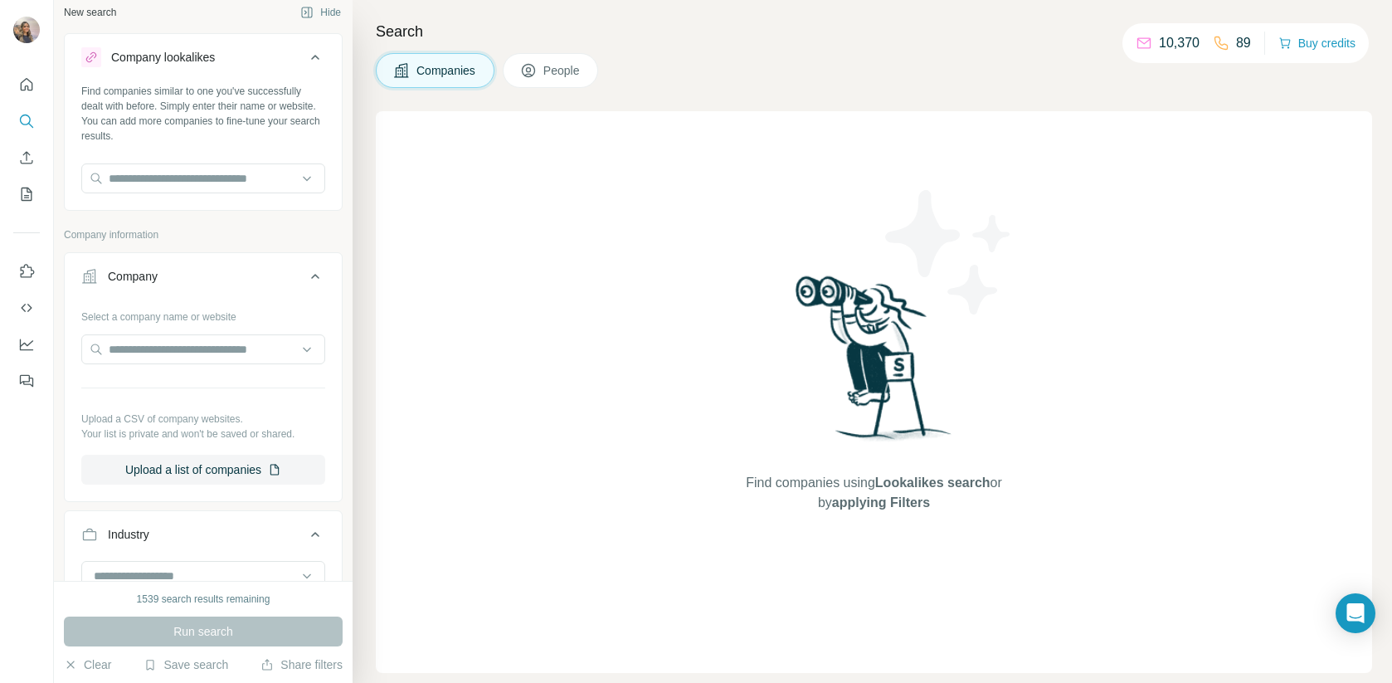
click at [38, 203] on button "My lists" at bounding box center [26, 194] width 27 height 30
click at [32, 190] on icon "My lists" at bounding box center [26, 194] width 17 height 17
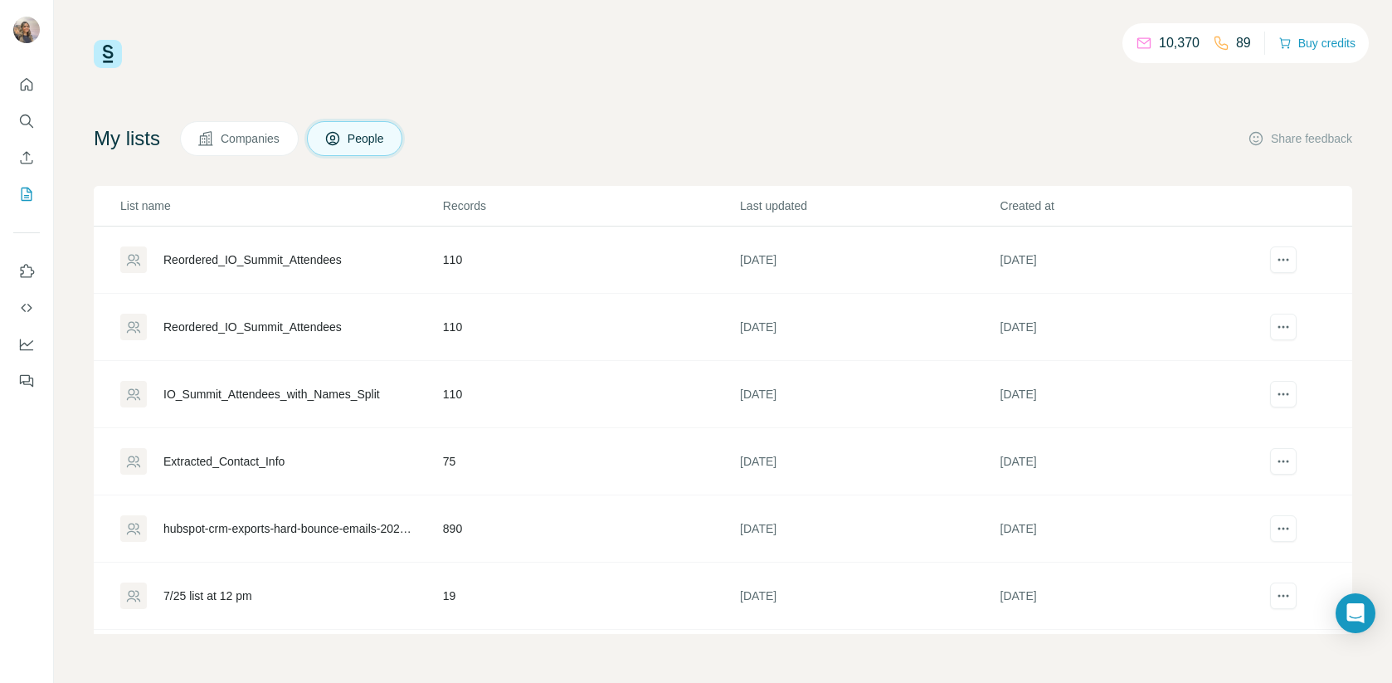
click at [239, 145] on span "Companies" at bounding box center [251, 138] width 61 height 17
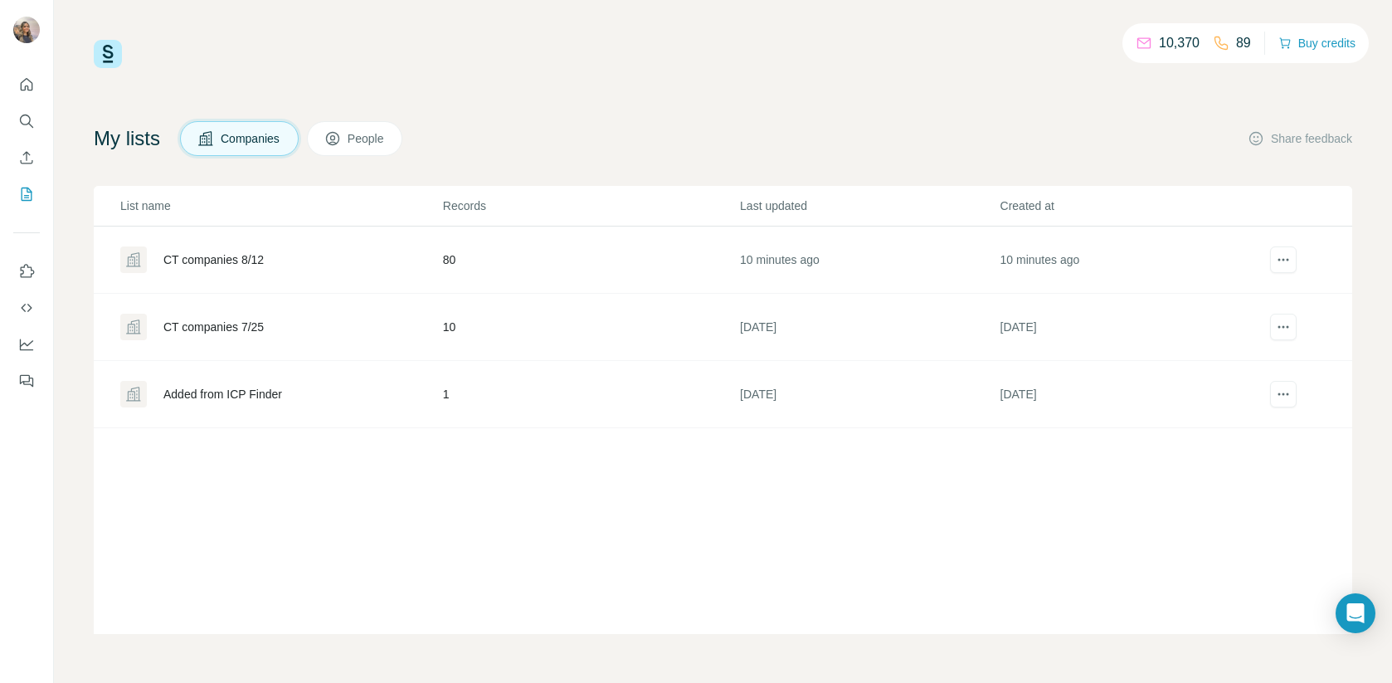
click at [250, 255] on div "CT companies 8/12" at bounding box center [213, 259] width 100 height 17
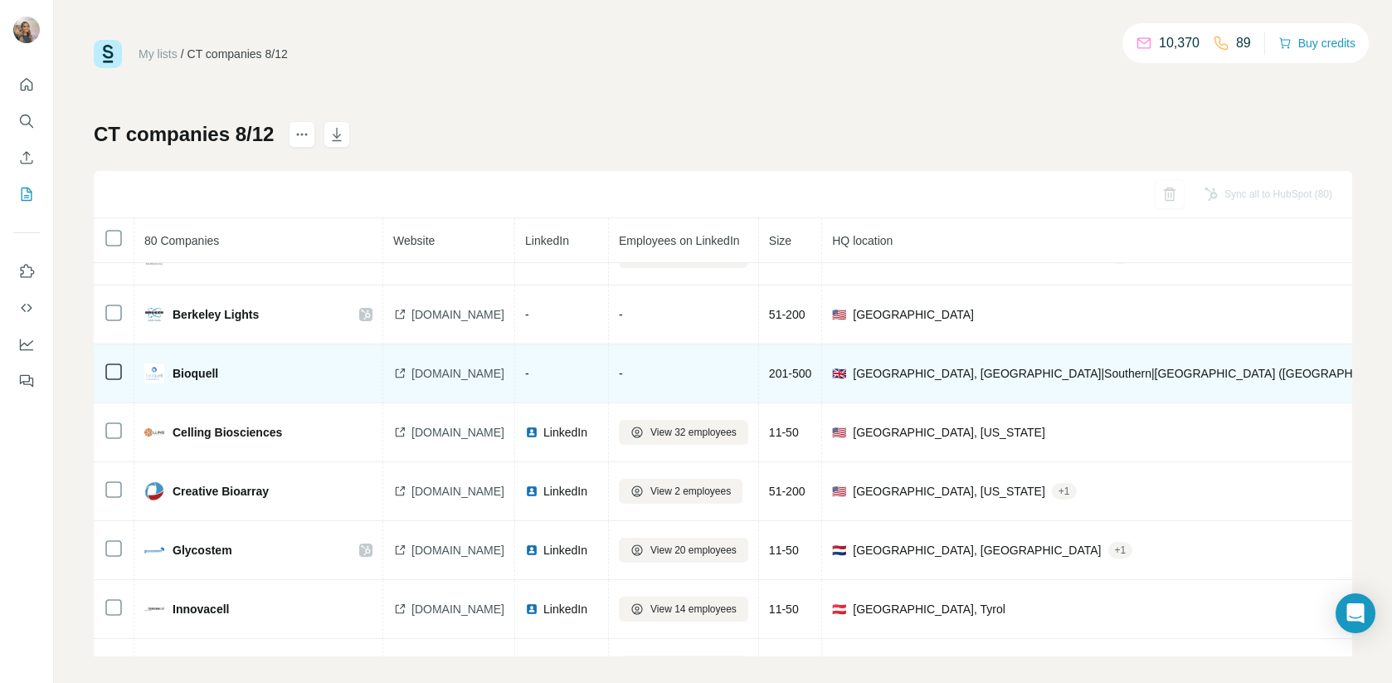
scroll to position [158, 0]
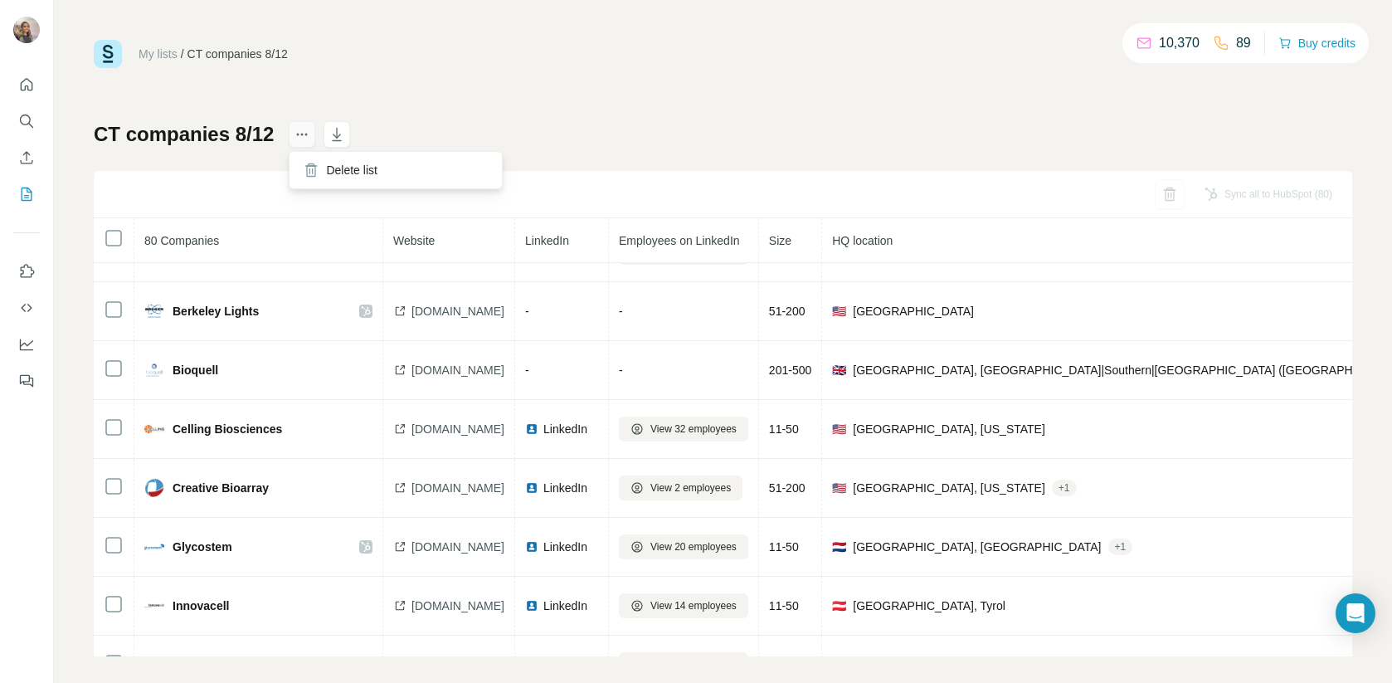
click at [299, 139] on icon "actions" at bounding box center [302, 134] width 17 height 17
drag, startPoint x: 523, startPoint y: 130, endPoint x: 41, endPoint y: 113, distance: 481.4
click at [514, 129] on div "CT companies 8/12 Sync all to HubSpot (80) 80 Companies Website LinkedIn Employ…" at bounding box center [723, 388] width 1258 height 535
click at [34, 130] on button "Search" at bounding box center [26, 121] width 27 height 30
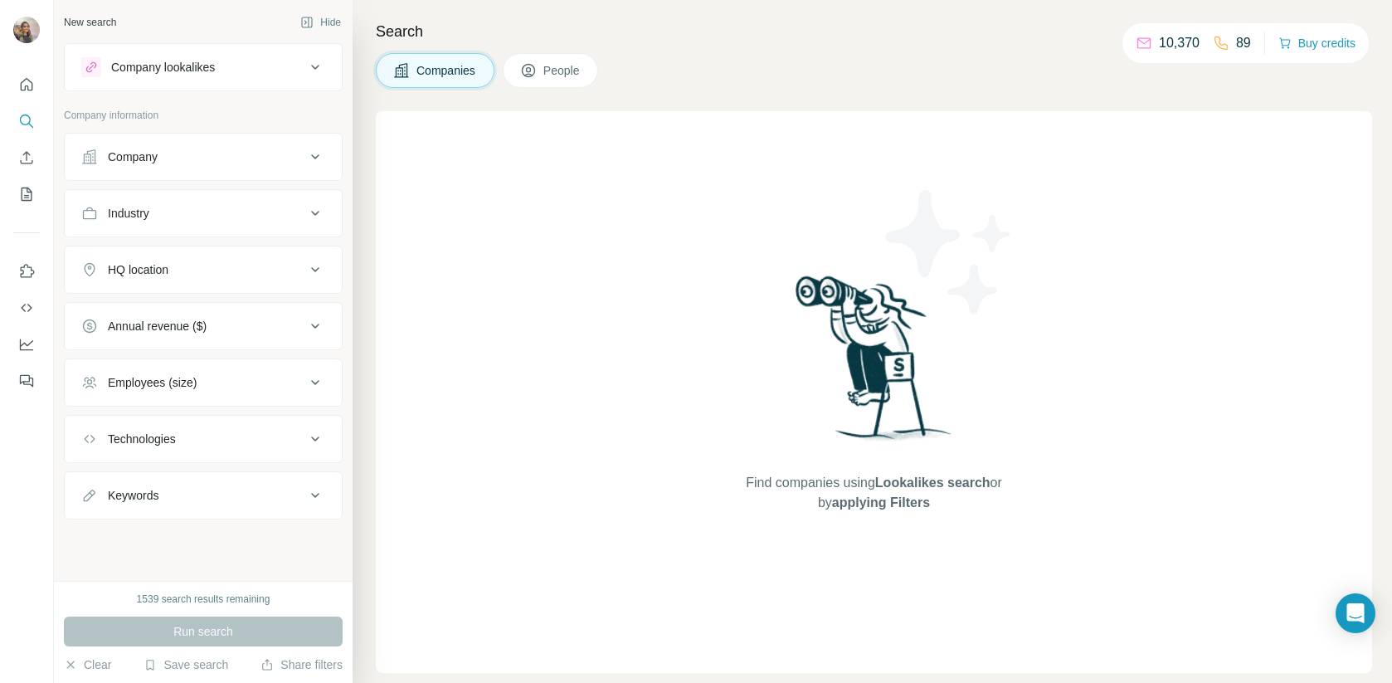
click at [143, 164] on div "Company" at bounding box center [133, 156] width 50 height 17
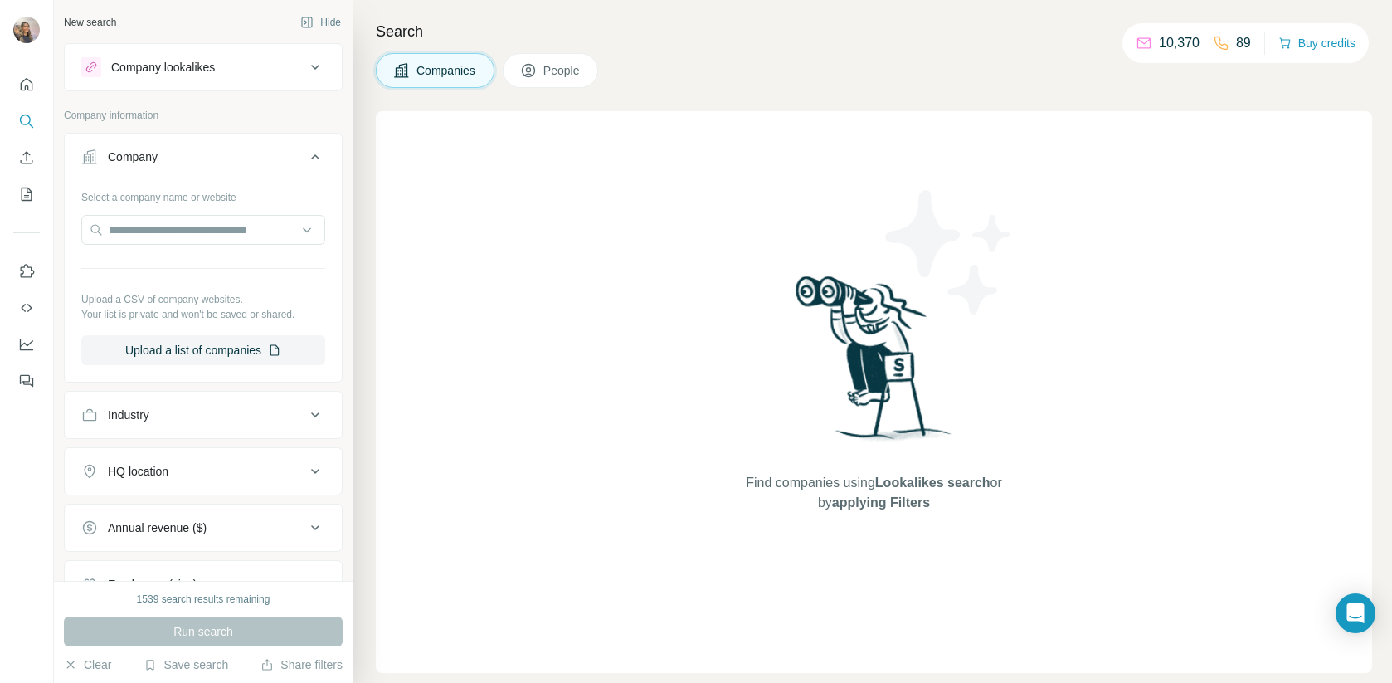
click at [207, 325] on div "Select a company name or website Upload a CSV of company websites. Your list is…" at bounding box center [203, 274] width 244 height 182
click at [203, 351] on button "Upload a list of companies" at bounding box center [203, 350] width 244 height 30
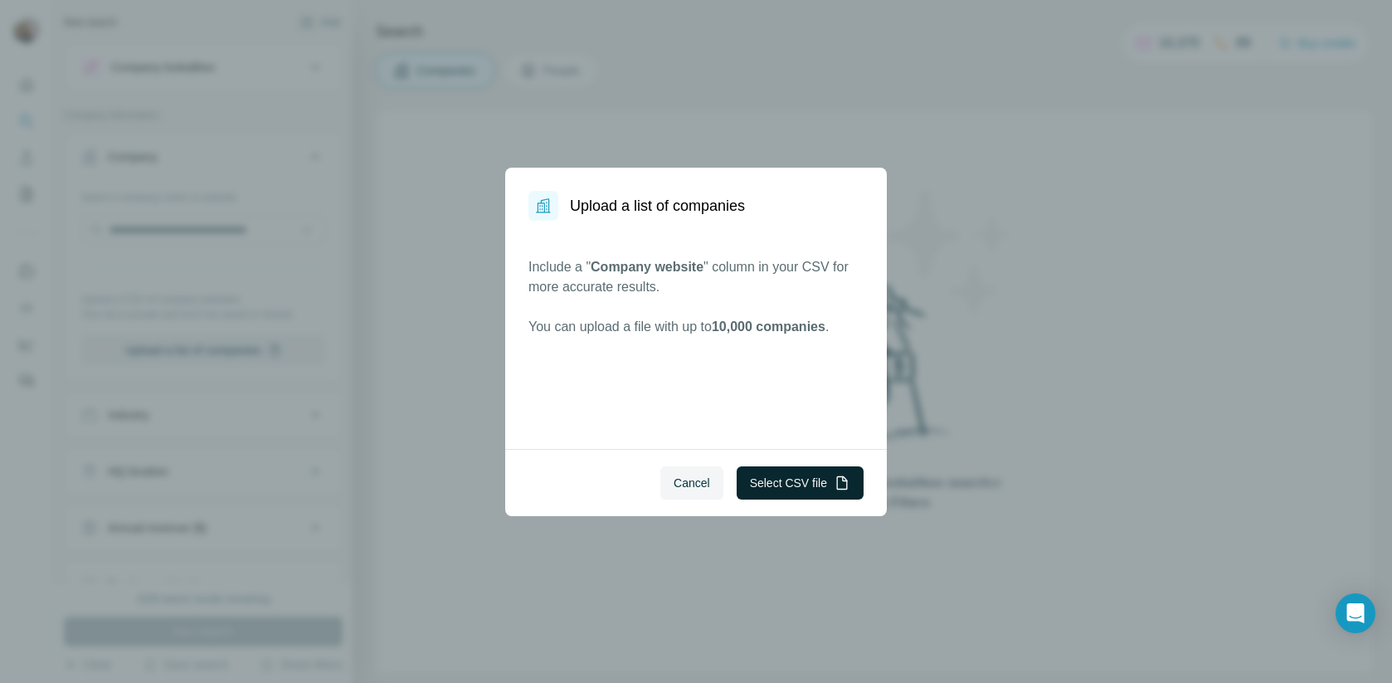
click at [773, 485] on button "Select CSV file" at bounding box center [800, 482] width 127 height 33
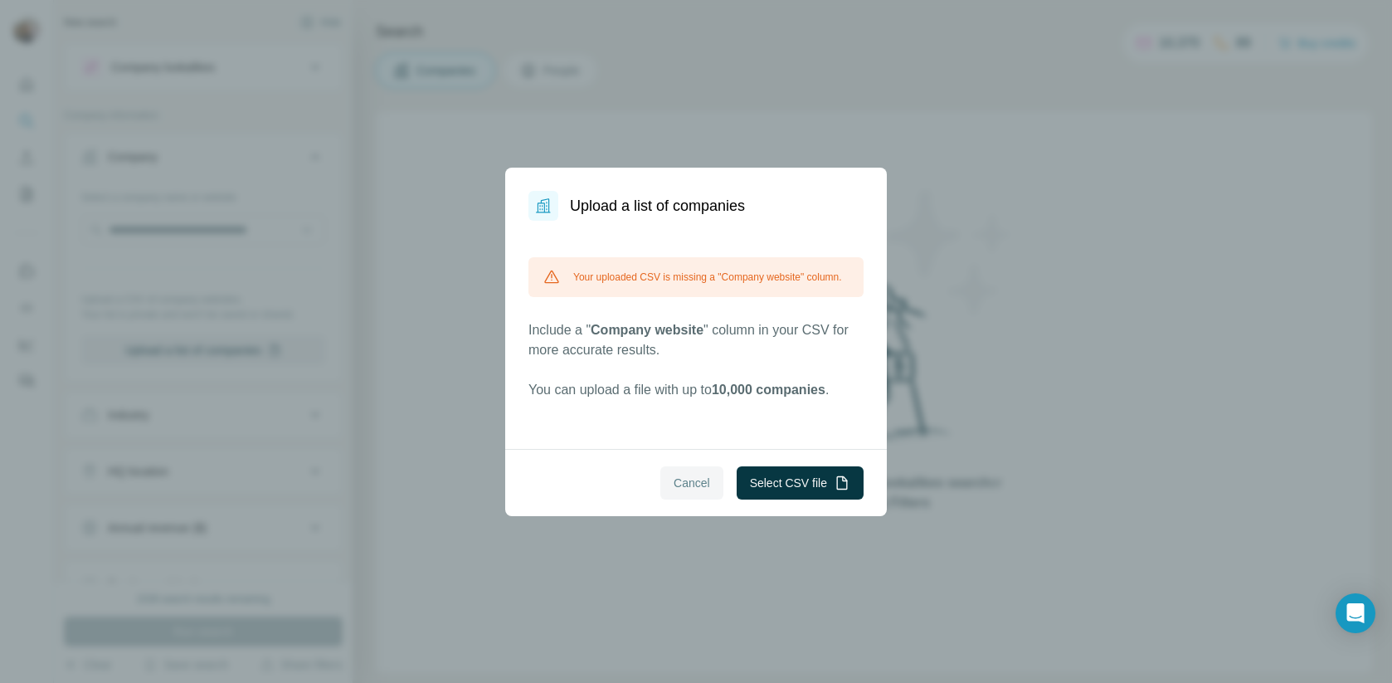
click at [701, 482] on span "Cancel" at bounding box center [692, 482] width 36 height 17
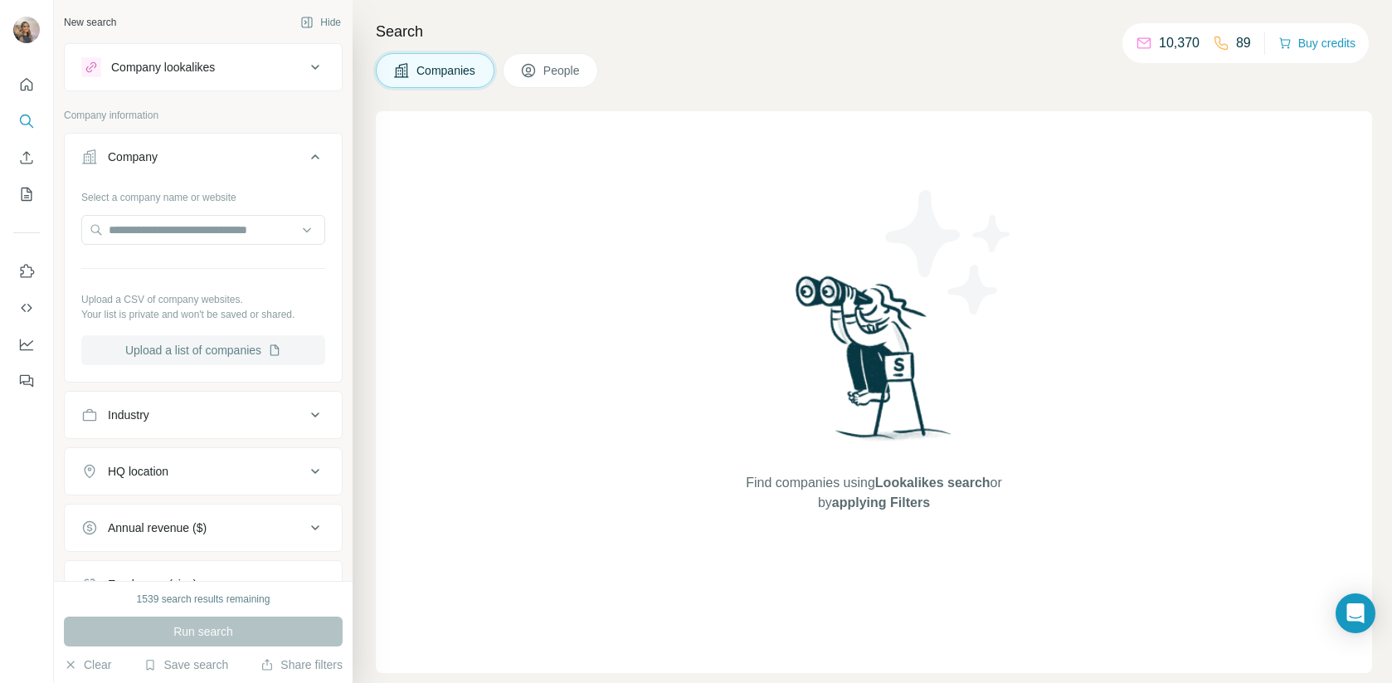
click at [225, 345] on button "Upload a list of companies" at bounding box center [203, 350] width 244 height 30
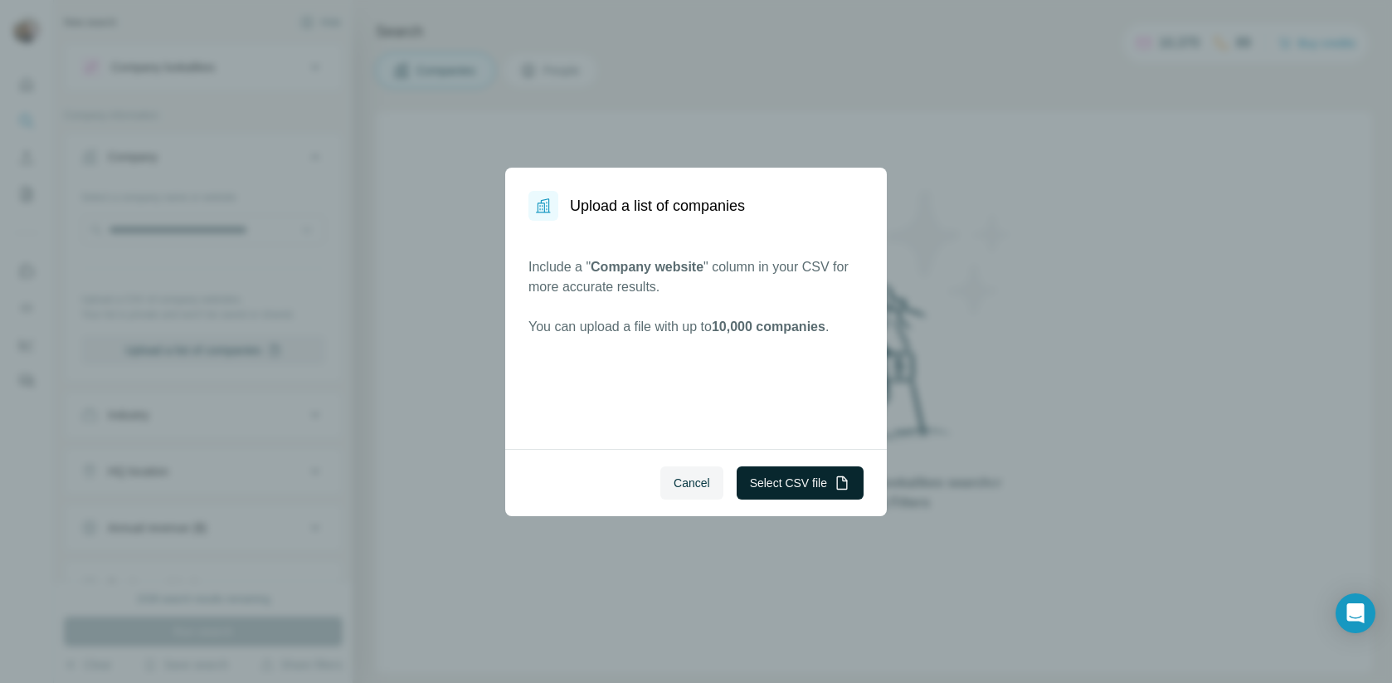
click at [814, 487] on button "Select CSV file" at bounding box center [800, 482] width 127 height 33
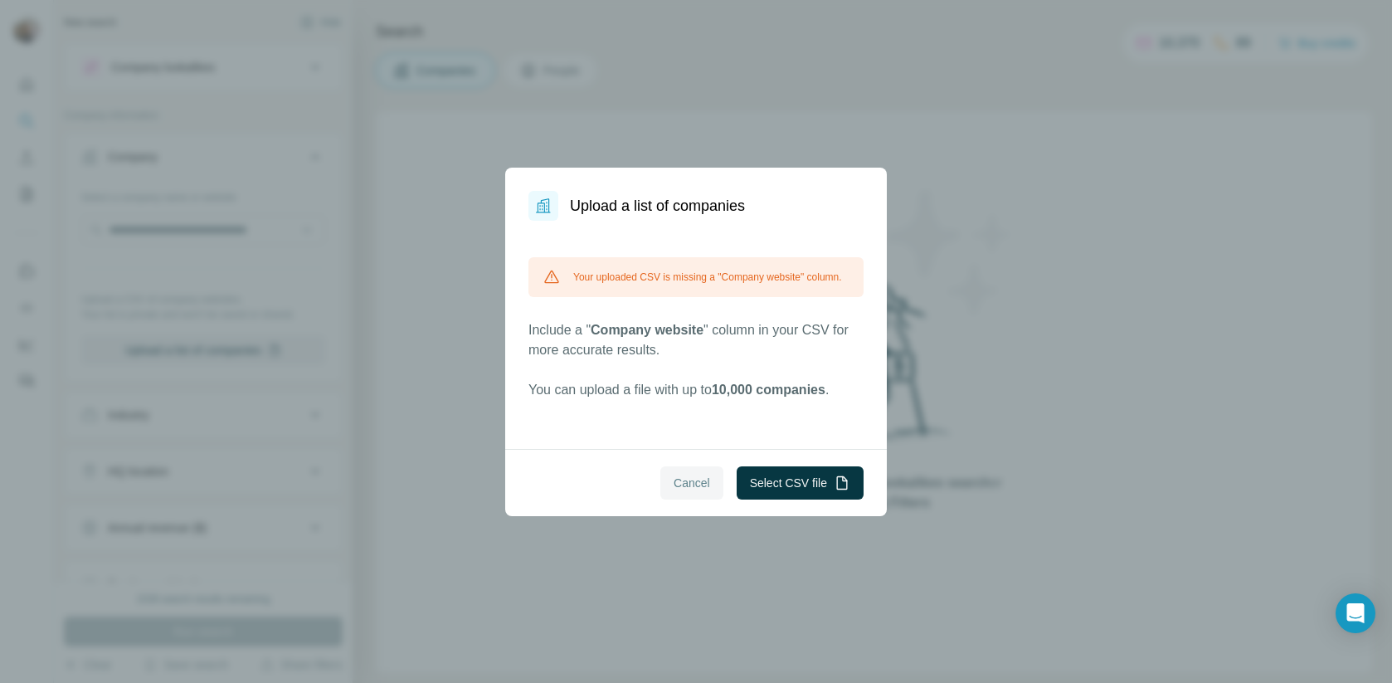
click at [674, 482] on span "Cancel" at bounding box center [692, 482] width 36 height 17
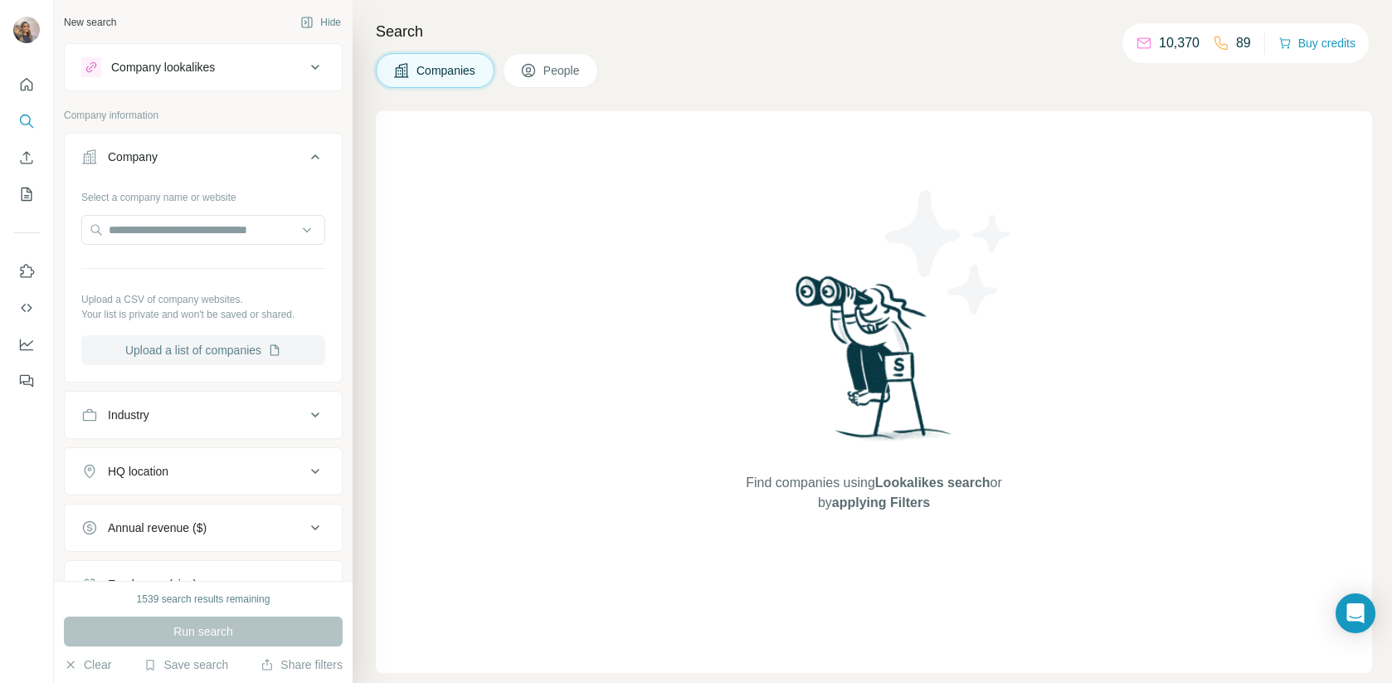
click at [188, 350] on button "Upload a list of companies" at bounding box center [203, 350] width 244 height 30
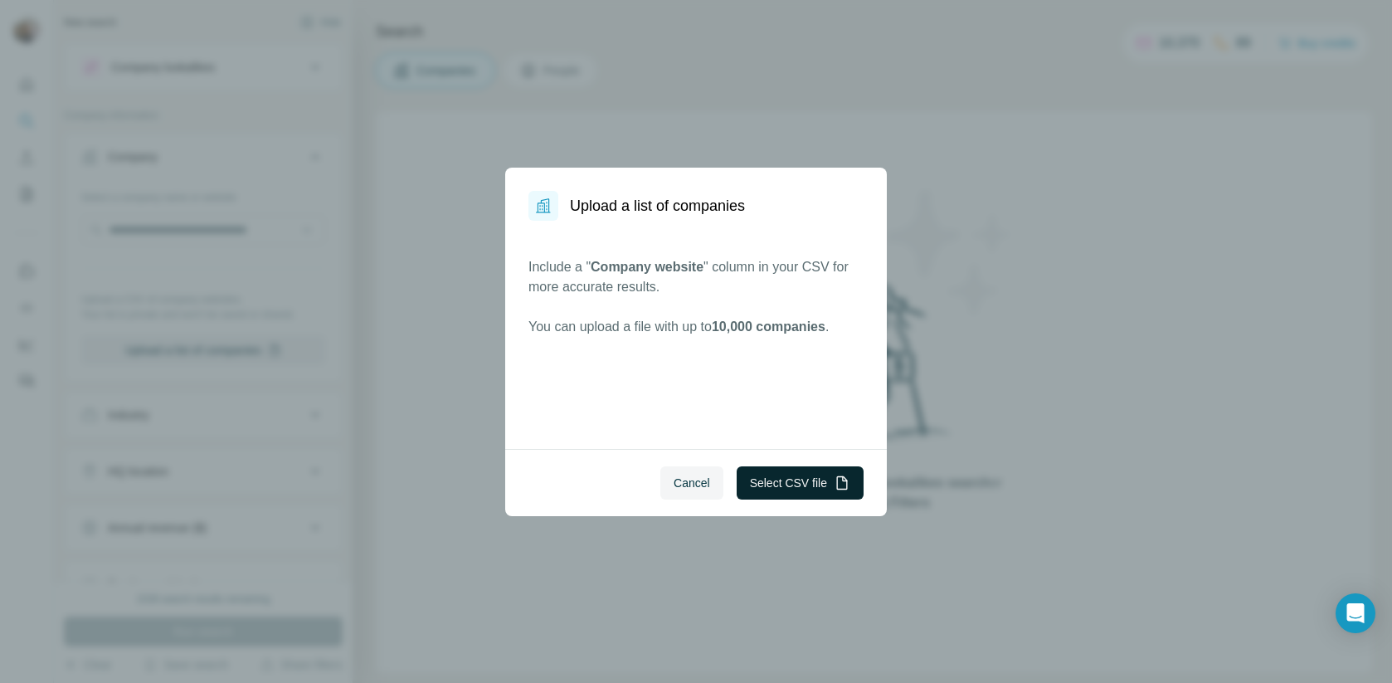
click at [803, 483] on button "Select CSV file" at bounding box center [800, 482] width 127 height 33
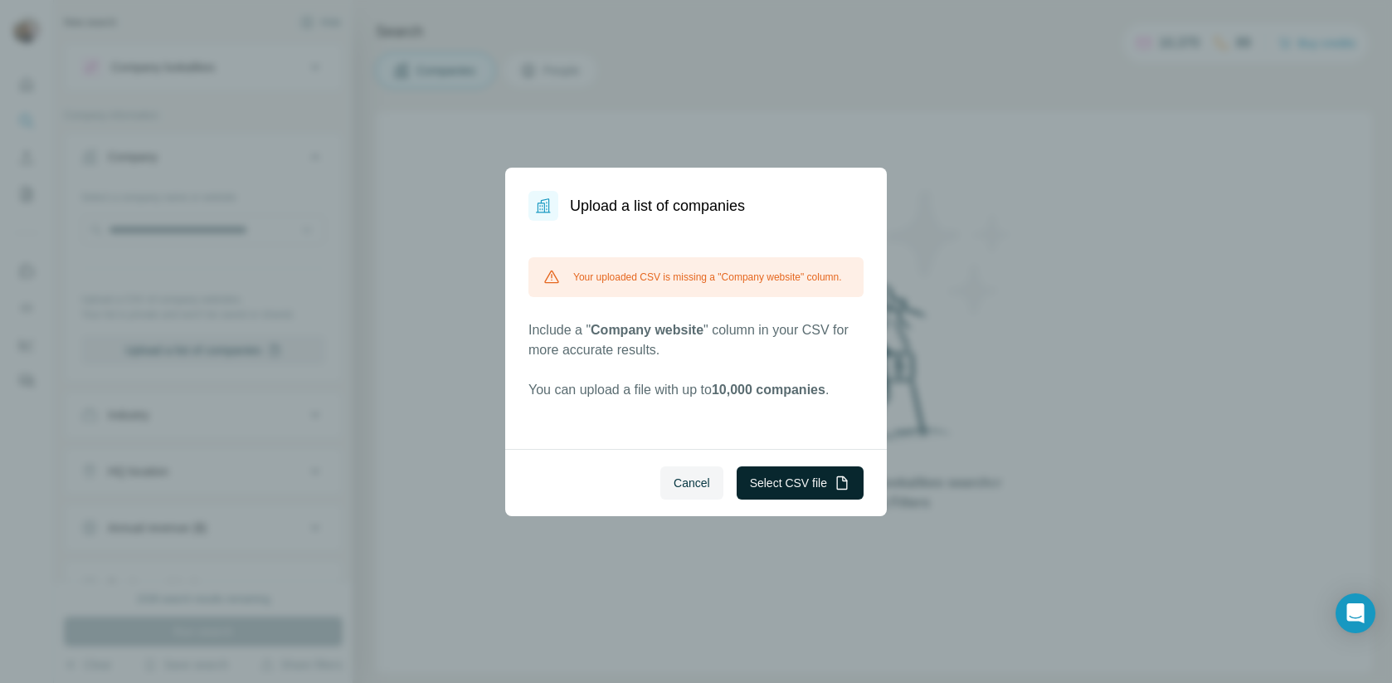
click at [794, 488] on button "Select CSV file" at bounding box center [800, 482] width 127 height 33
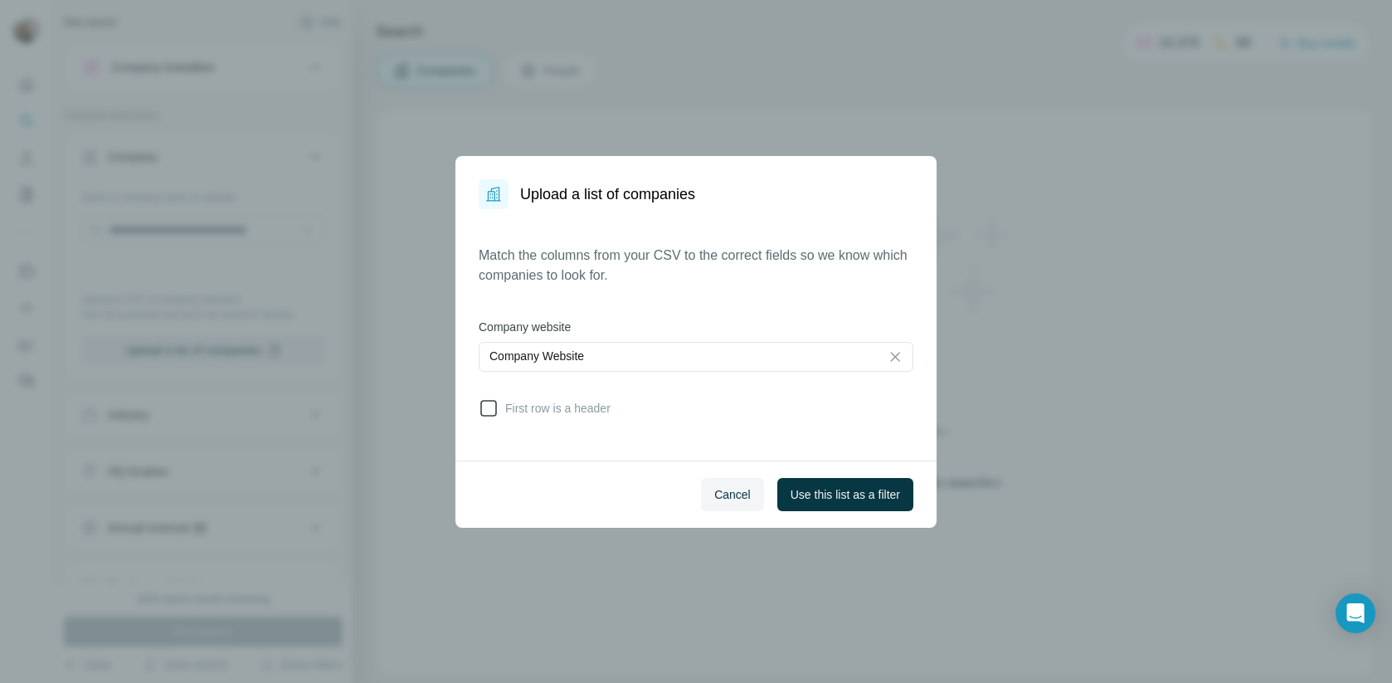
click at [601, 413] on span "First row is a header" at bounding box center [555, 408] width 112 height 17
click at [811, 494] on span "Use this list as a filter" at bounding box center [844, 494] width 109 height 17
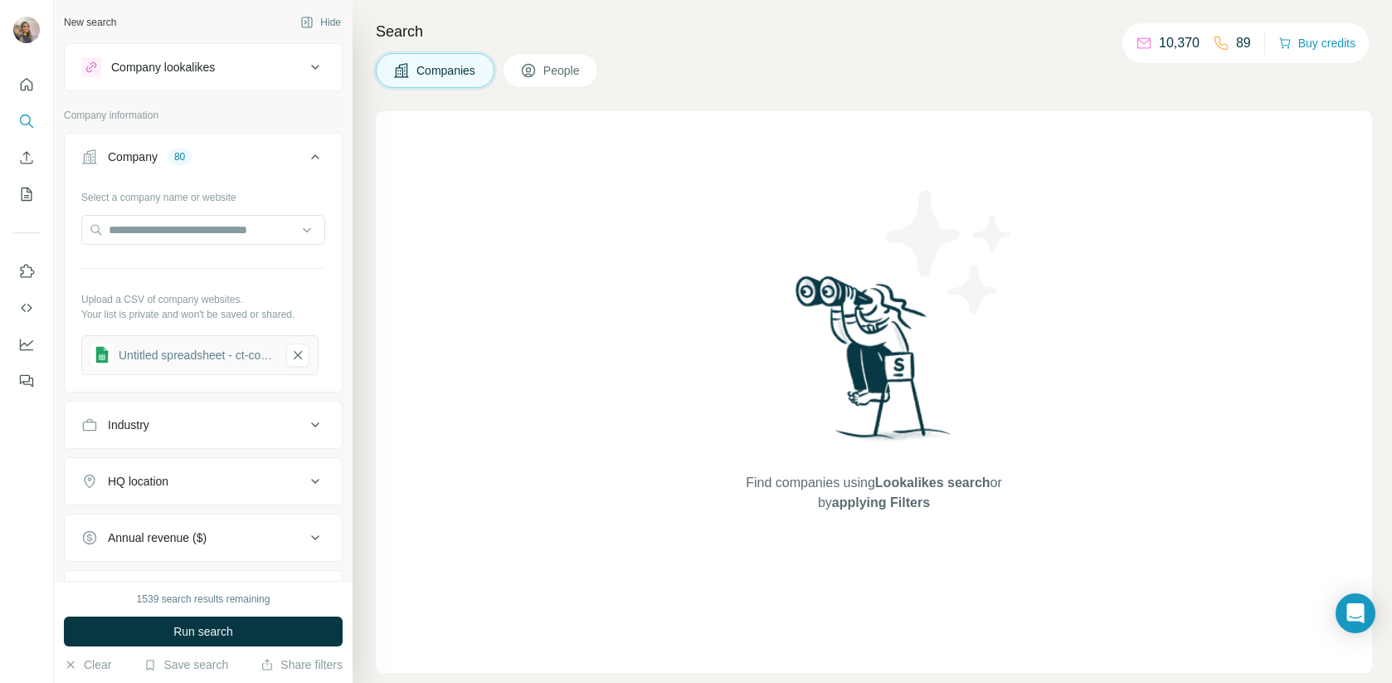
click at [530, 64] on icon at bounding box center [528, 70] width 13 height 13
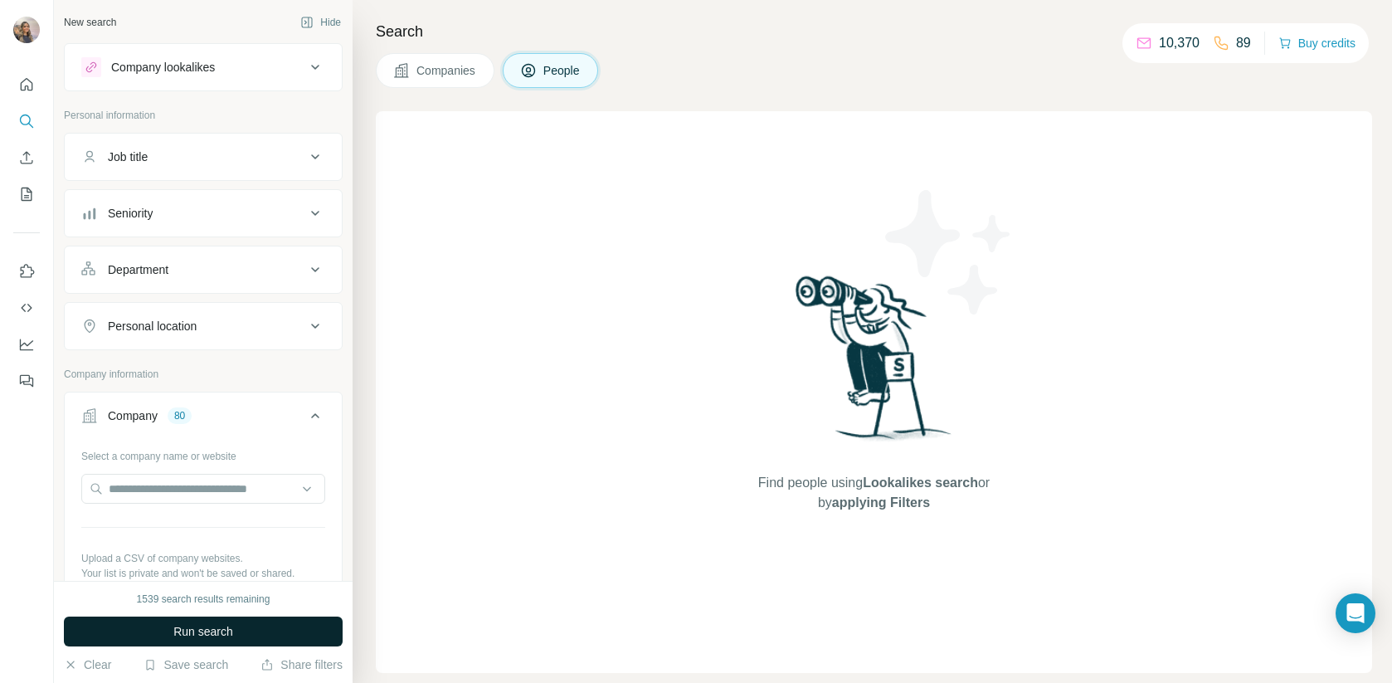
click at [217, 630] on span "Run search" at bounding box center [203, 631] width 60 height 17
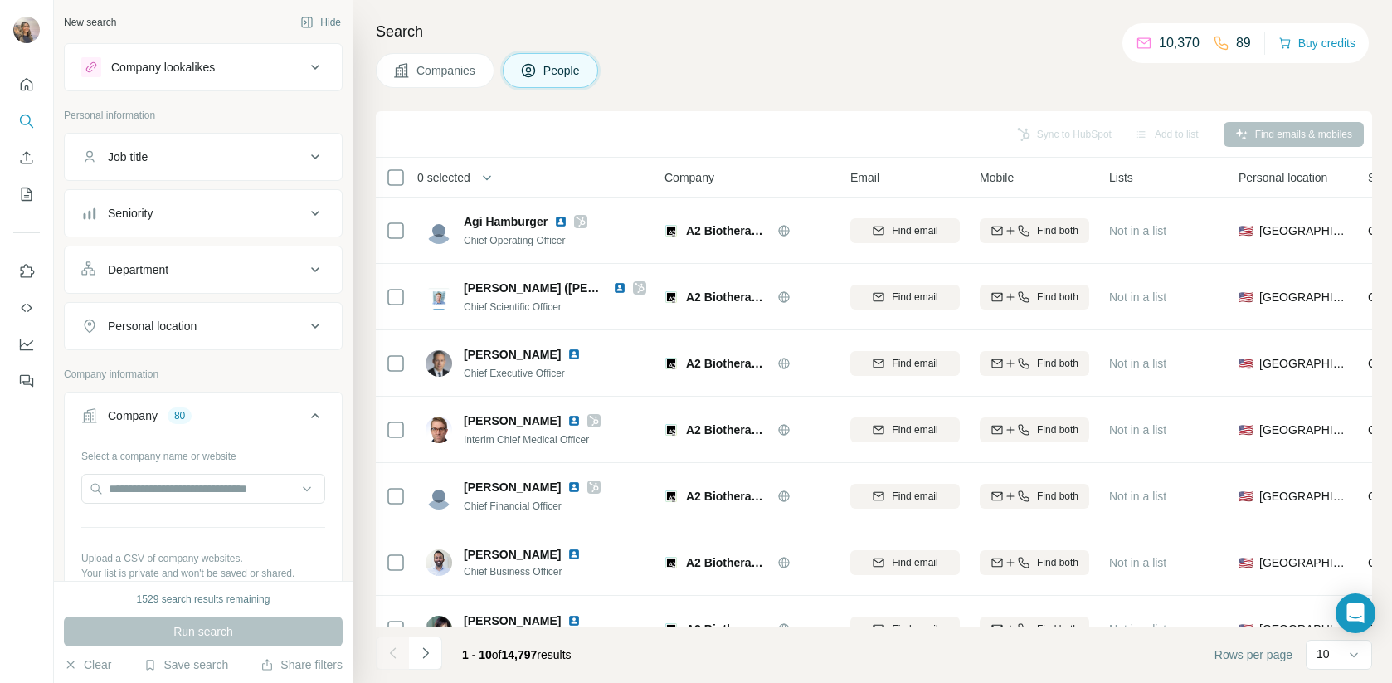
click at [182, 212] on div "Seniority" at bounding box center [193, 213] width 224 height 17
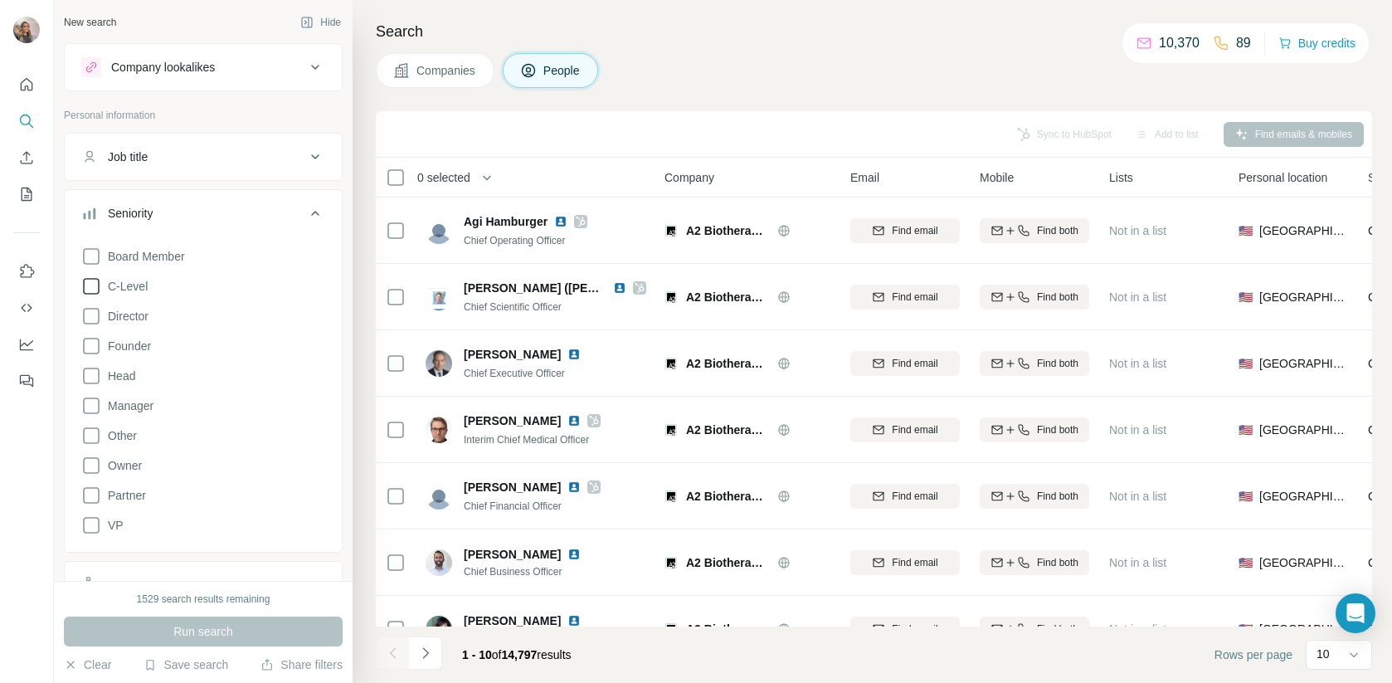
click at [142, 283] on span "C-Level" at bounding box center [124, 286] width 46 height 17
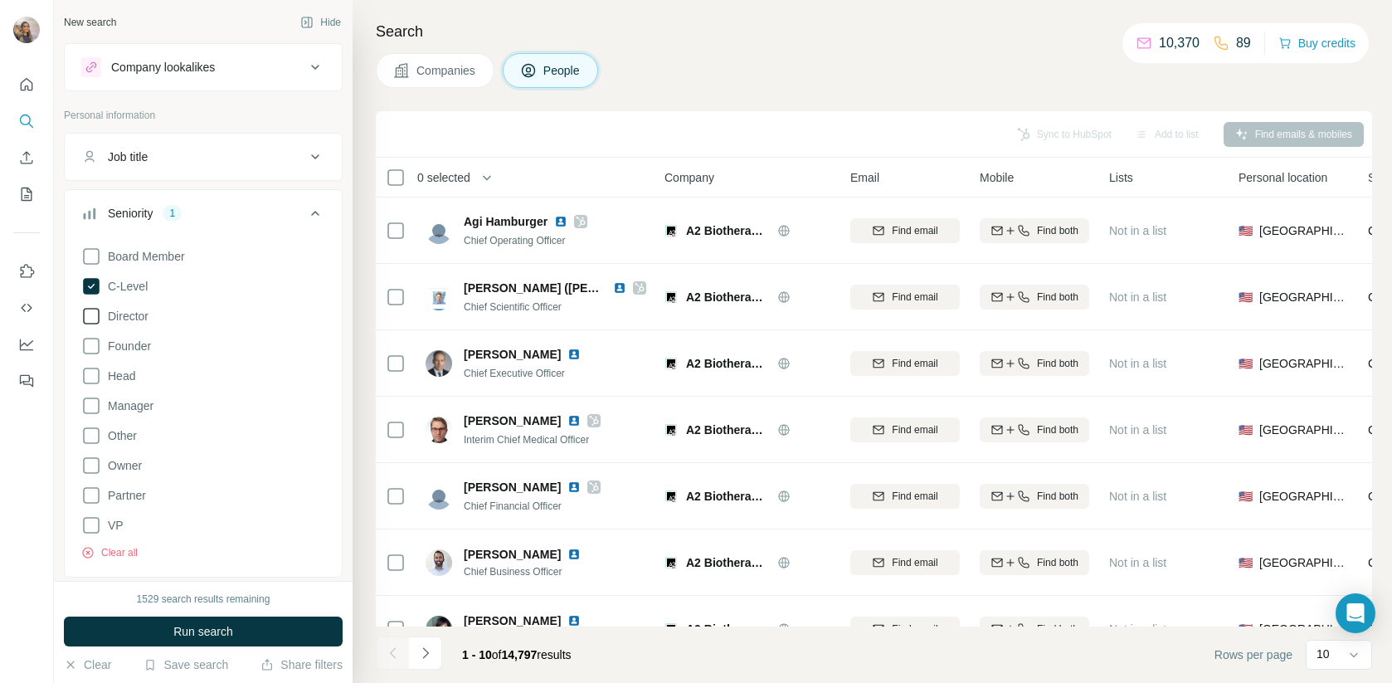
click at [135, 314] on span "Director" at bounding box center [124, 316] width 47 height 17
click at [130, 380] on span "Head" at bounding box center [118, 375] width 34 height 17
click at [112, 527] on span "VP" at bounding box center [112, 525] width 22 height 17
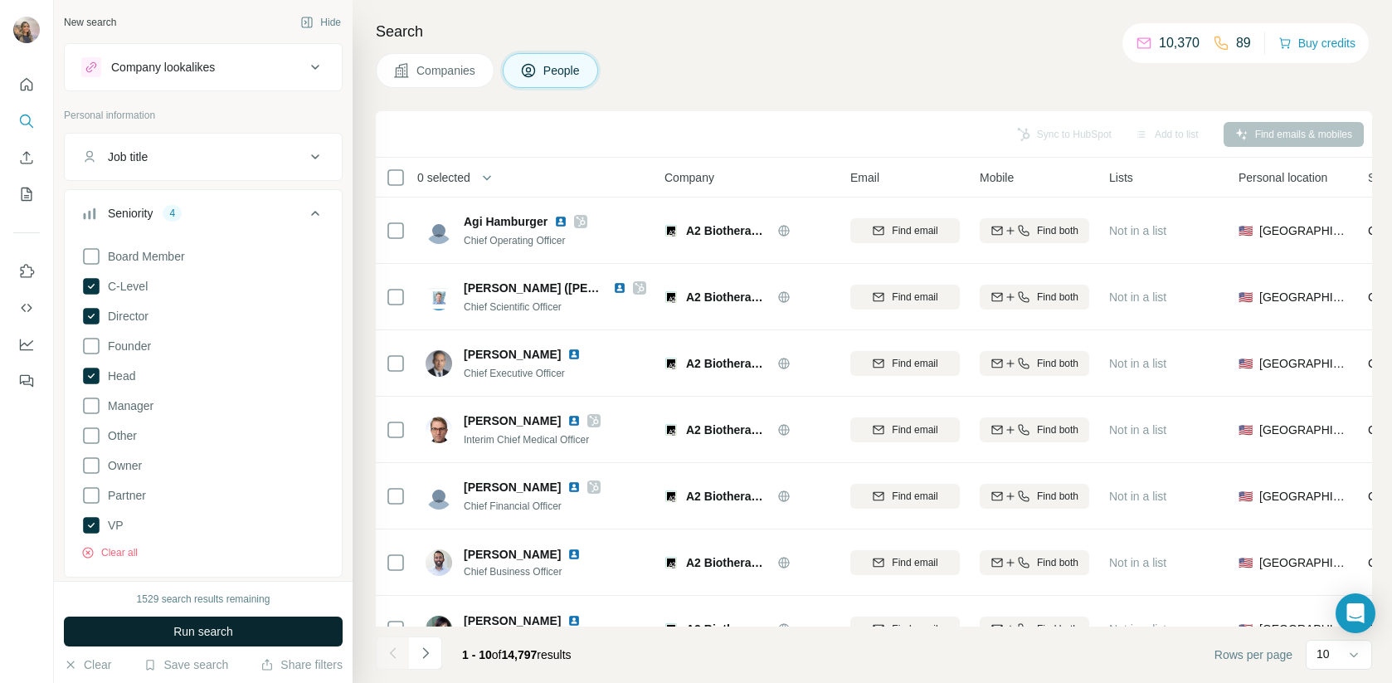
click at [178, 629] on span "Run search" at bounding box center [203, 631] width 60 height 17
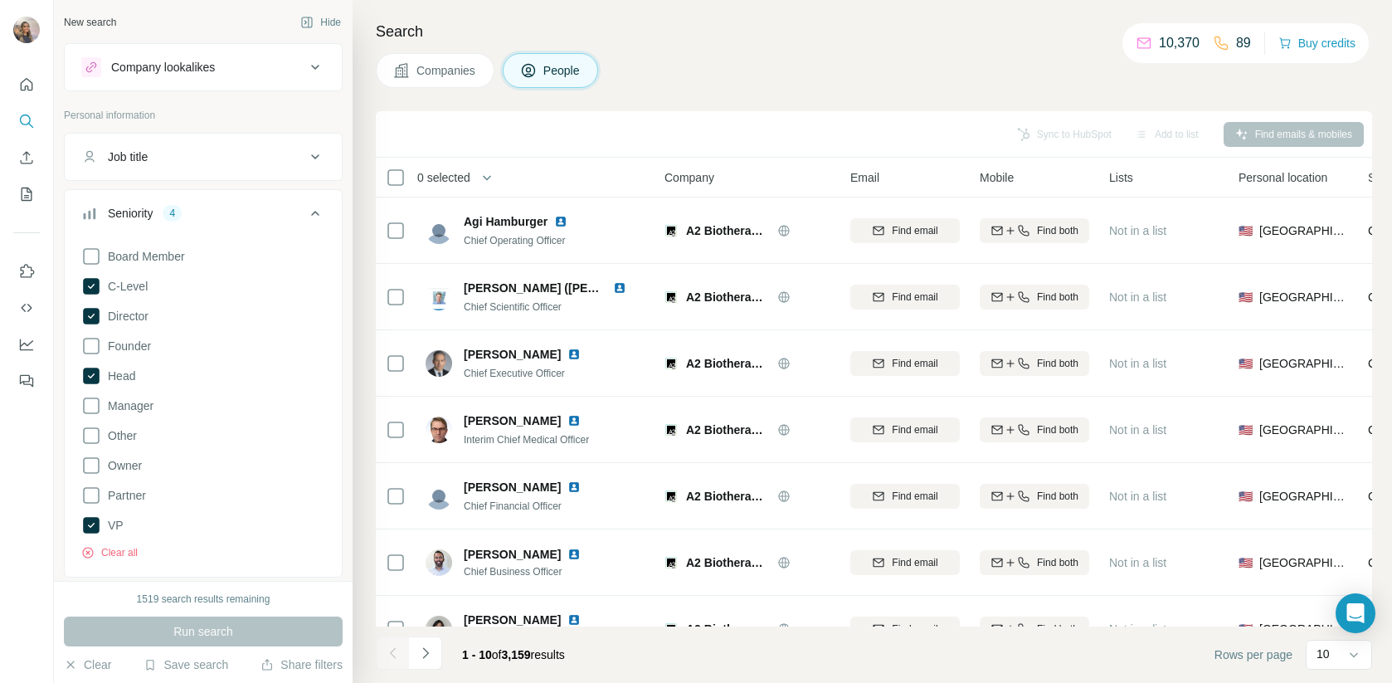
click at [265, 212] on div "Seniority 4" at bounding box center [193, 213] width 224 height 17
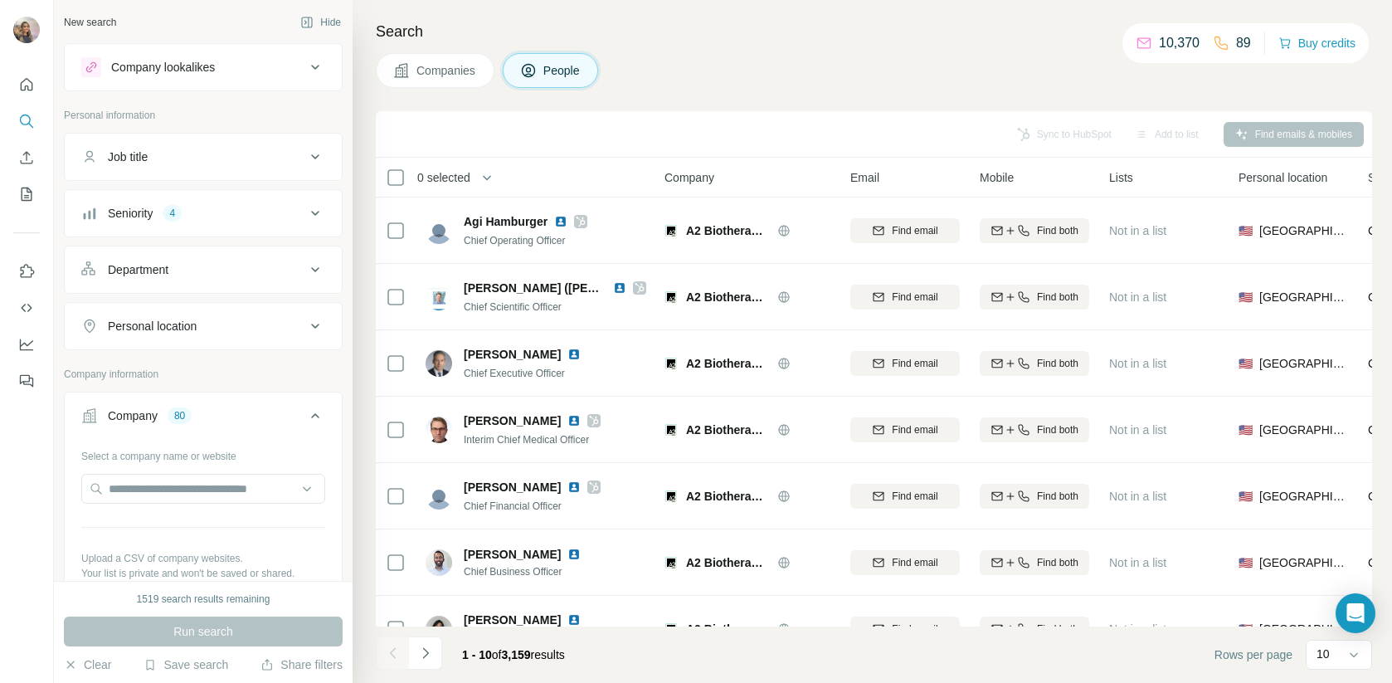
click at [215, 280] on button "Department" at bounding box center [203, 270] width 277 height 40
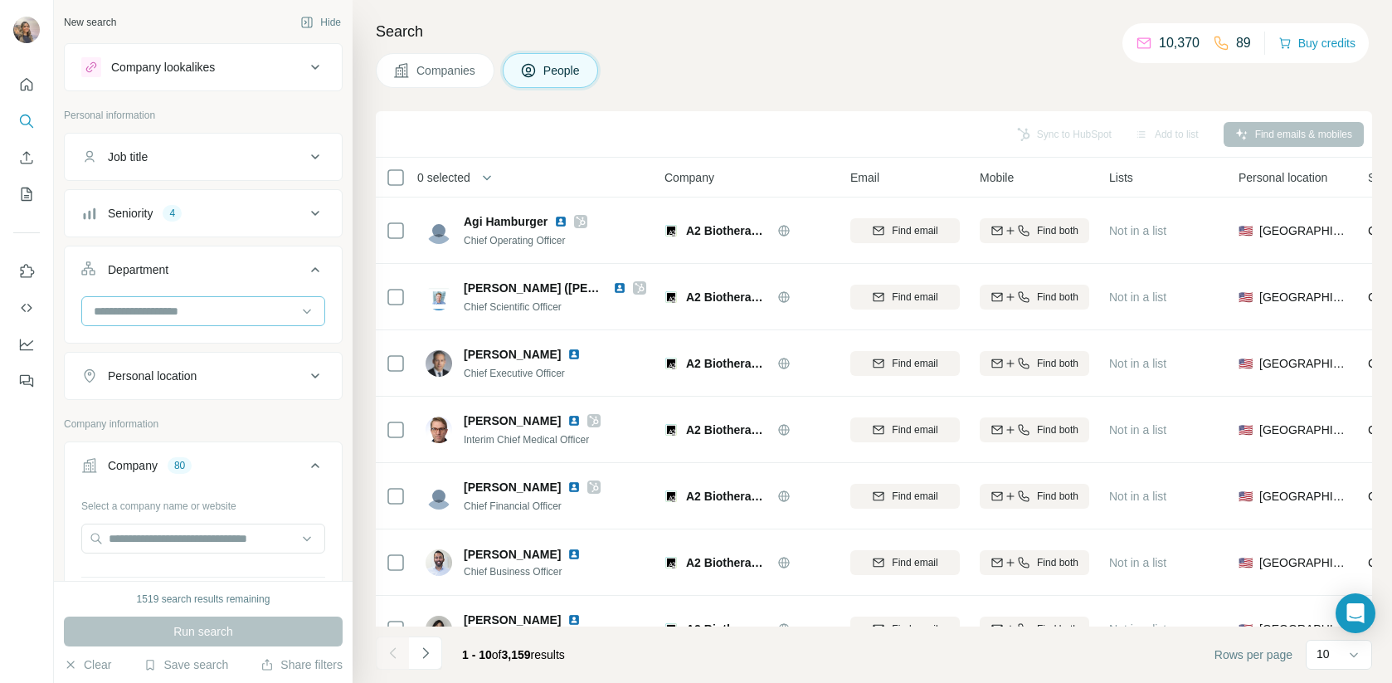
click at [212, 314] on input at bounding box center [194, 311] width 205 height 18
click at [257, 264] on div "Department" at bounding box center [193, 269] width 224 height 17
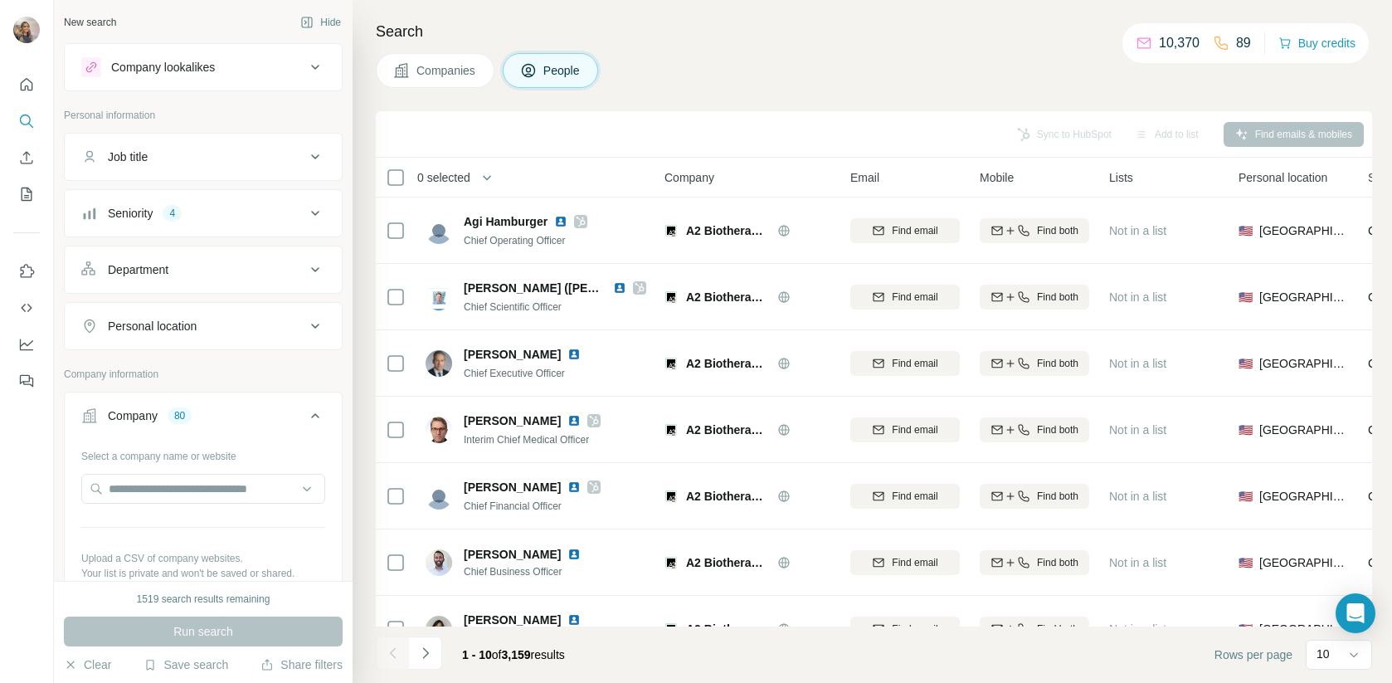
click at [246, 149] on div "Job title" at bounding box center [193, 156] width 224 height 17
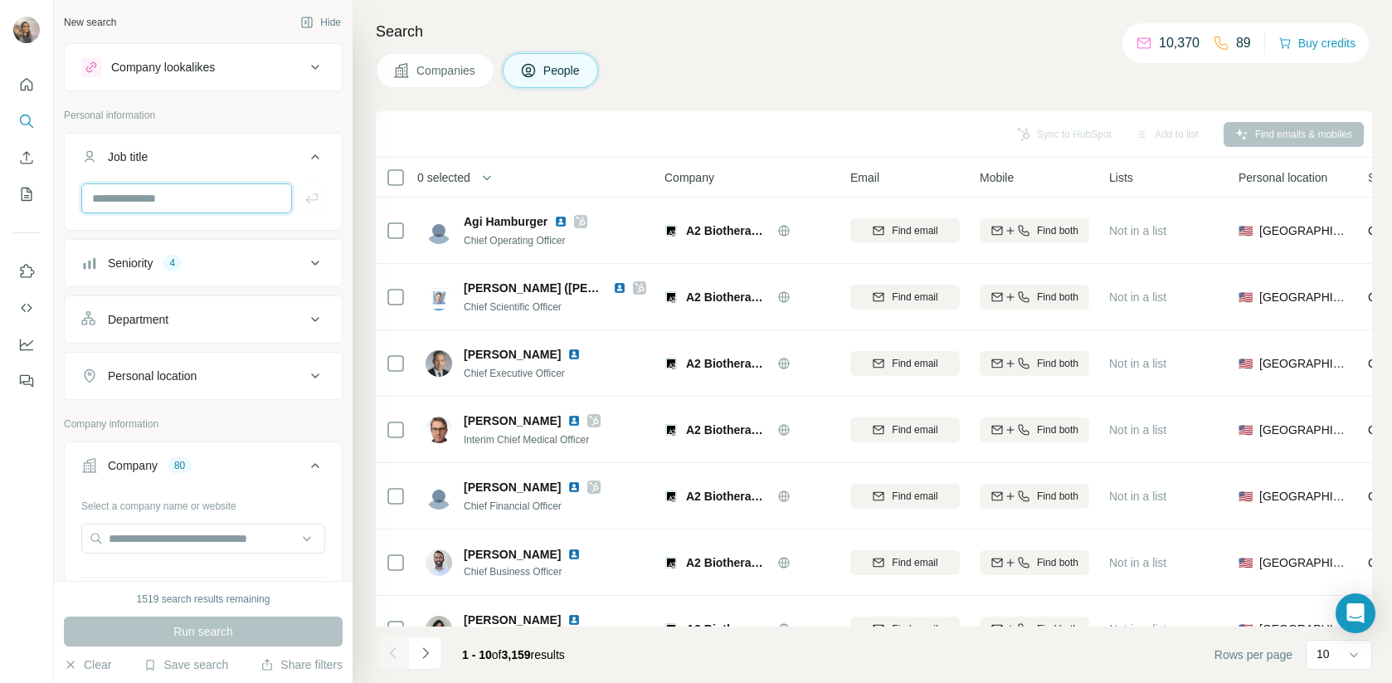
click at [187, 202] on input "text" at bounding box center [186, 198] width 211 height 30
type input "**********"
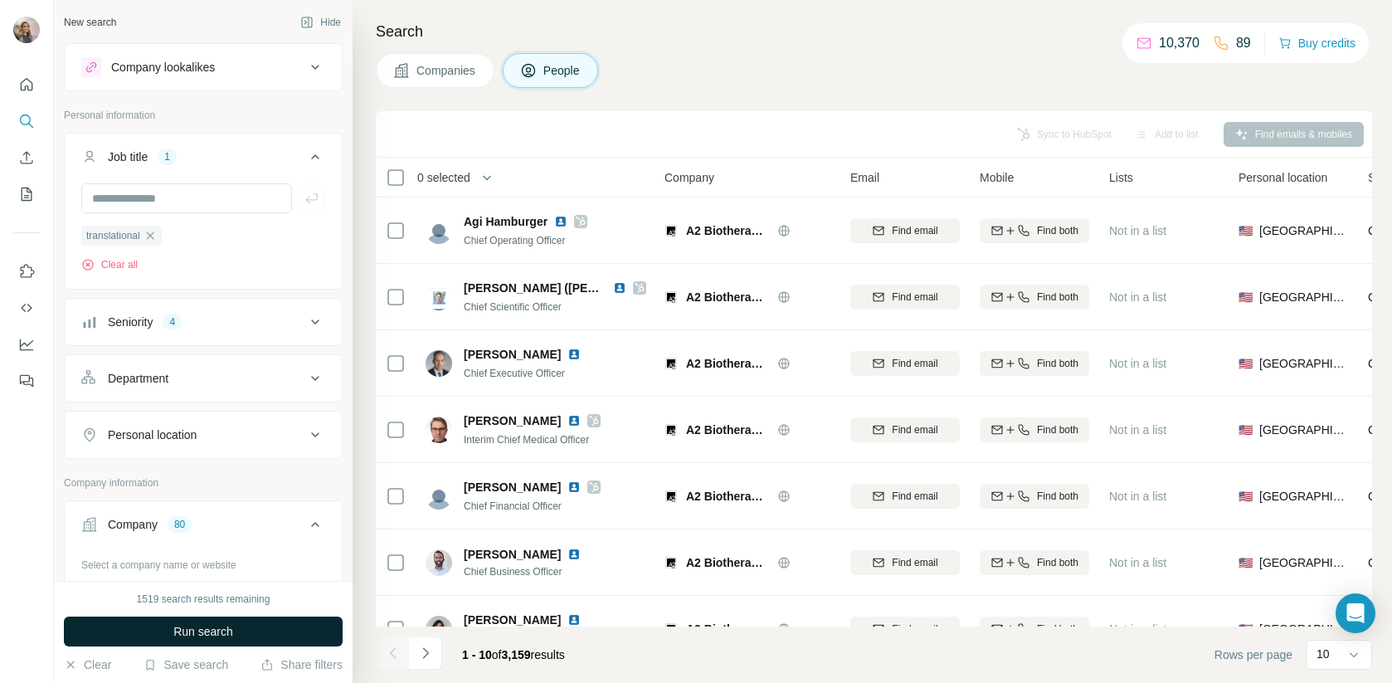
click at [174, 629] on span "Run search" at bounding box center [203, 631] width 60 height 17
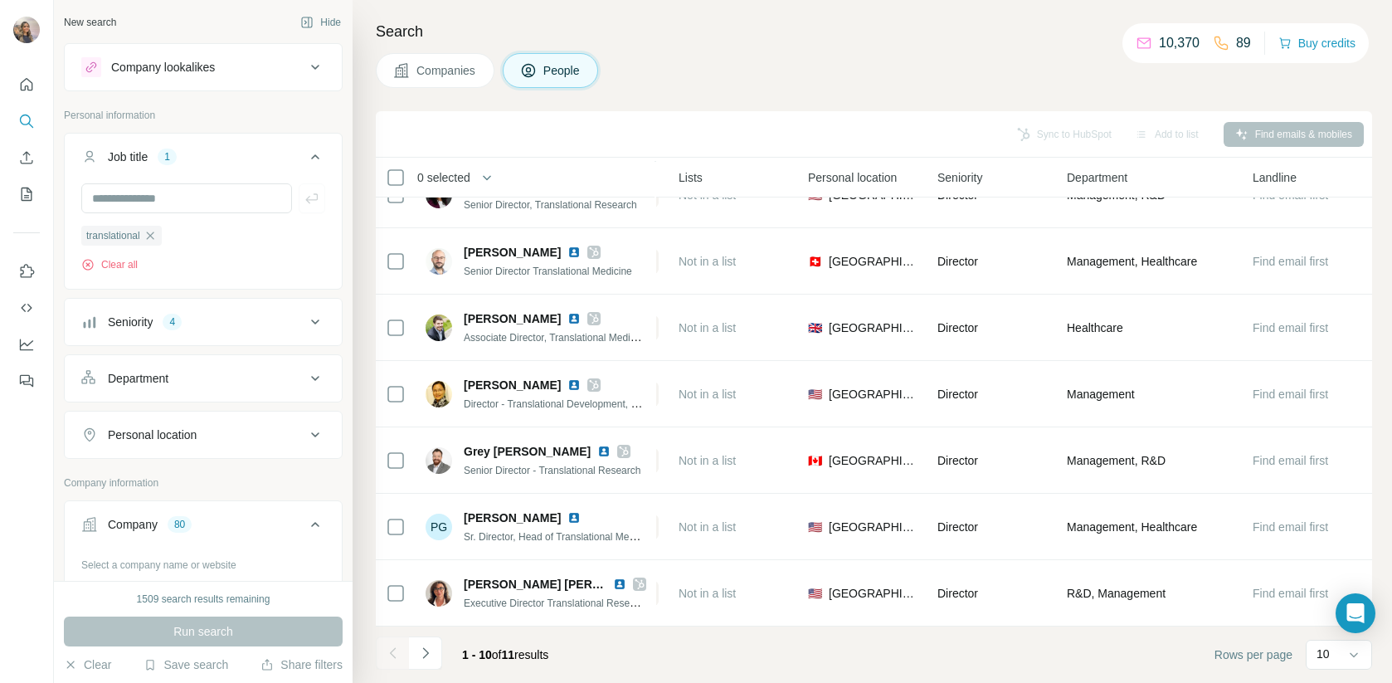
scroll to position [244, 440]
click at [412, 650] on button "Navigate to next page" at bounding box center [425, 652] width 33 height 33
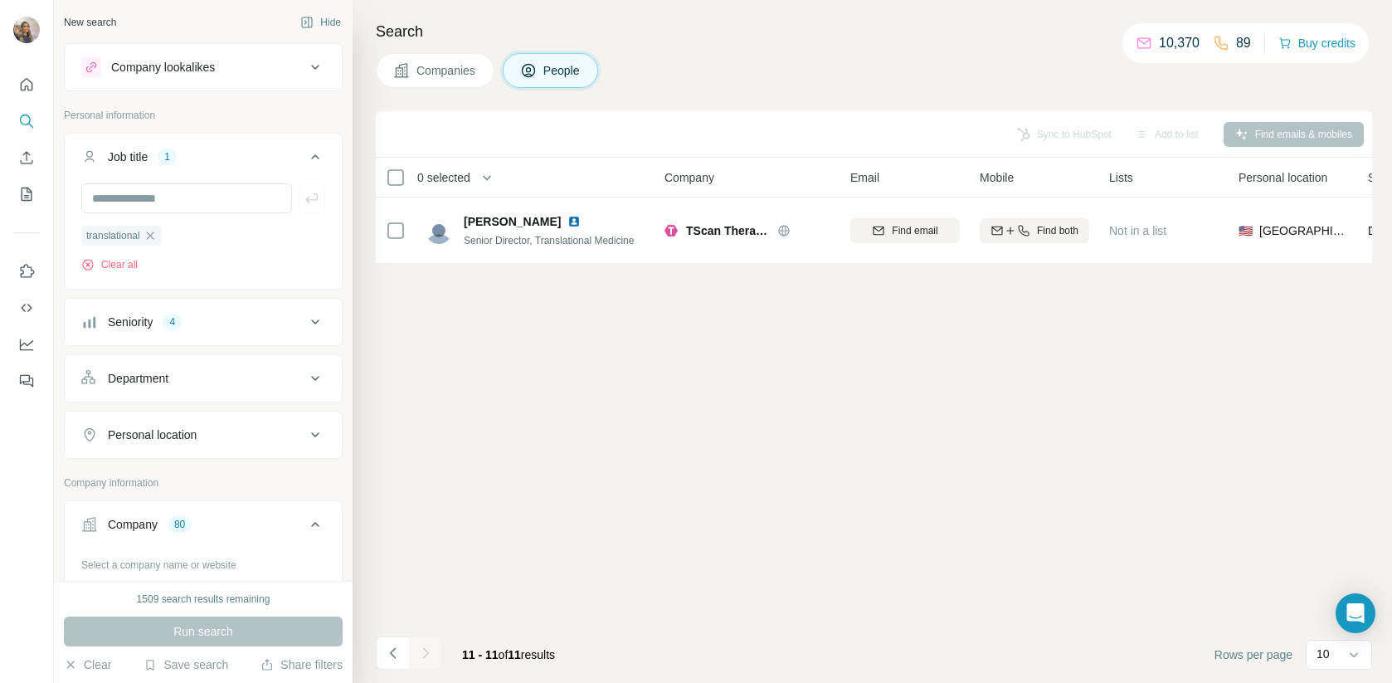
scroll to position [0, 0]
click at [404, 660] on button "Navigate to previous page" at bounding box center [392, 652] width 33 height 33
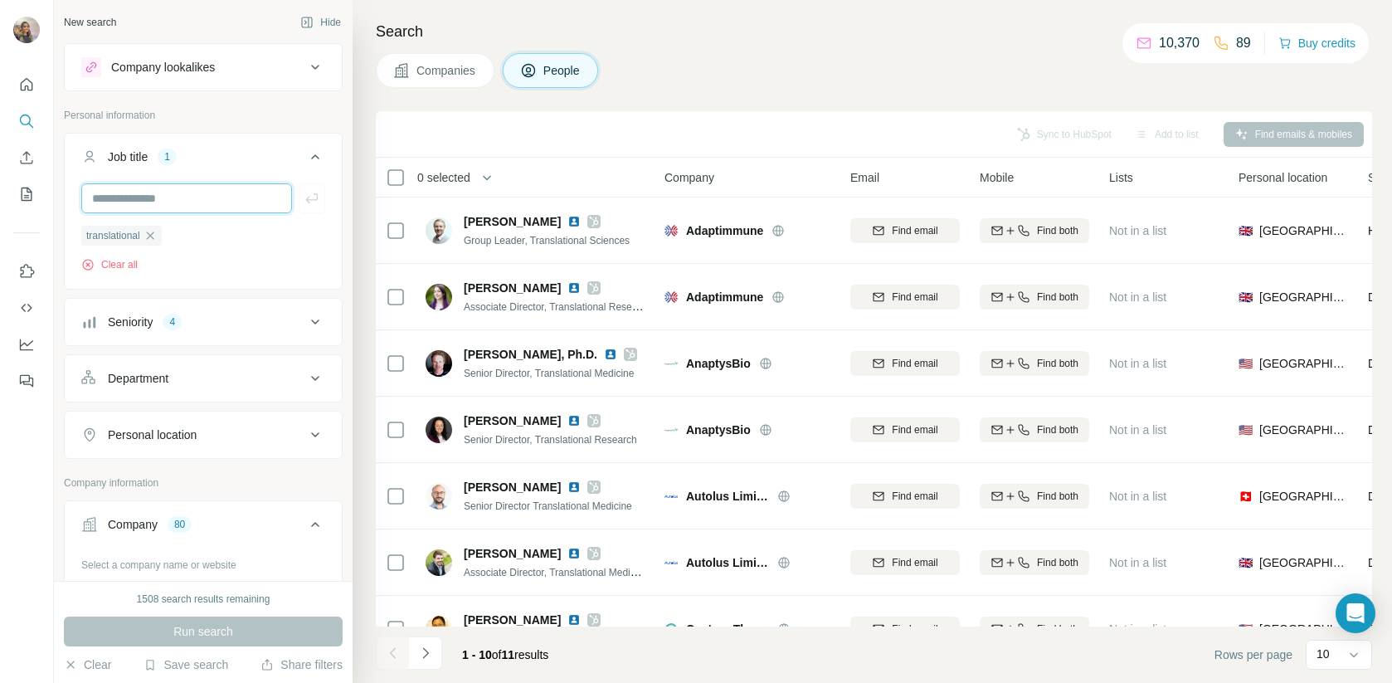
click at [139, 204] on input "text" at bounding box center [186, 198] width 211 height 30
type input "*********"
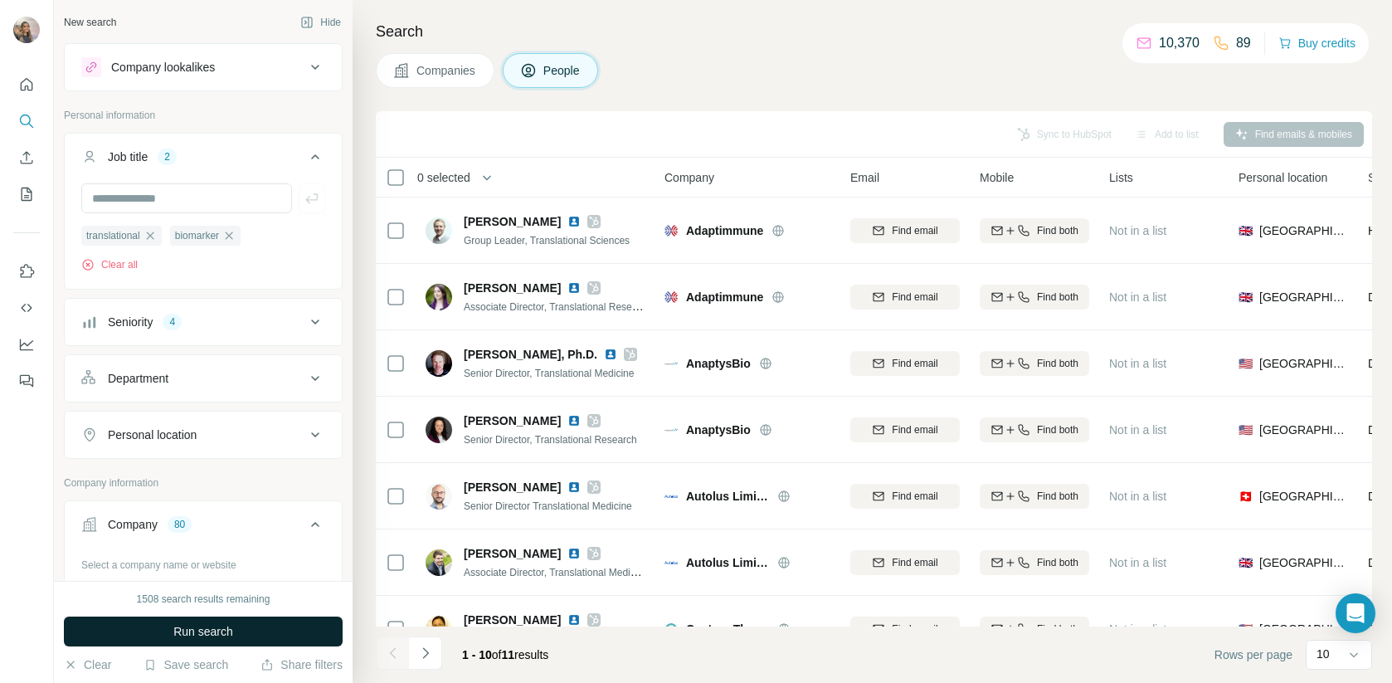
click at [217, 632] on span "Run search" at bounding box center [203, 631] width 60 height 17
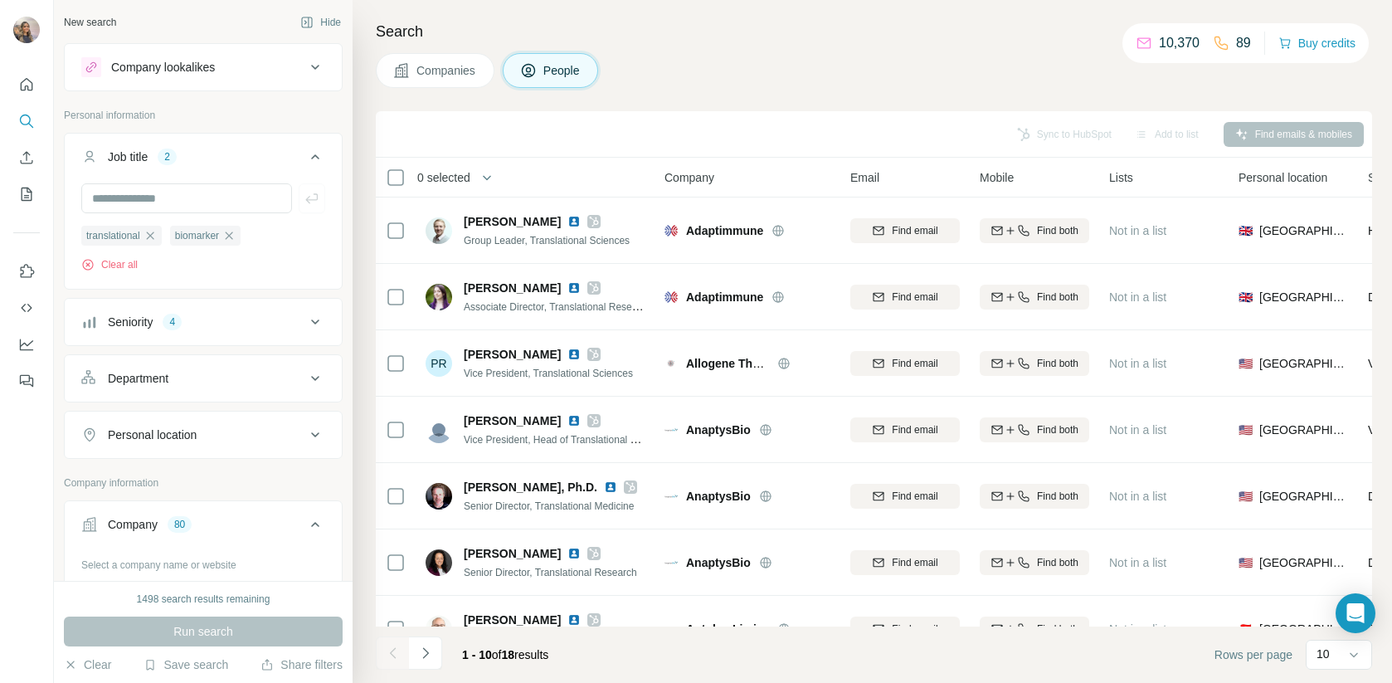
click at [212, 179] on button "Job title 2" at bounding box center [203, 160] width 277 height 46
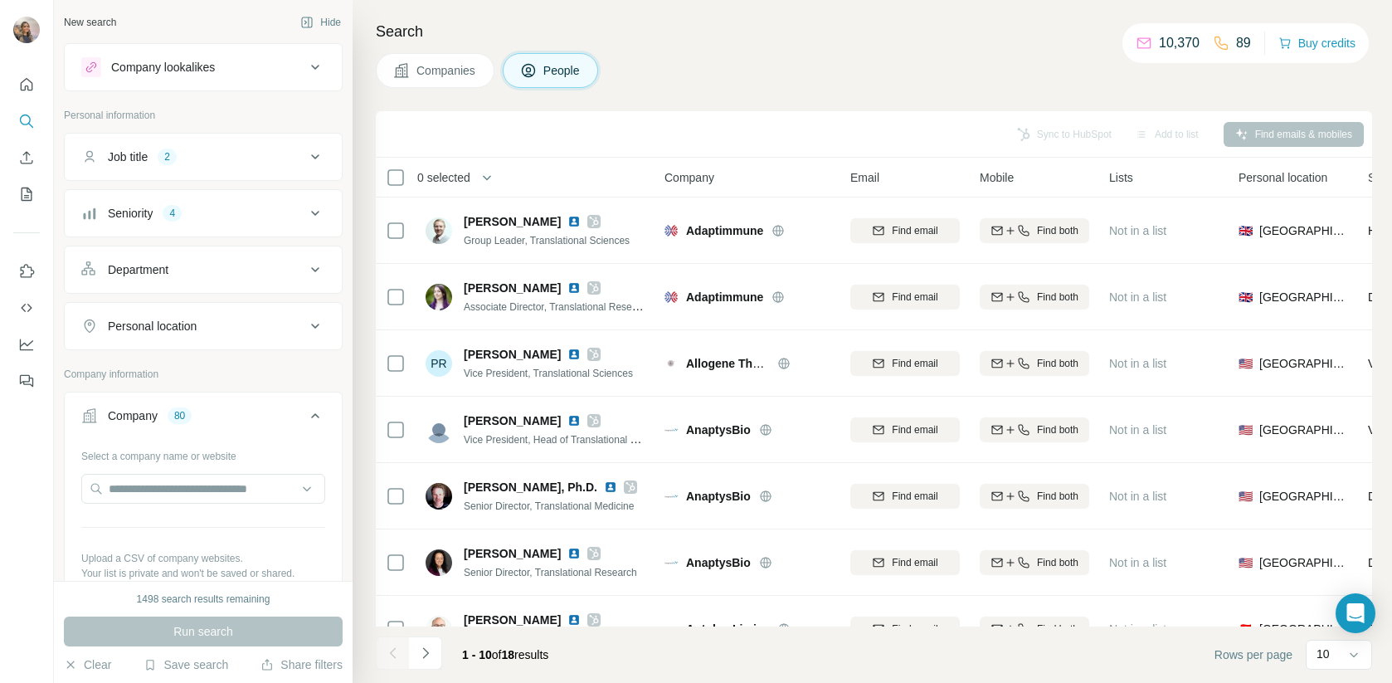
click at [219, 162] on div "Job title 2" at bounding box center [193, 156] width 224 height 17
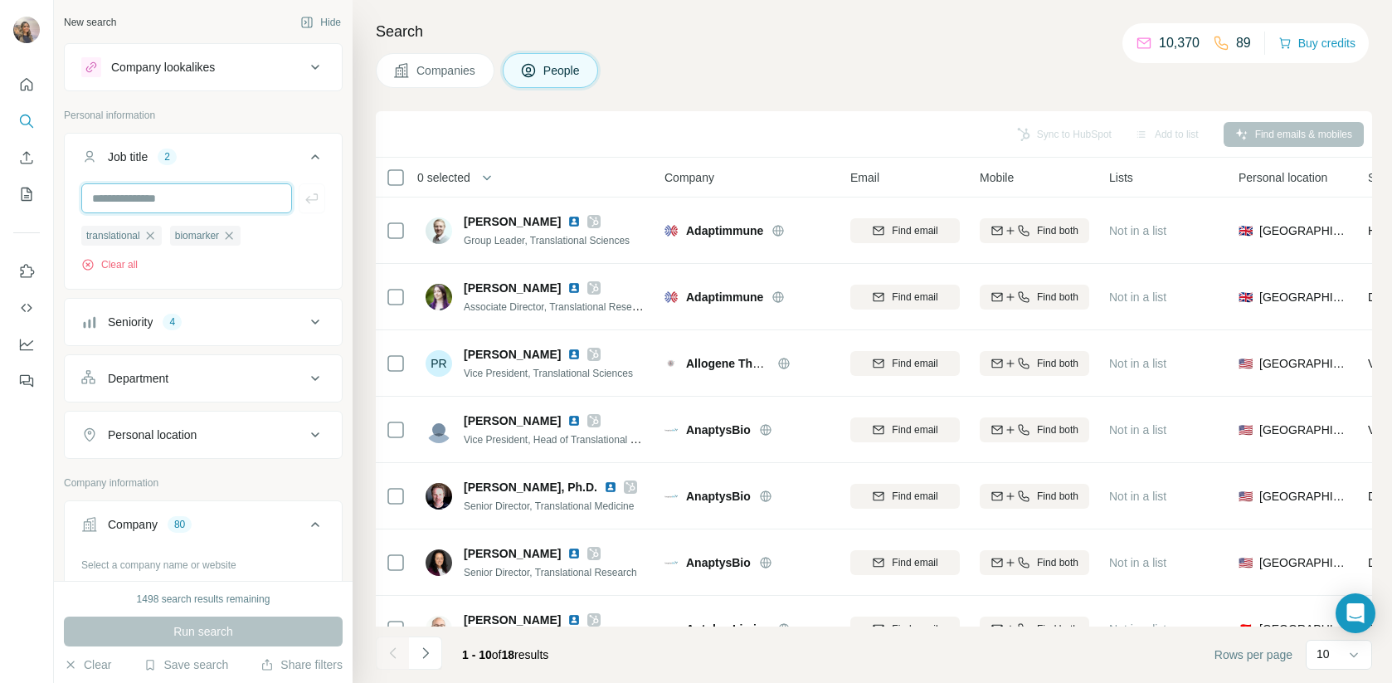
click at [178, 209] on input "text" at bounding box center [186, 198] width 211 height 30
type input "*********"
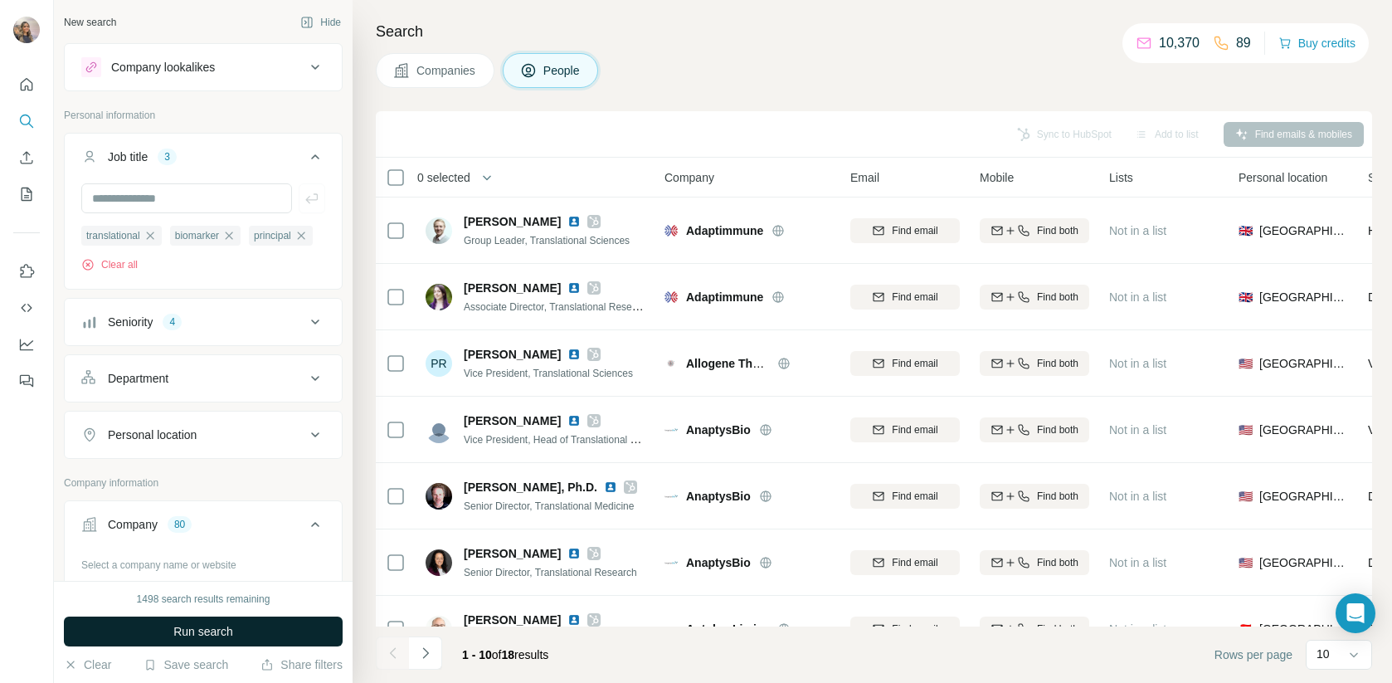
click at [136, 635] on button "Run search" at bounding box center [203, 631] width 279 height 30
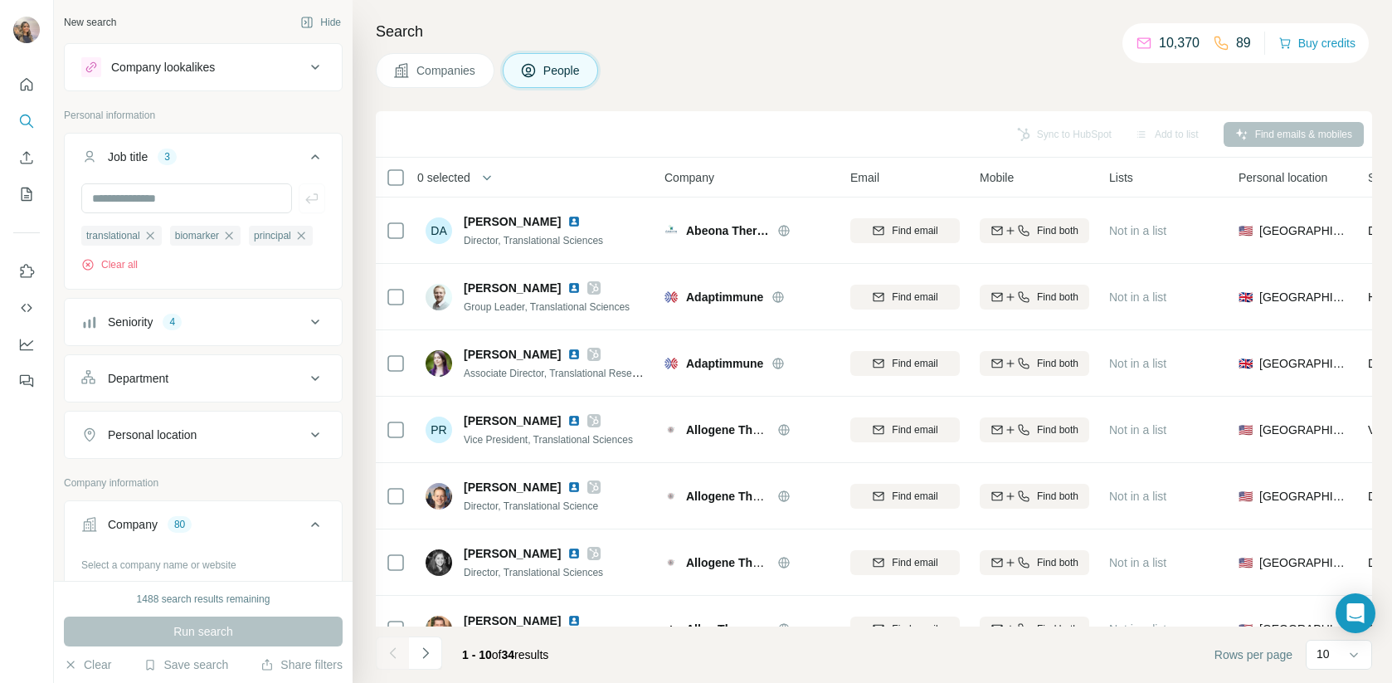
click at [239, 336] on button "Seniority 4" at bounding box center [203, 322] width 277 height 40
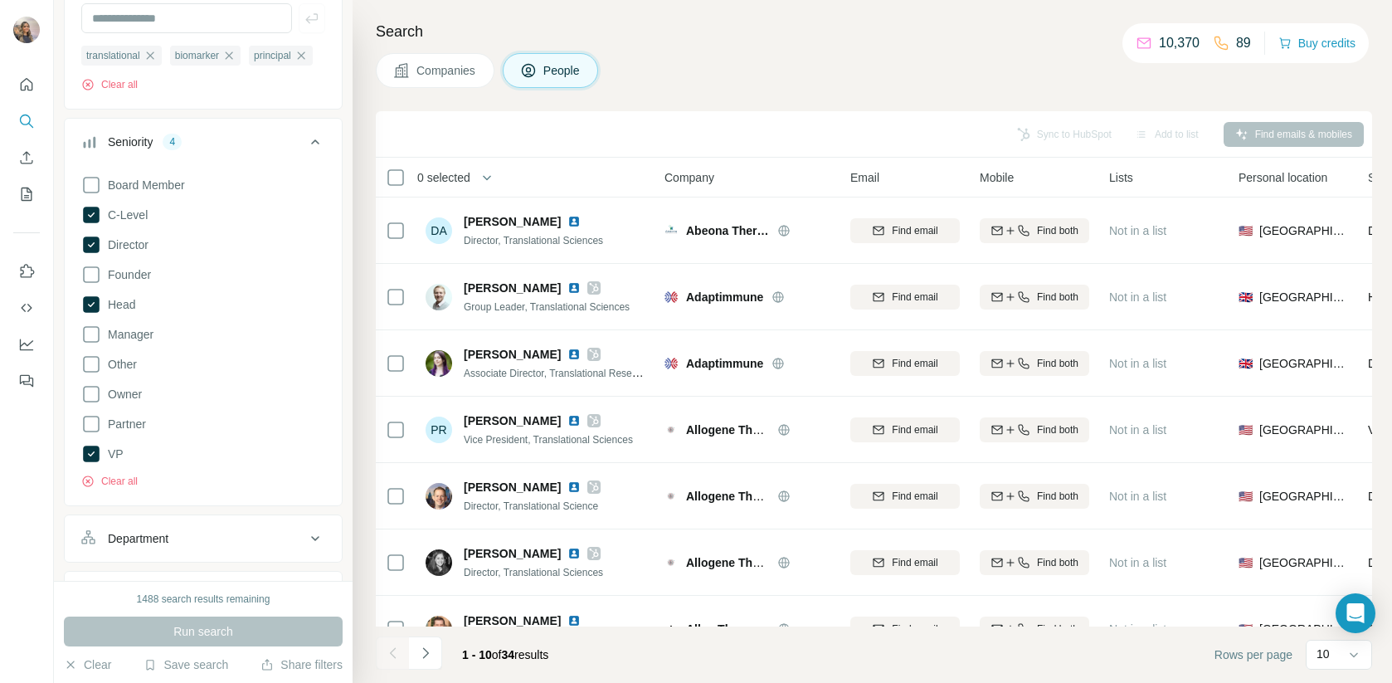
scroll to position [194, 0]
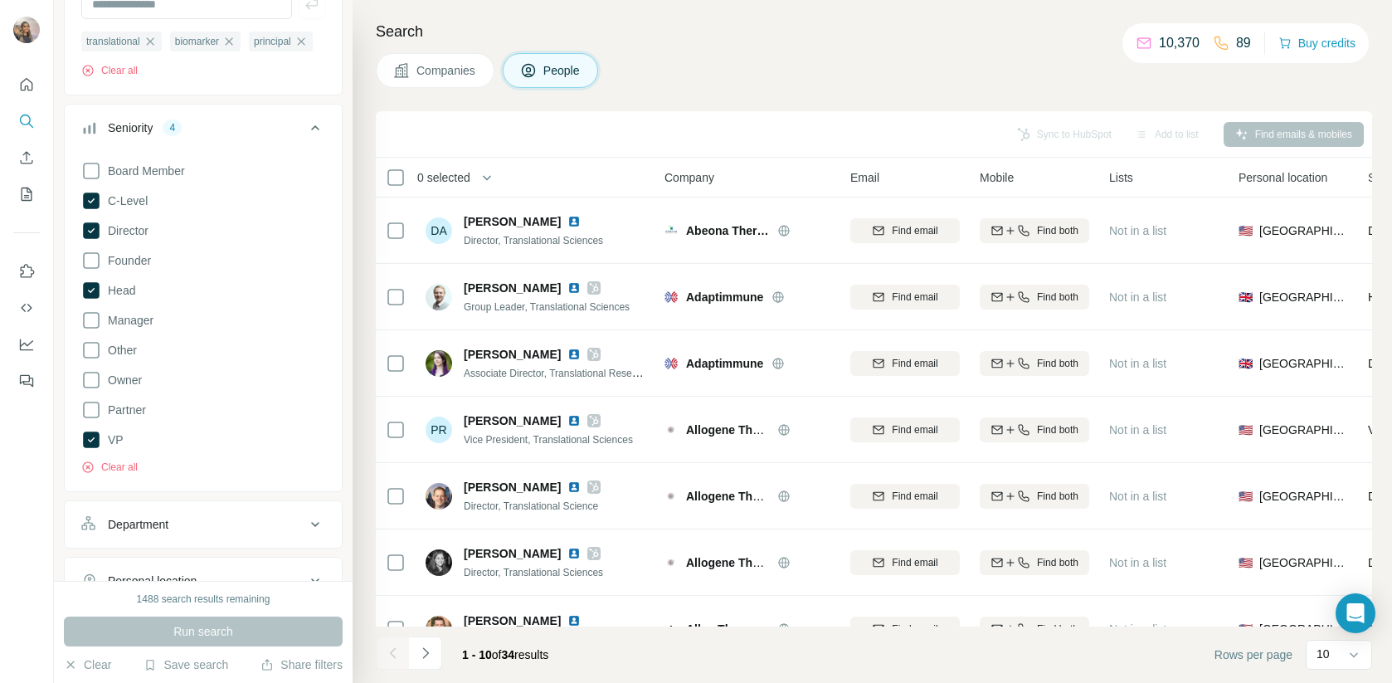
click at [236, 136] on div "Seniority 4" at bounding box center [193, 127] width 224 height 17
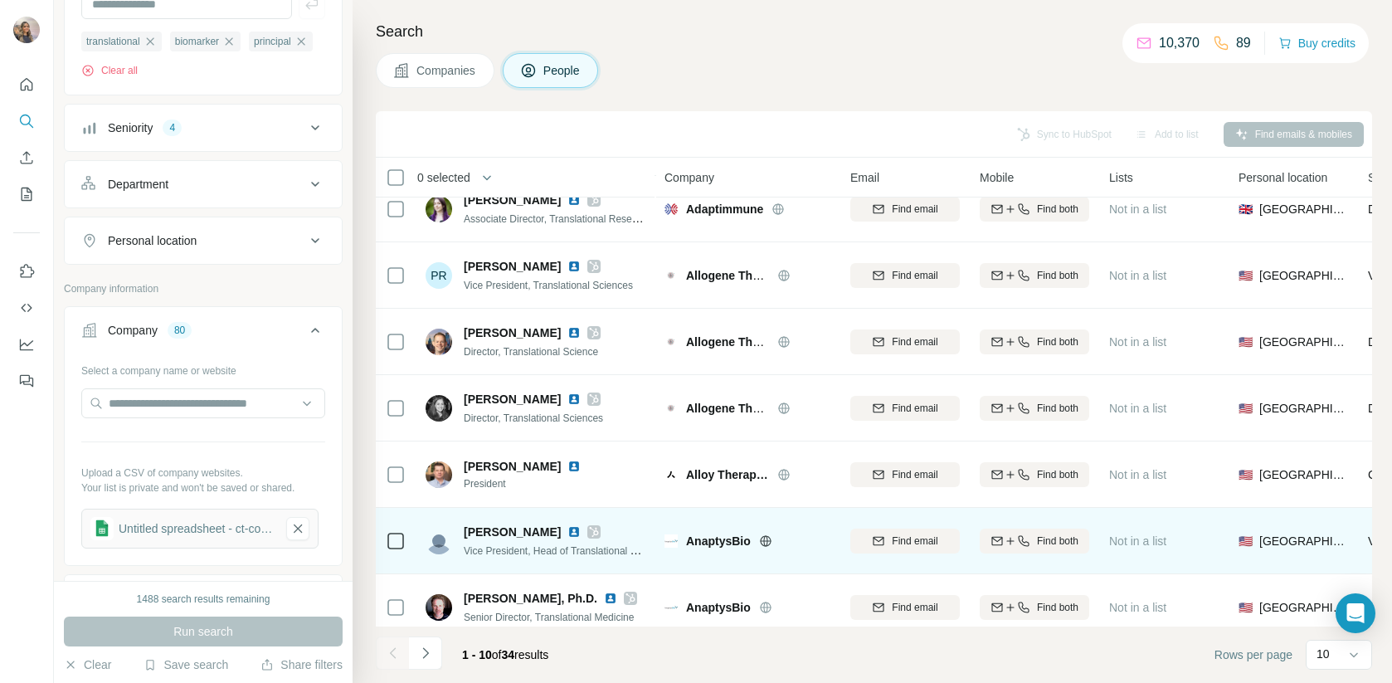
scroll to position [244, 0]
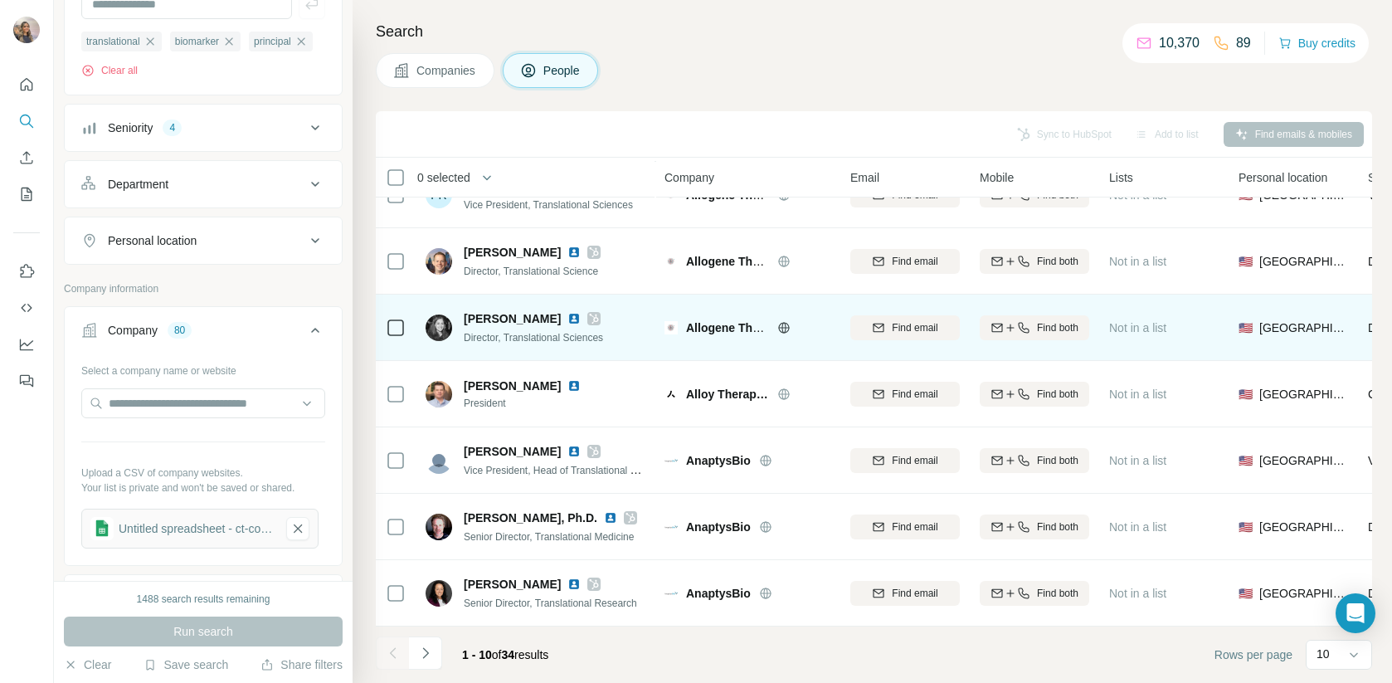
click at [589, 312] on icon at bounding box center [594, 318] width 10 height 13
